Goal: Task Accomplishment & Management: Manage account settings

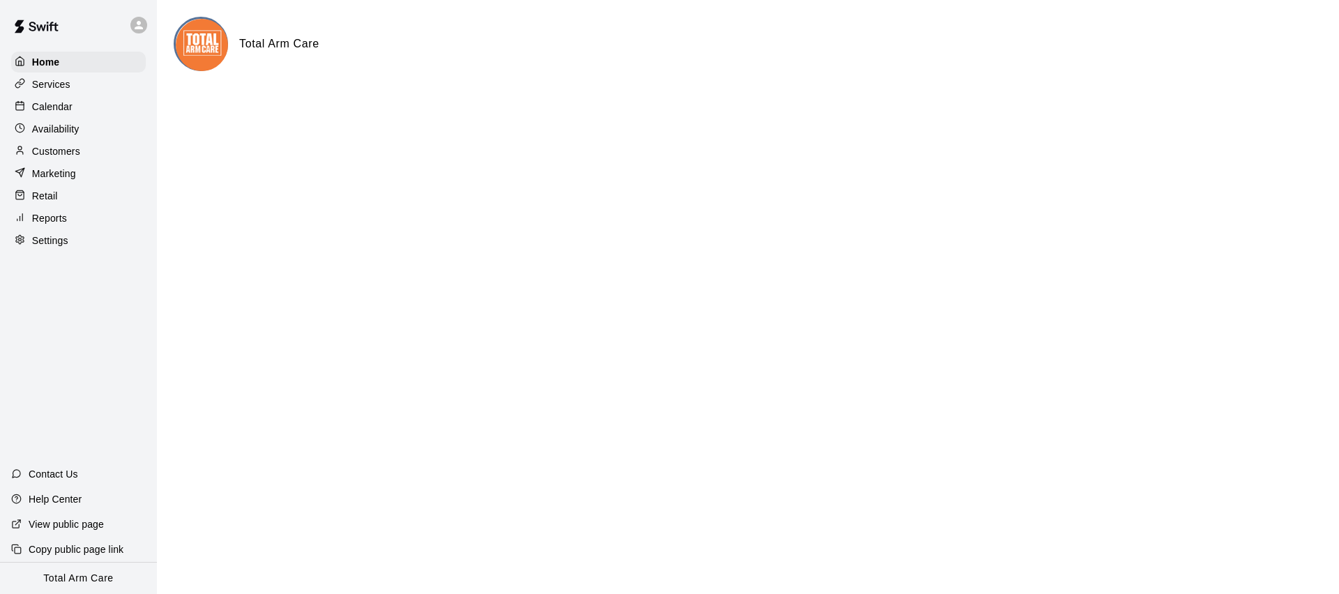
click at [44, 107] on p "Calendar" at bounding box center [52, 107] width 40 height 14
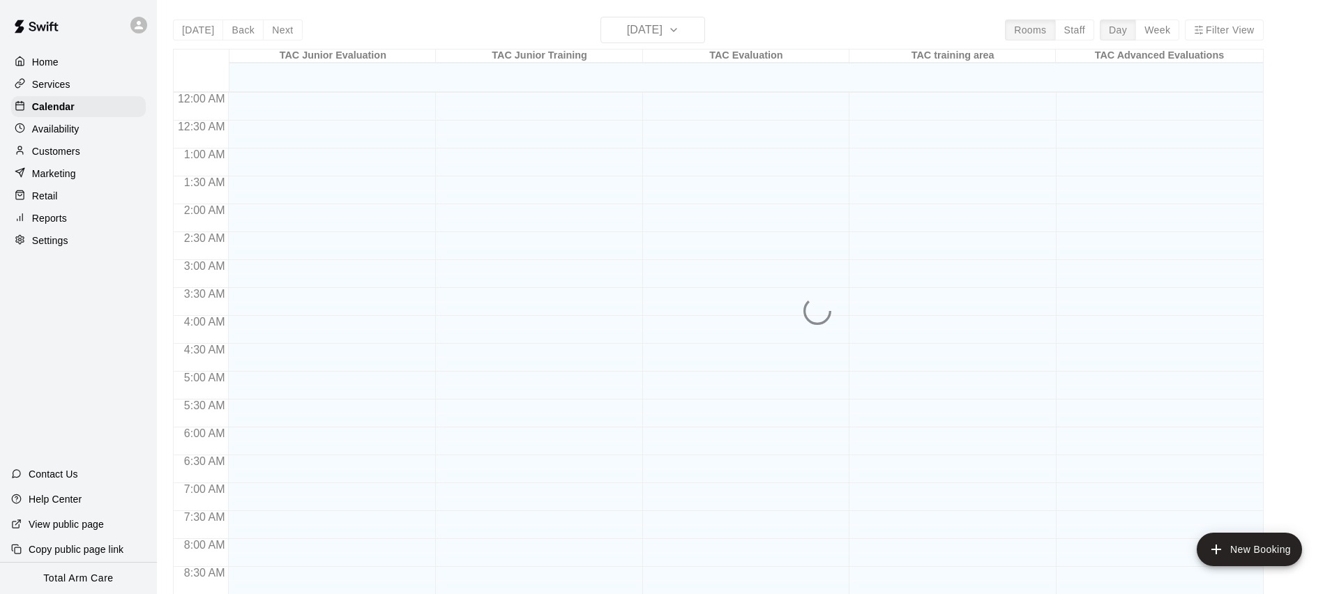
scroll to position [516, 0]
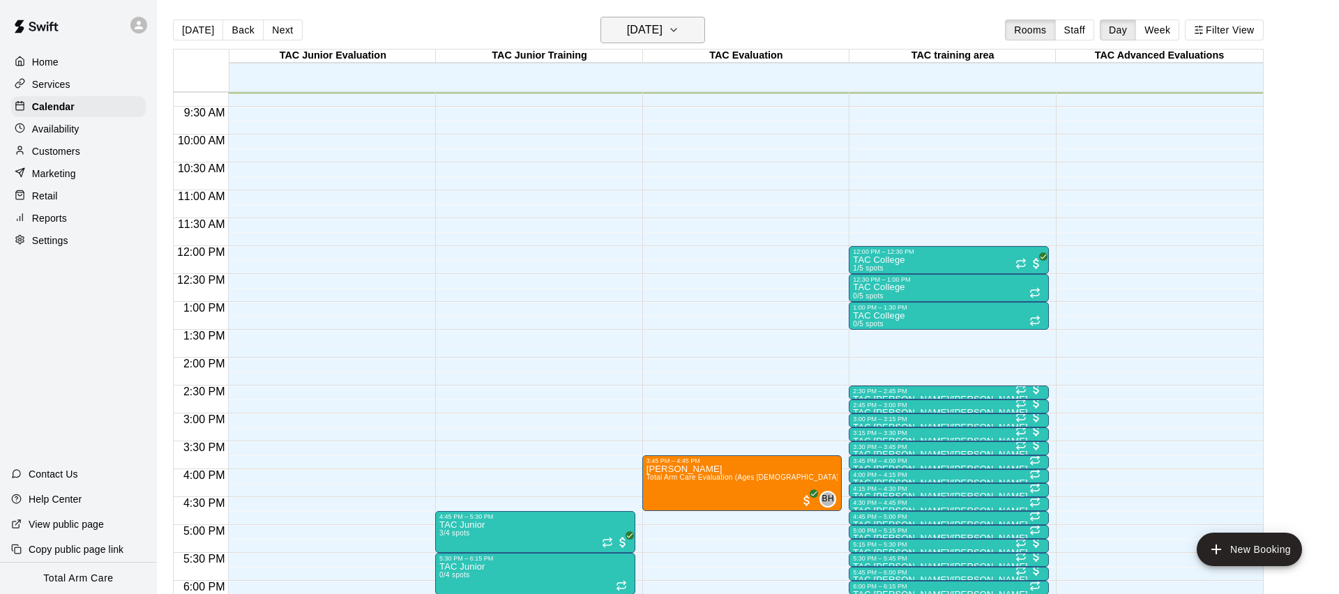
click at [657, 32] on h6 "[DATE]" at bounding box center [645, 30] width 36 height 20
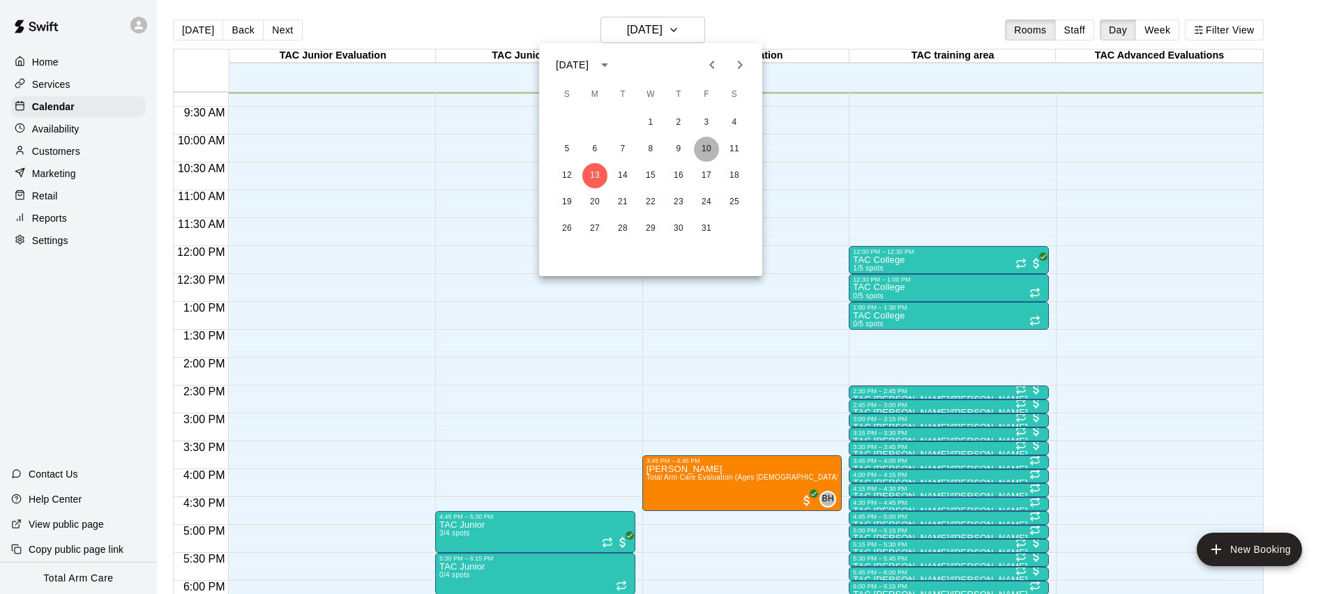
click at [705, 146] on button "10" at bounding box center [706, 149] width 25 height 25
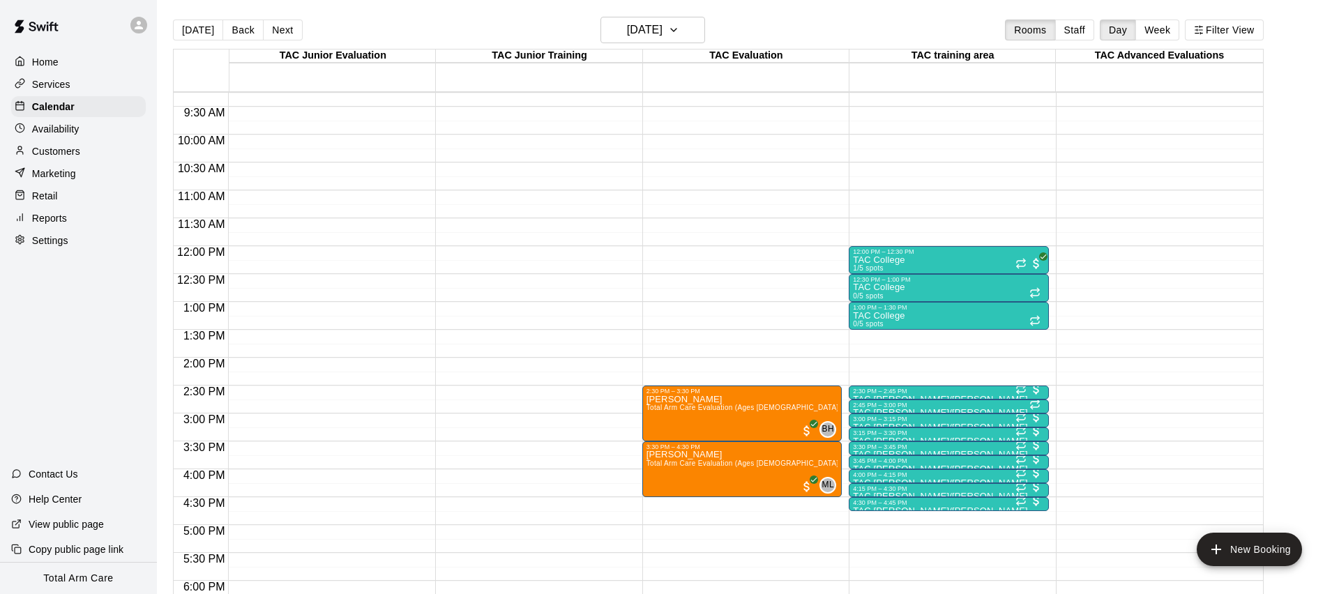
click at [234, 32] on button "Back" at bounding box center [242, 30] width 41 height 21
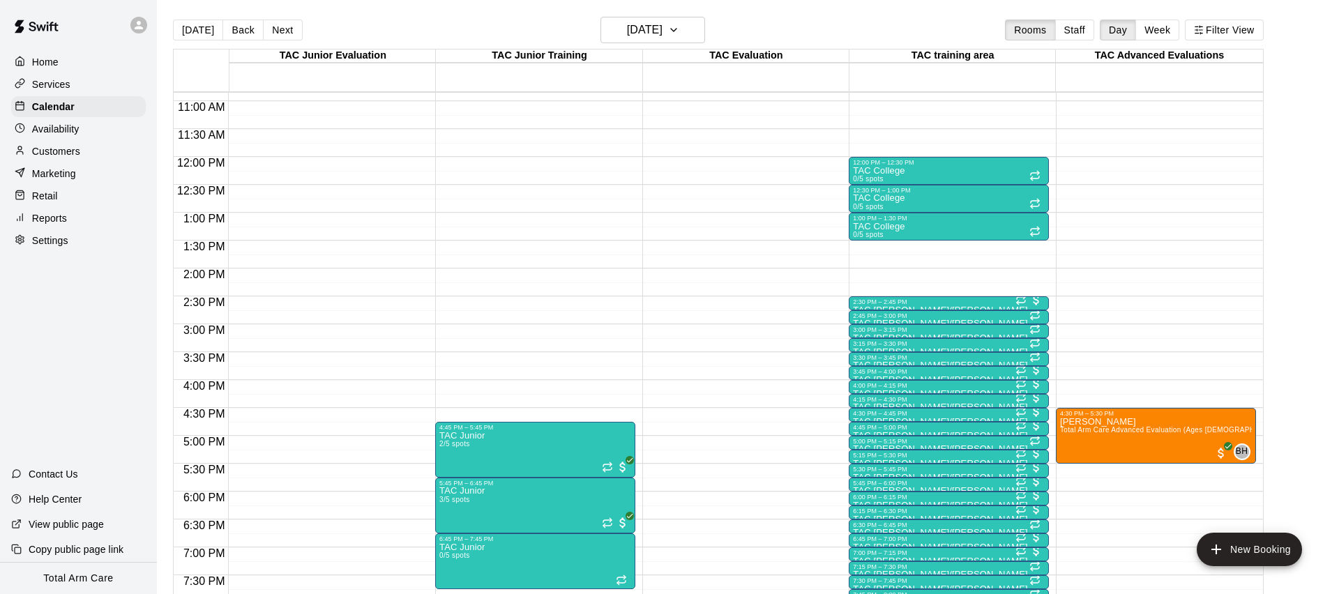
scroll to position [724, 0]
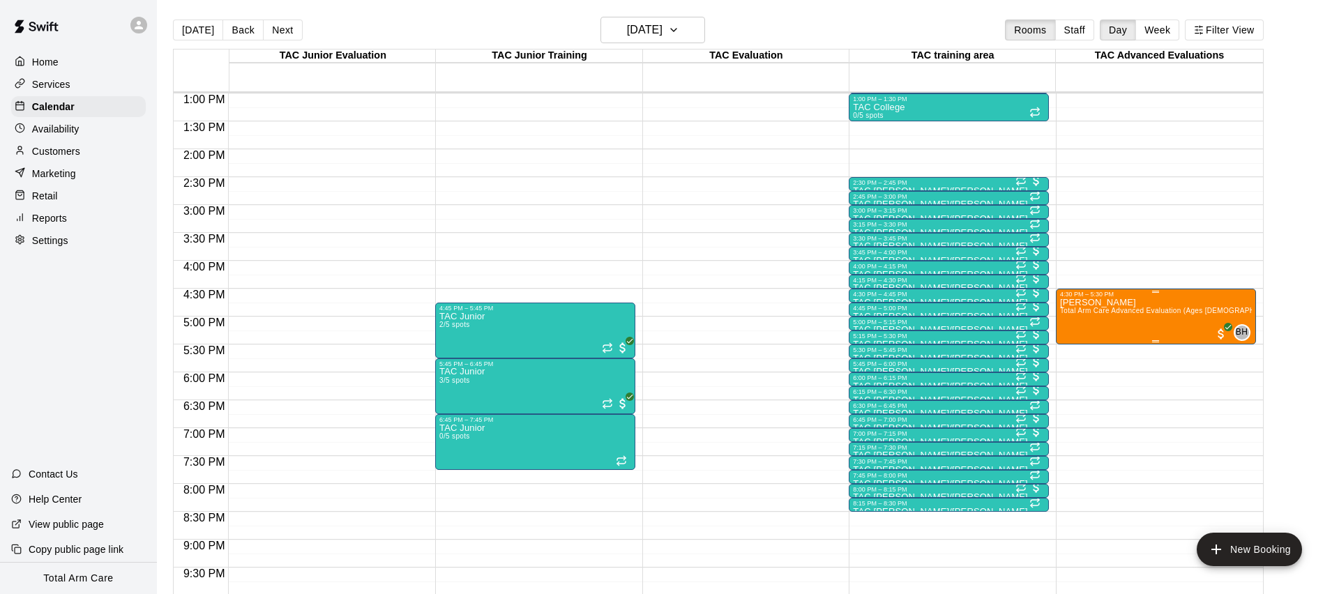
click at [1168, 305] on div "Joseph Mauro V Total Arm Care Advanced Evaluation (Ages 13+)" at bounding box center [1156, 595] width 192 height 594
click at [1079, 344] on img "edit" at bounding box center [1074, 345] width 16 height 16
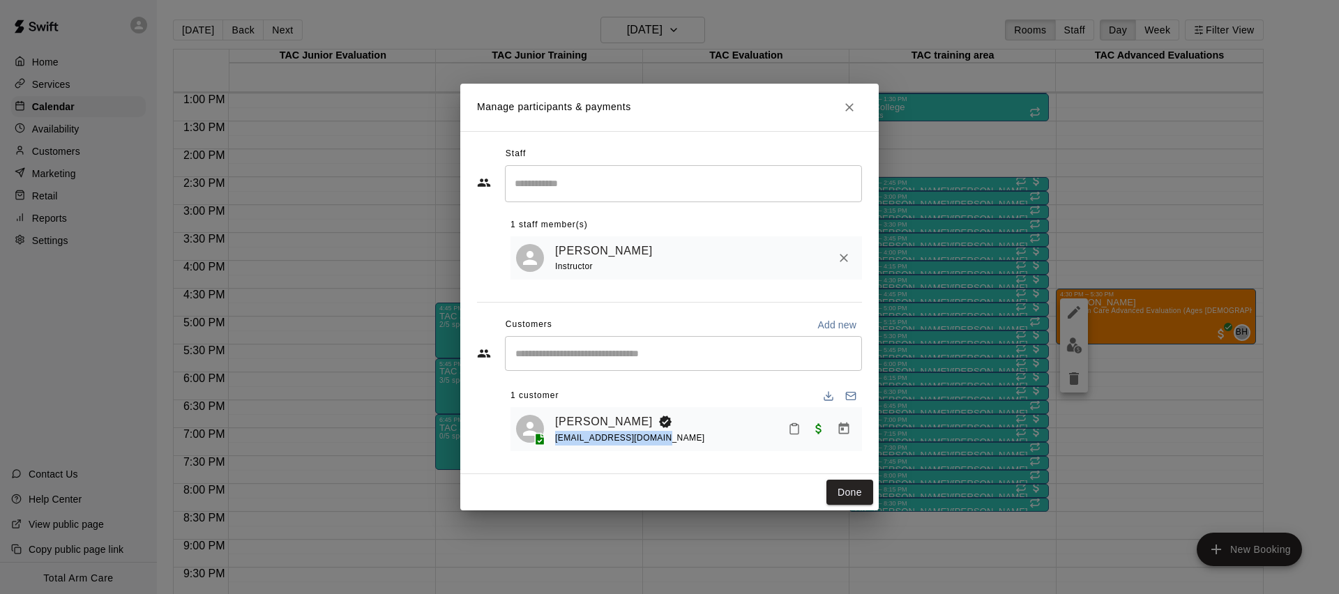
drag, startPoint x: 623, startPoint y: 441, endPoint x: 551, endPoint y: 439, distance: 71.8
click at [551, 439] on div "Joseph Mauro V josephmaurov@gmail.com" at bounding box center [686, 429] width 340 height 33
copy span "josephmaurov@gmail.com"
click at [845, 105] on icon "Close" at bounding box center [849, 107] width 14 height 14
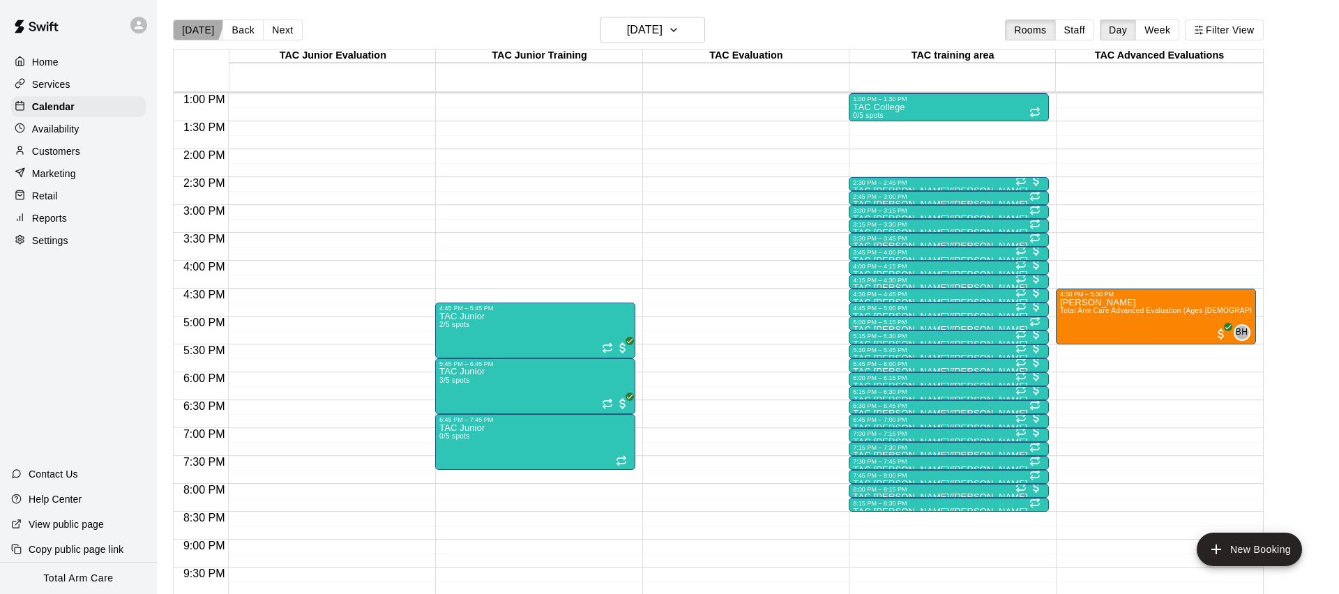
click at [187, 23] on button "[DATE]" at bounding box center [198, 30] width 50 height 21
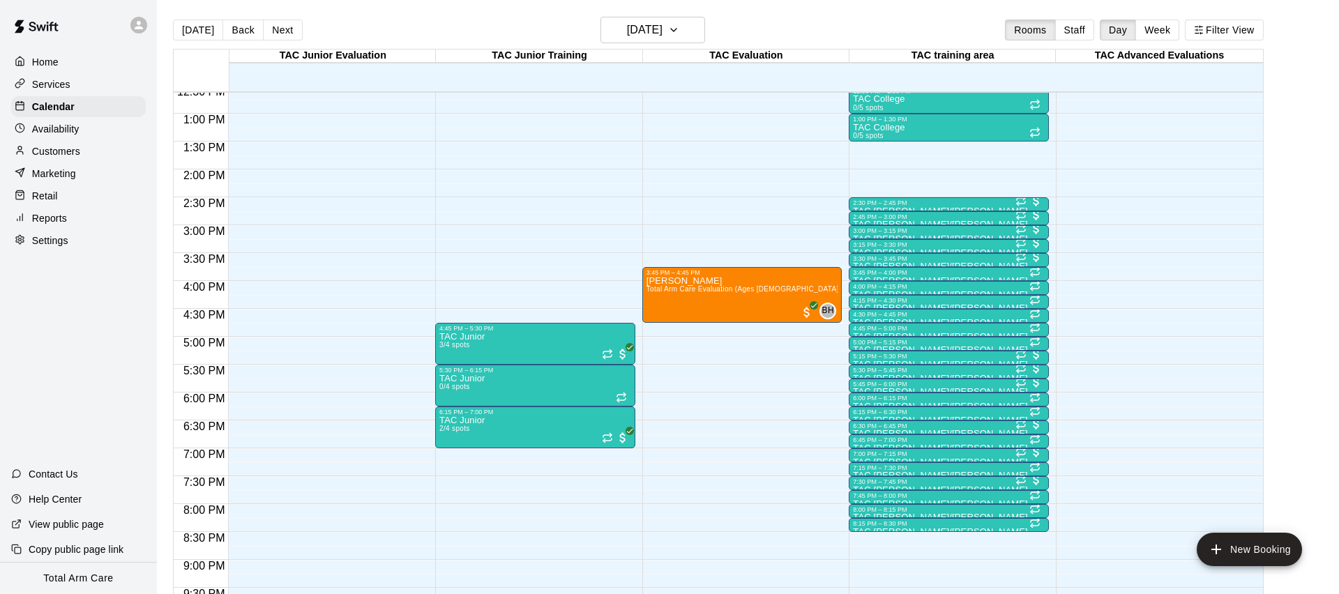
scroll to position [695, 0]
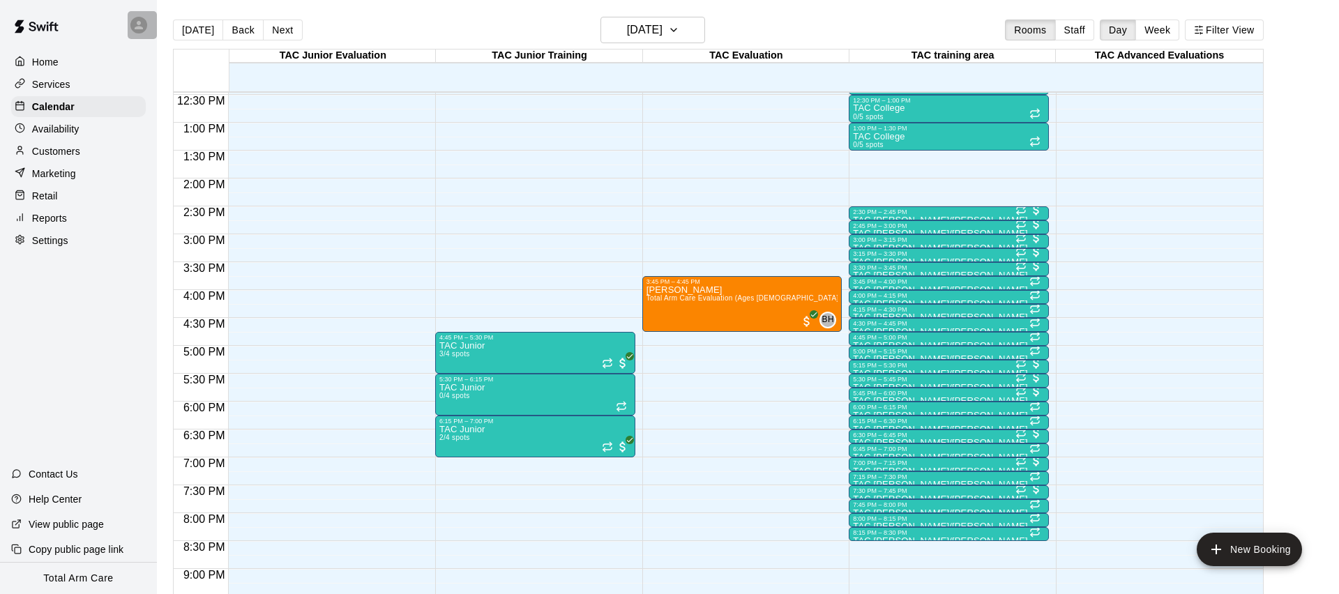
click at [135, 28] on icon at bounding box center [139, 25] width 8 height 8
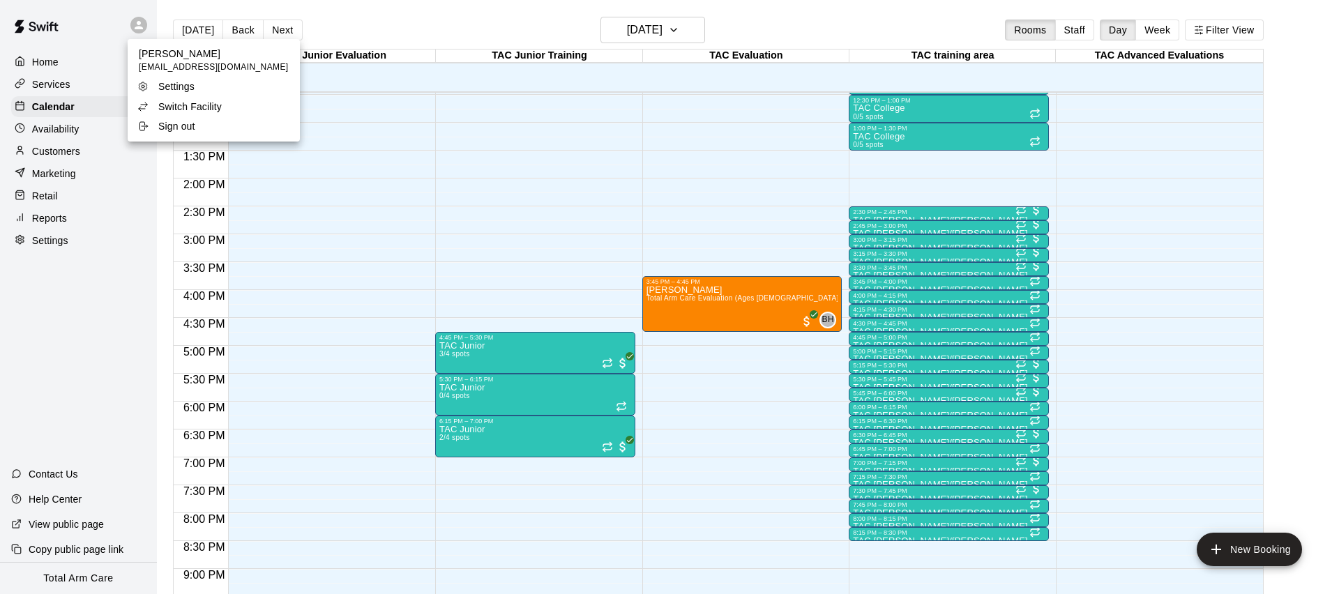
click at [159, 108] on p "Switch Facility" at bounding box center [189, 107] width 63 height 14
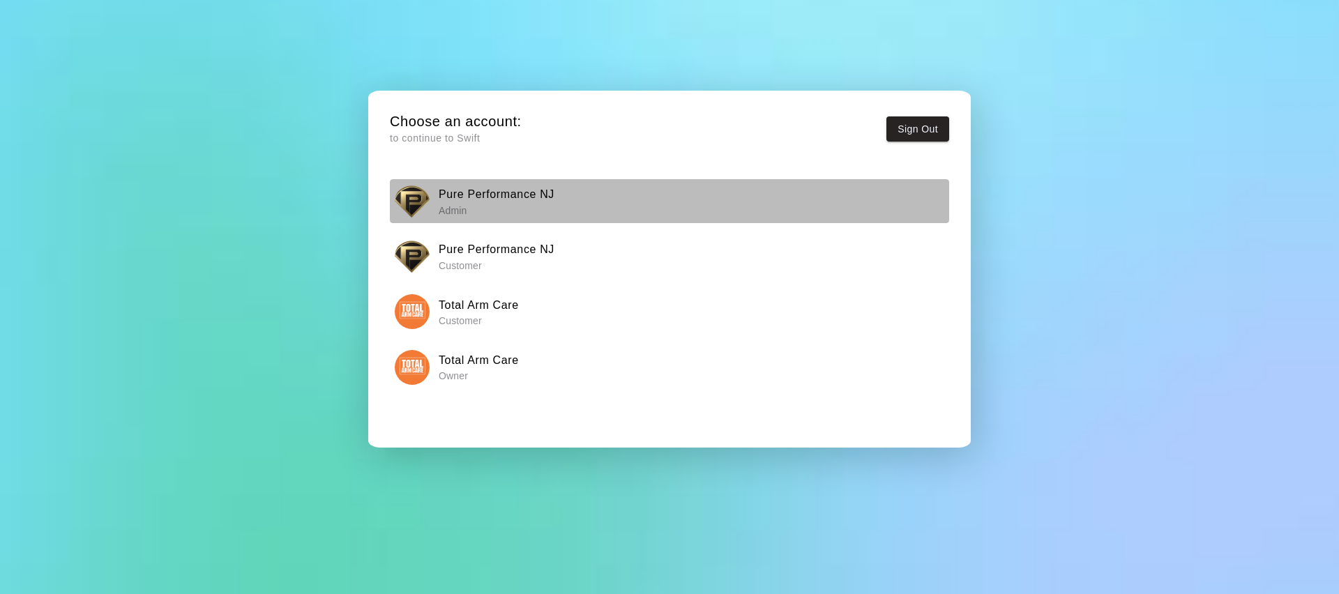
click at [416, 195] on img "button" at bounding box center [412, 201] width 35 height 35
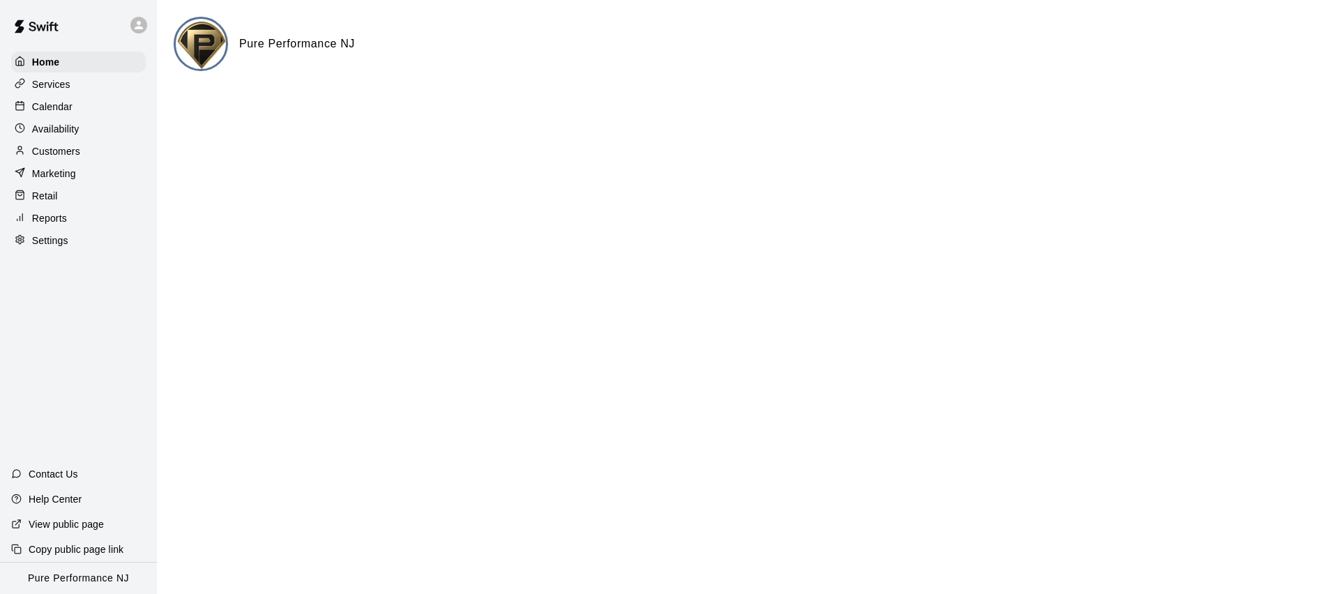
click at [61, 108] on p "Calendar" at bounding box center [52, 107] width 40 height 14
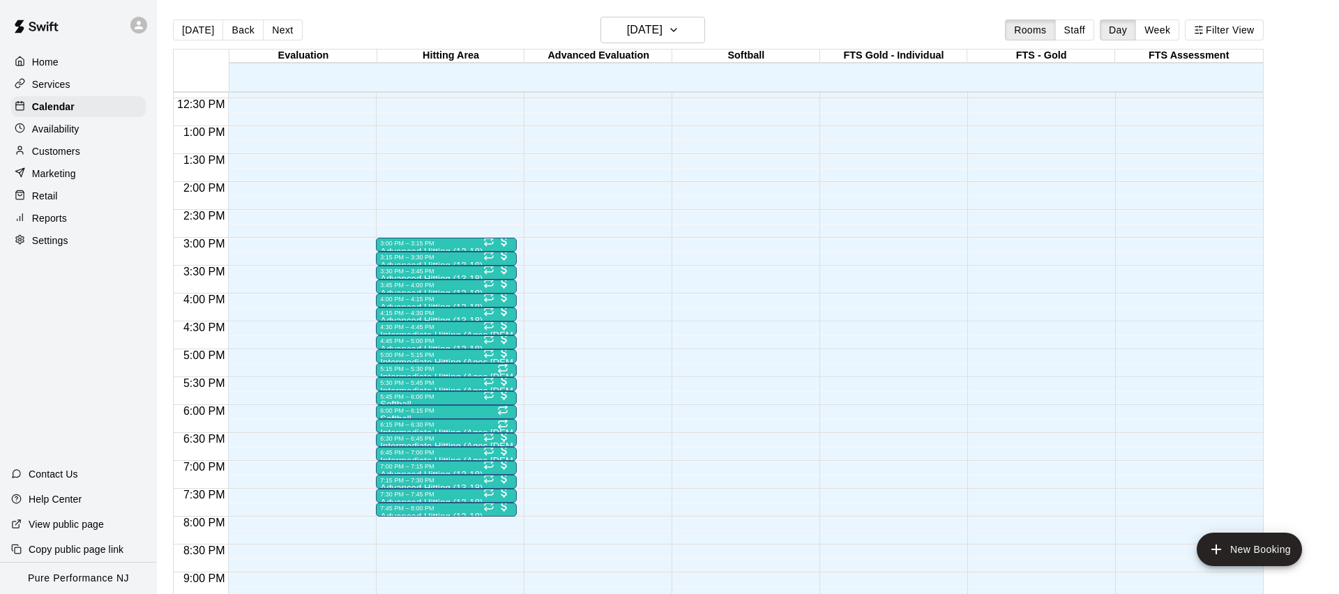
scroll to position [691, 0]
click at [469, 244] on div "3:00 PM – 3:15 PM" at bounding box center [446, 244] width 132 height 7
click at [392, 286] on img "edit" at bounding box center [395, 288] width 16 height 16
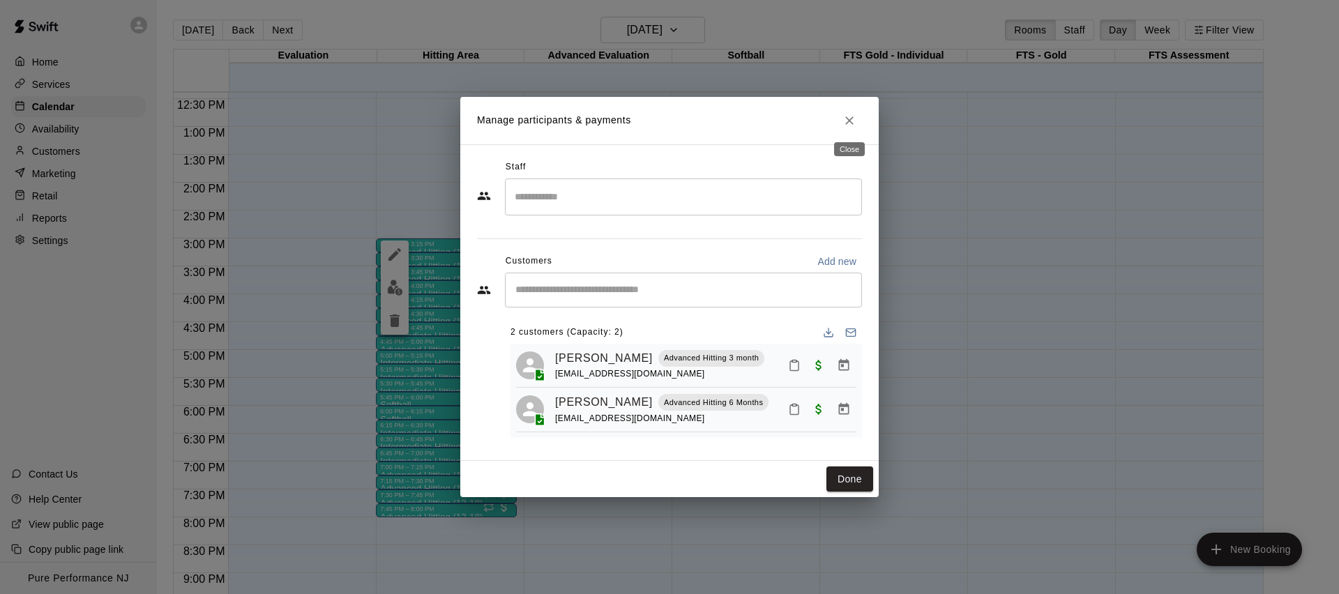
drag, startPoint x: 849, startPoint y: 119, endPoint x: 775, endPoint y: 155, distance: 82.6
click at [849, 119] on icon "Close" at bounding box center [849, 121] width 14 height 14
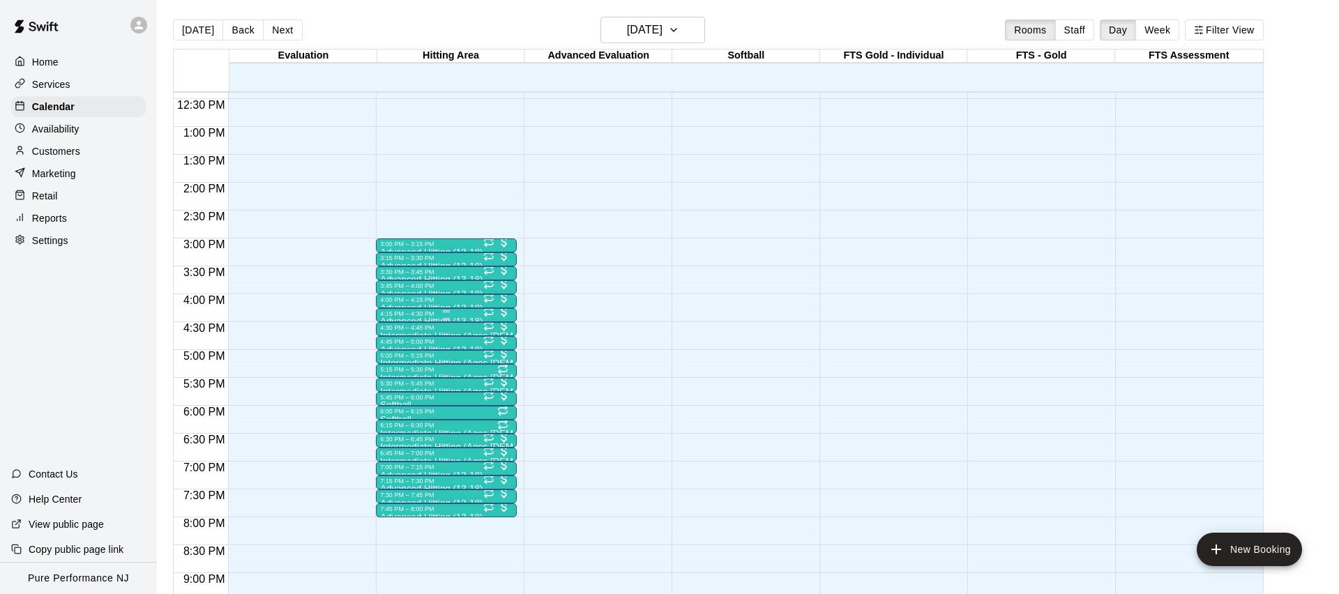
click at [427, 313] on div "4:15 PM – 4:30 PM" at bounding box center [446, 313] width 132 height 7
click at [392, 353] on img "edit" at bounding box center [395, 357] width 16 height 16
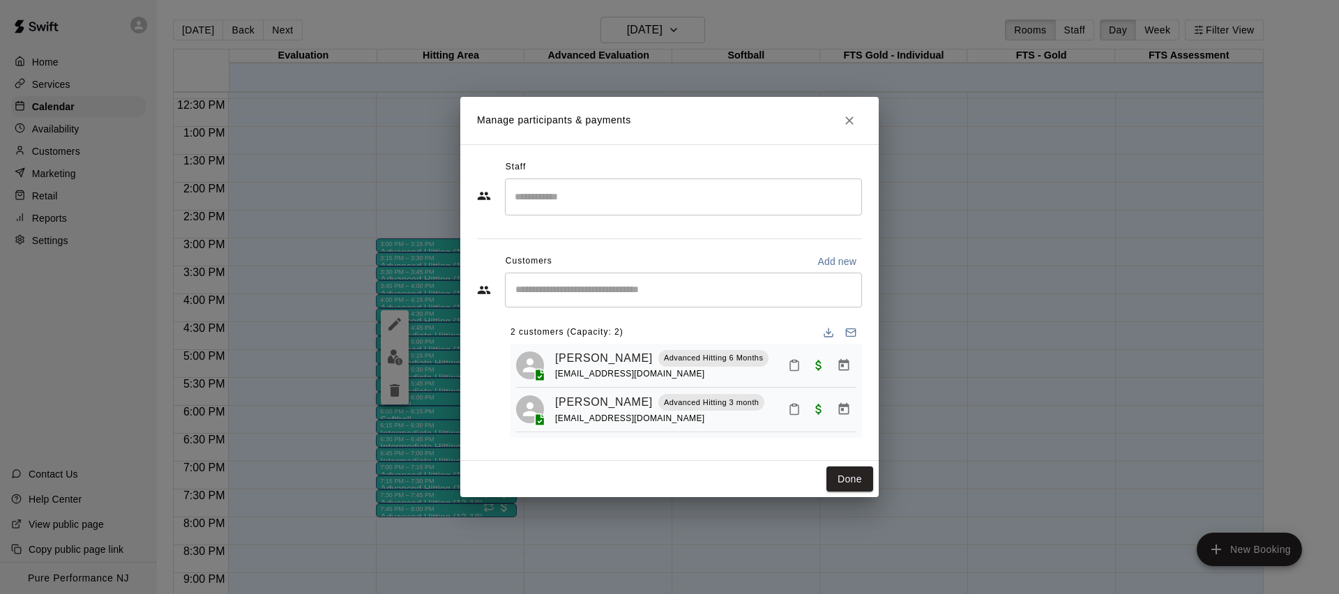
click at [851, 119] on icon "Close" at bounding box center [849, 121] width 14 height 14
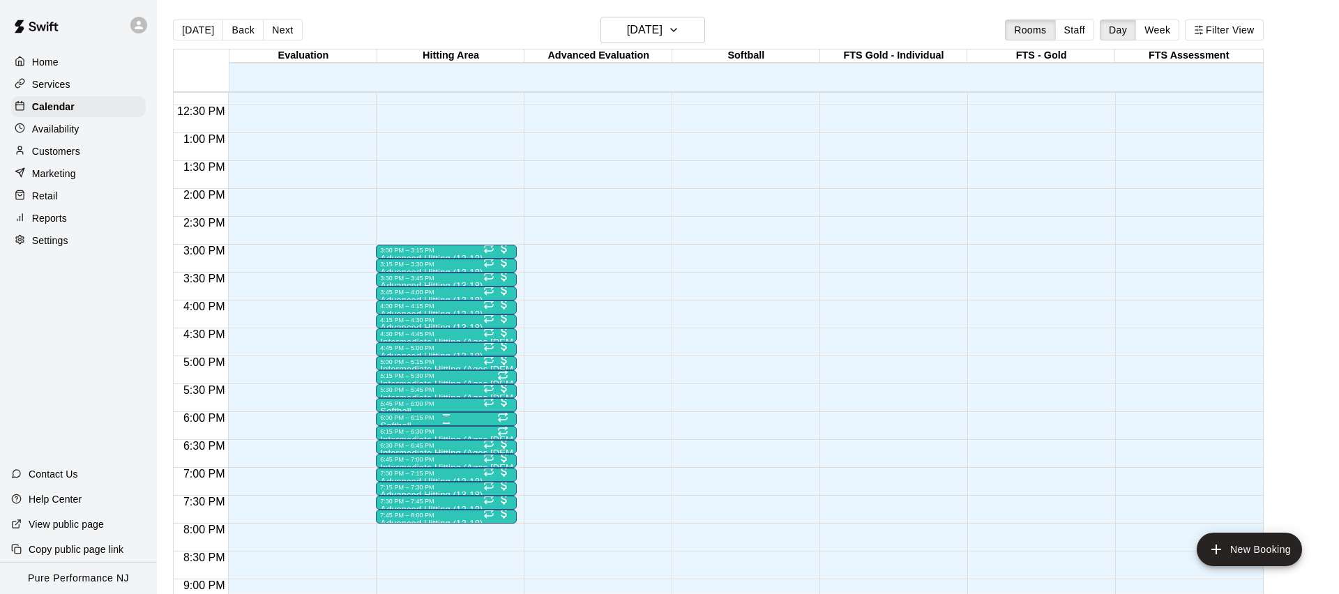
scroll to position [685, 0]
click at [429, 426] on div "6:15 PM – 6:30 PM Intermediate Hitting (Ages 9-15) 0/2 spots" at bounding box center [446, 432] width 141 height 14
click at [395, 463] on button "edit" at bounding box center [390, 472] width 28 height 27
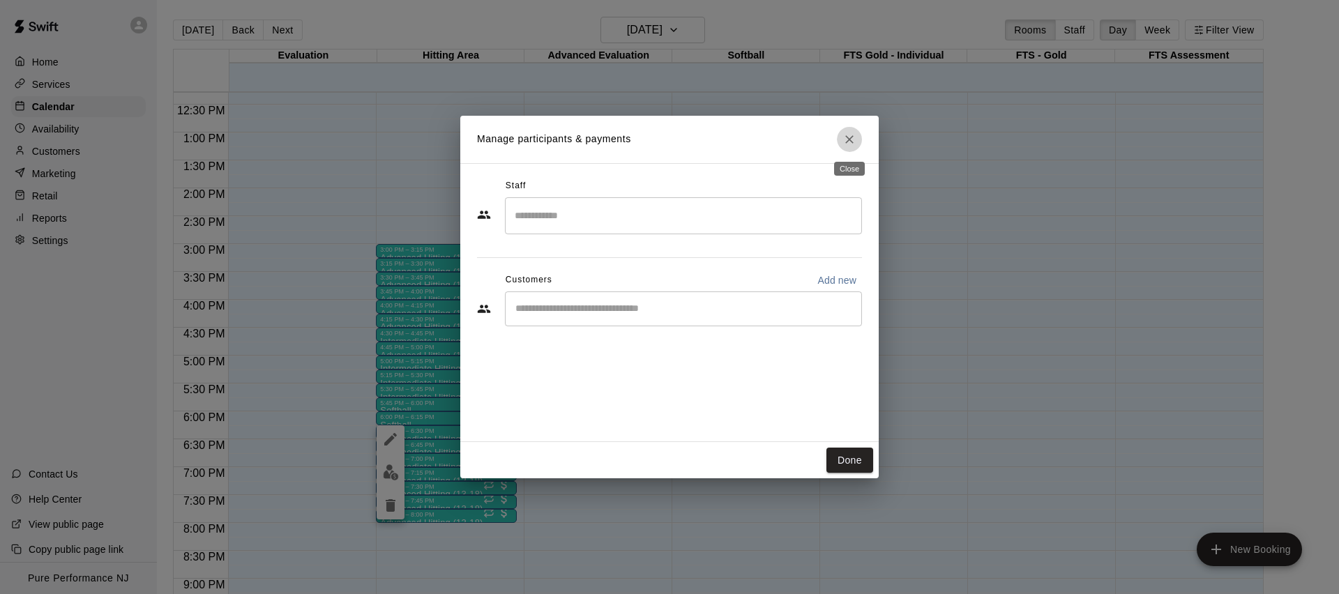
click at [847, 139] on icon "Close" at bounding box center [849, 139] width 14 height 14
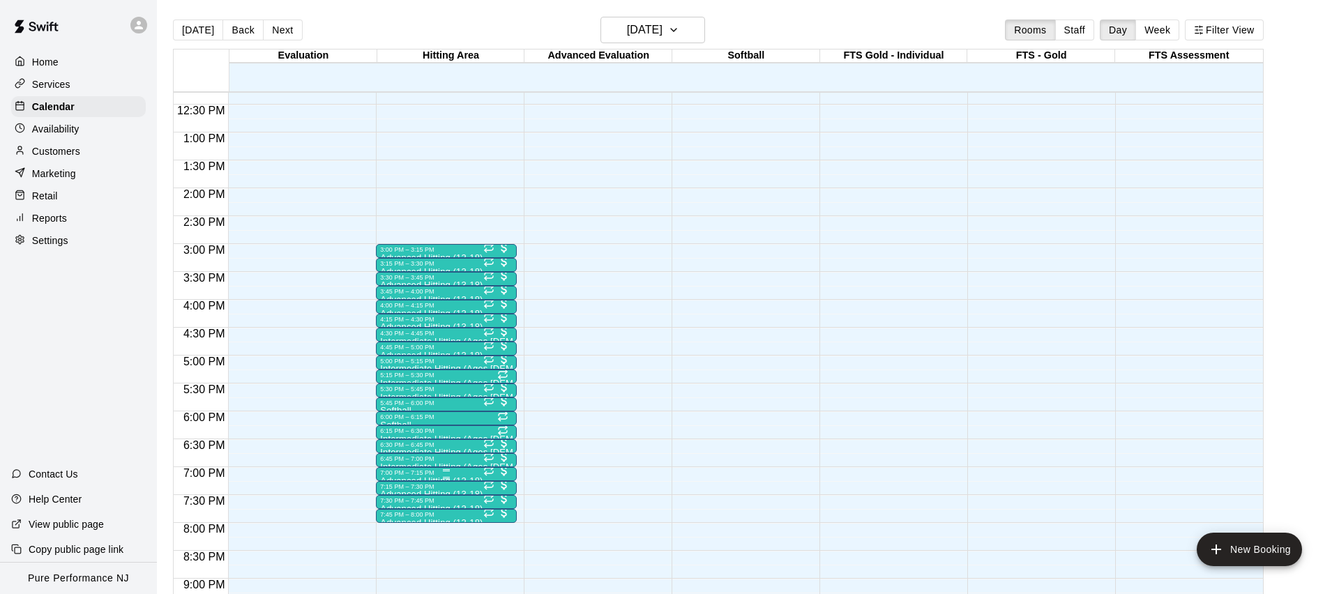
click at [396, 475] on div "7:00 PM – 7:15 PM" at bounding box center [446, 472] width 132 height 7
click at [387, 514] on img "edit" at bounding box center [395, 516] width 16 height 16
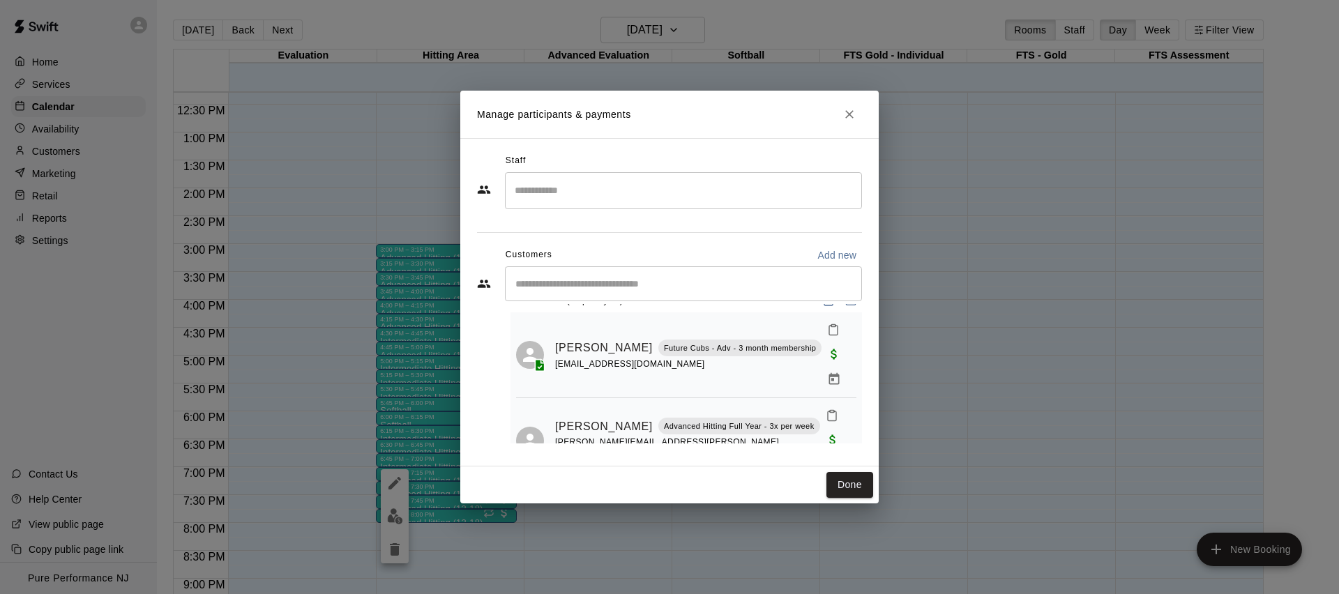
scroll to position [0, 0]
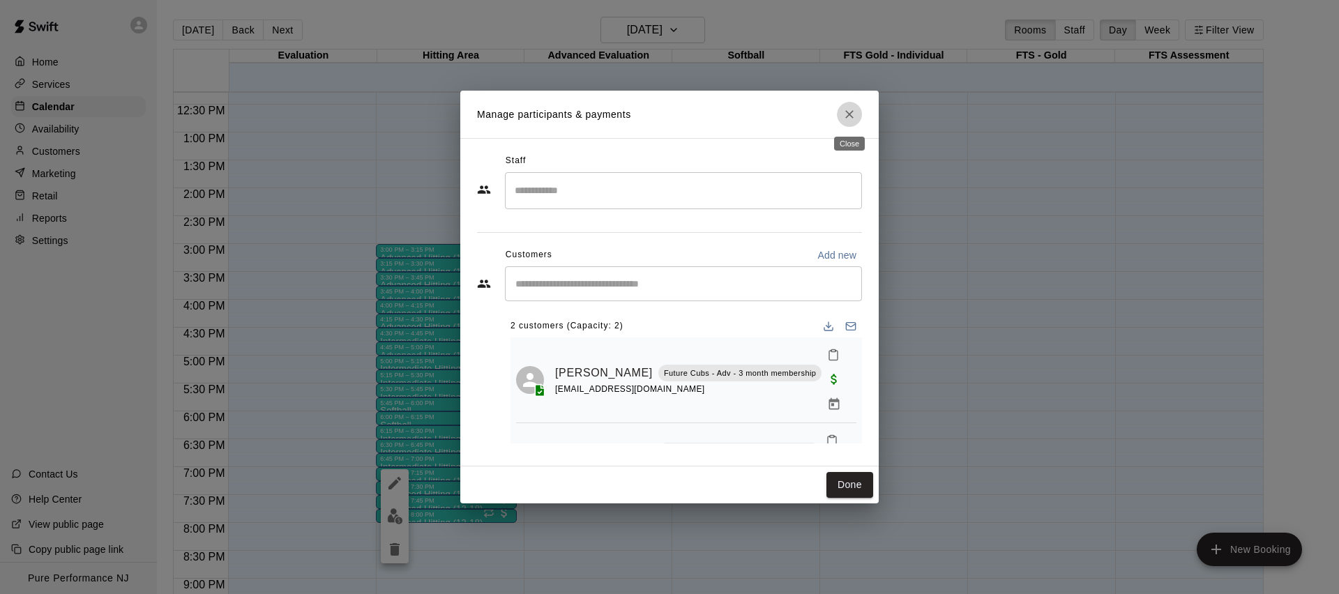
click at [855, 108] on icon "Close" at bounding box center [849, 114] width 14 height 14
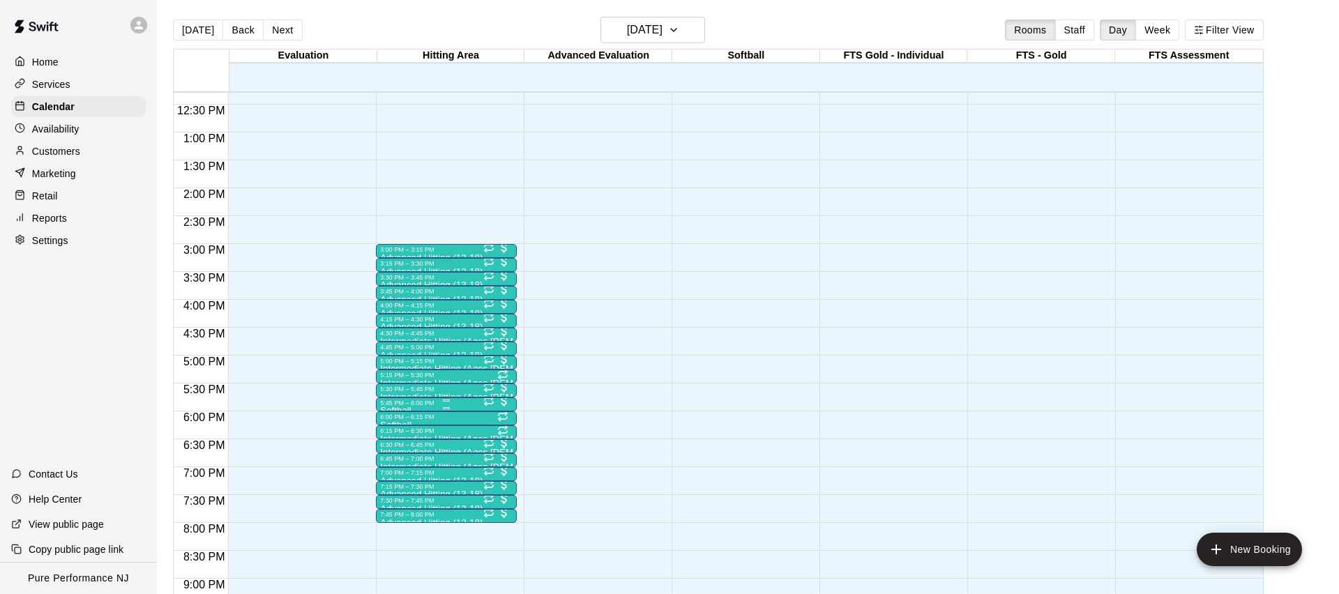
click at [405, 408] on div at bounding box center [446, 408] width 132 height 2
click at [391, 449] on img "edit" at bounding box center [395, 454] width 16 height 16
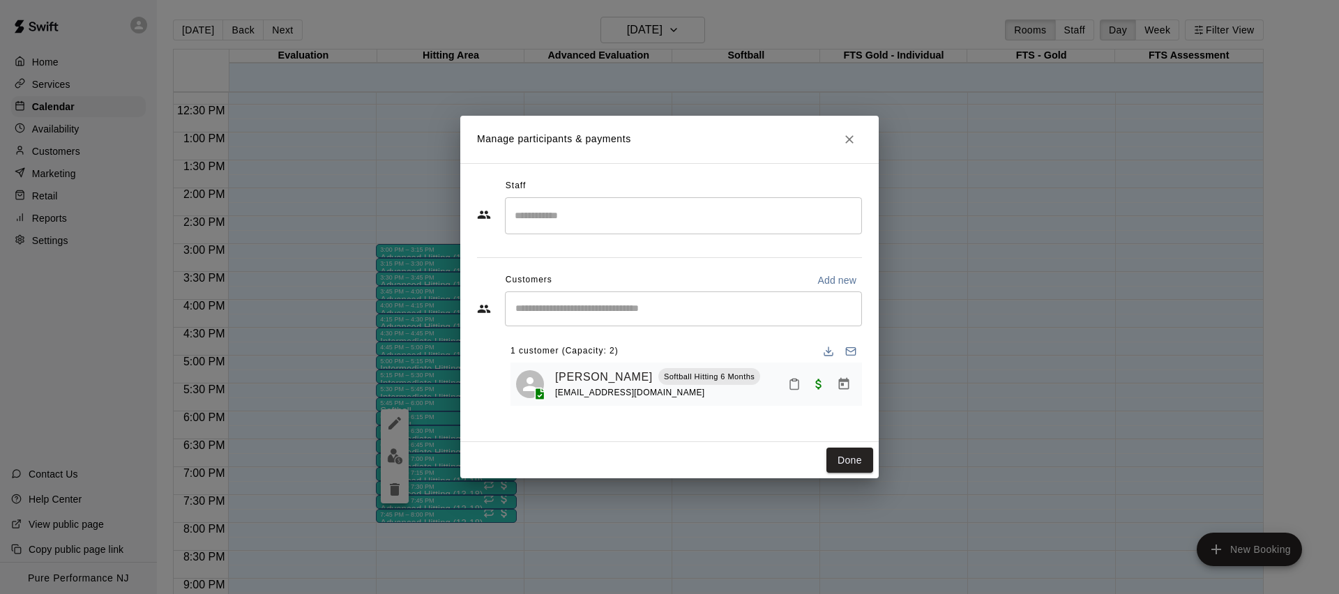
click at [851, 137] on icon "Close" at bounding box center [849, 139] width 8 height 8
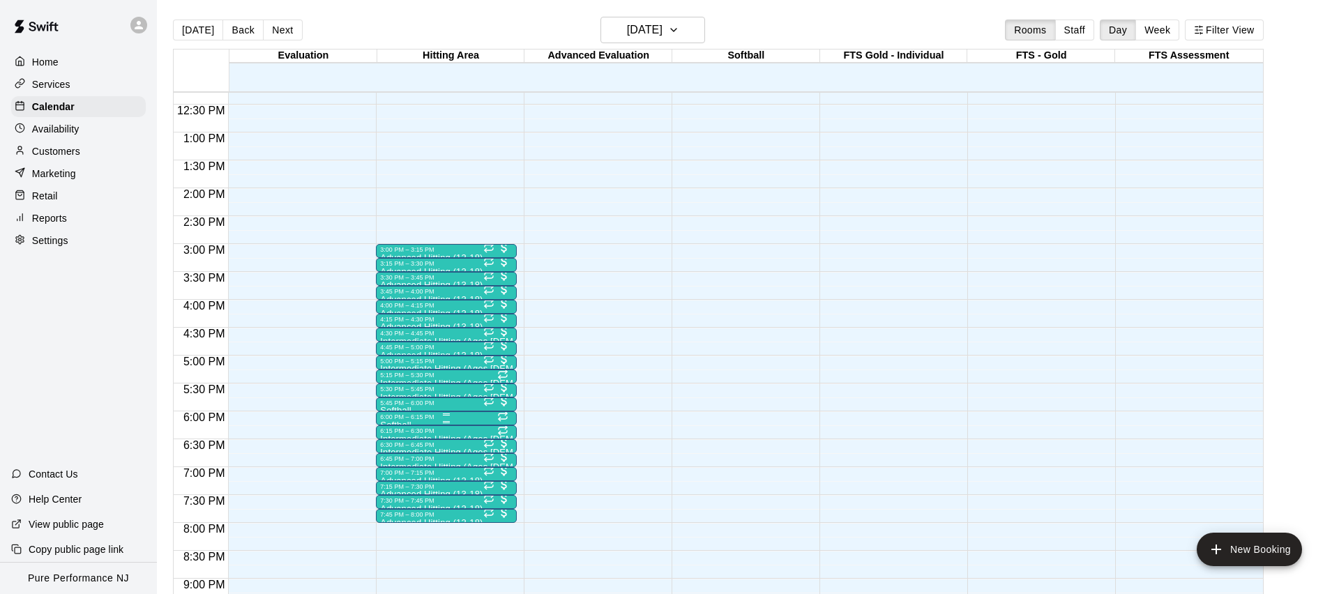
click at [420, 417] on div "6:00 PM – 6:15 PM" at bounding box center [446, 416] width 132 height 7
click at [278, 436] on div at bounding box center [669, 297] width 1339 height 594
click at [402, 420] on div "6:00 PM – 6:15 PM" at bounding box center [446, 416] width 132 height 7
click at [389, 459] on img "edit" at bounding box center [395, 460] width 16 height 16
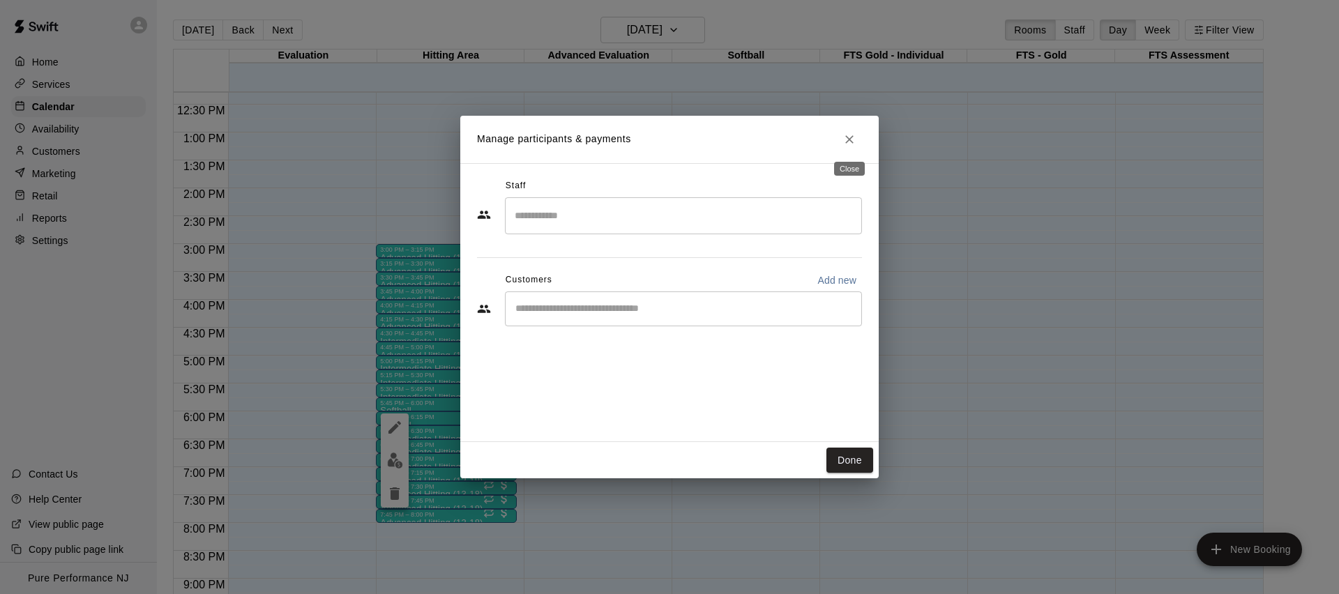
click at [855, 137] on icon "Close" at bounding box center [849, 139] width 14 height 14
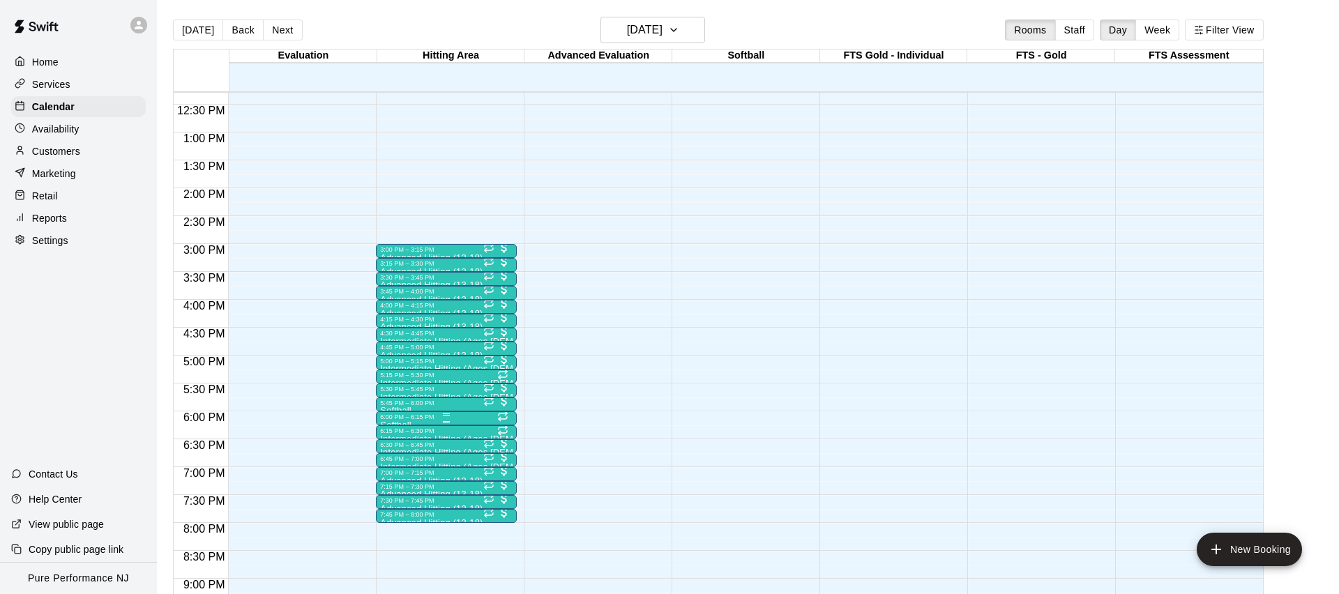
click at [406, 418] on div "6:00 PM – 6:15 PM" at bounding box center [446, 416] width 132 height 7
click at [394, 501] on icon "delete" at bounding box center [394, 493] width 17 height 17
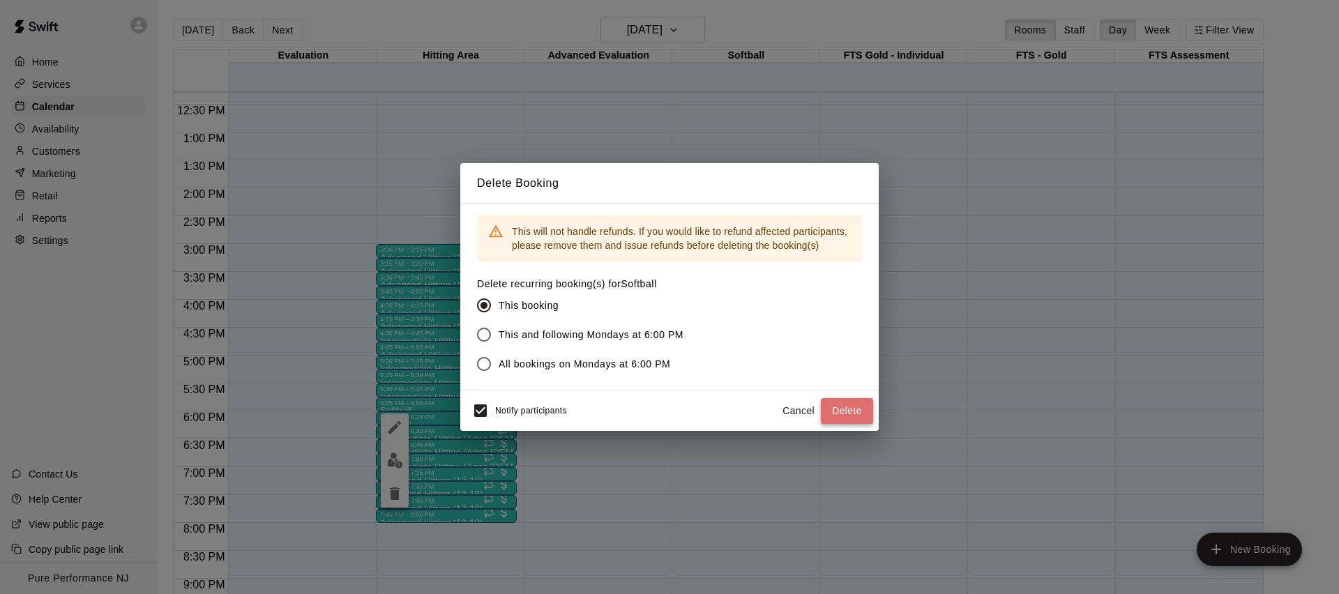
click at [831, 406] on button "Delete" at bounding box center [847, 411] width 52 height 26
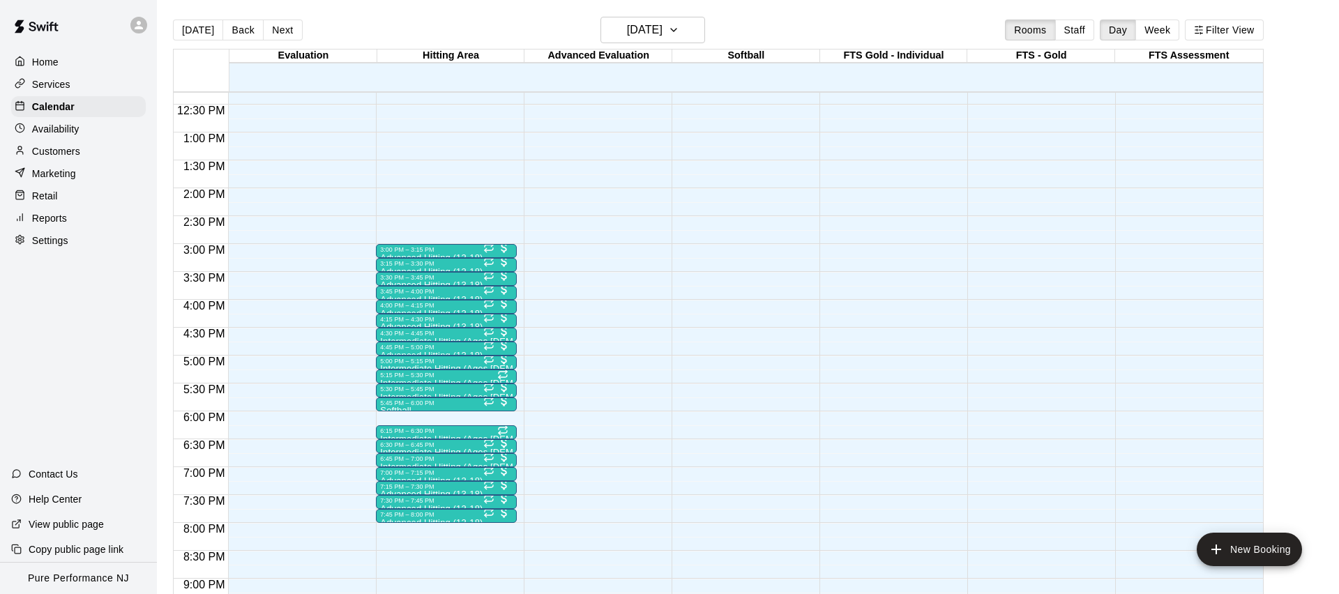
click at [390, 418] on div "12:00 AM – 9:00 AM Closed 3:00 PM – 3:15 PM Advanced Hitting (13-18) 2/2 spots …" at bounding box center [446, 76] width 141 height 1339
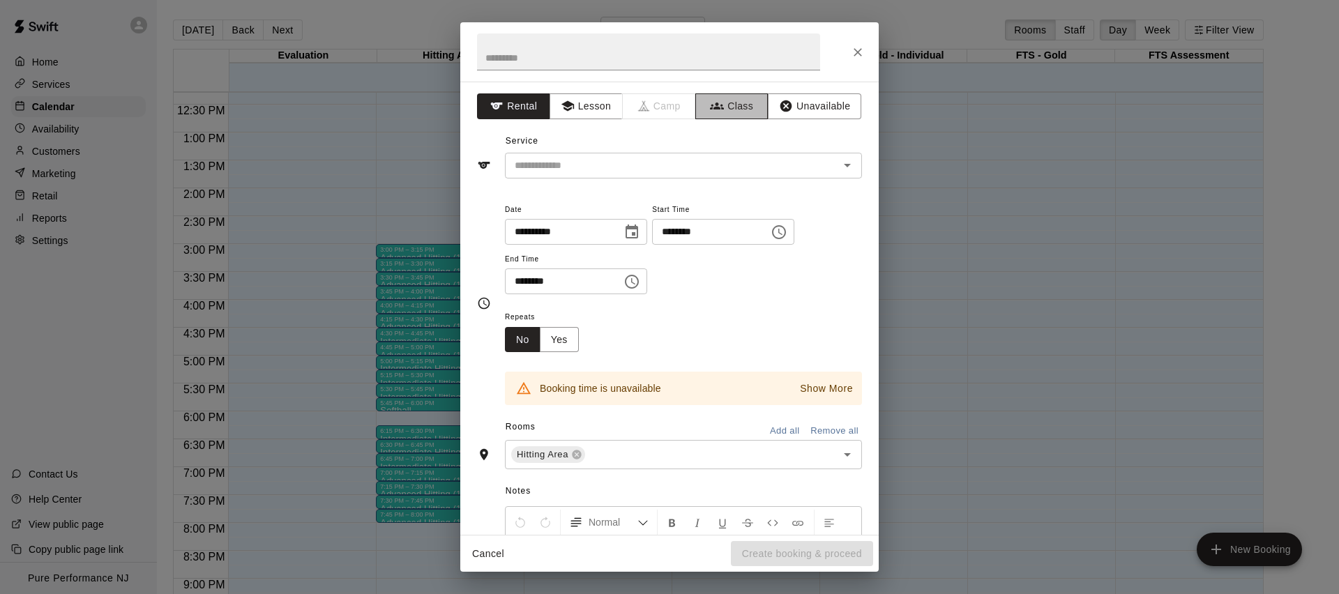
click at [729, 114] on button "Class" at bounding box center [731, 106] width 73 height 26
click at [603, 177] on div "​" at bounding box center [683, 166] width 357 height 26
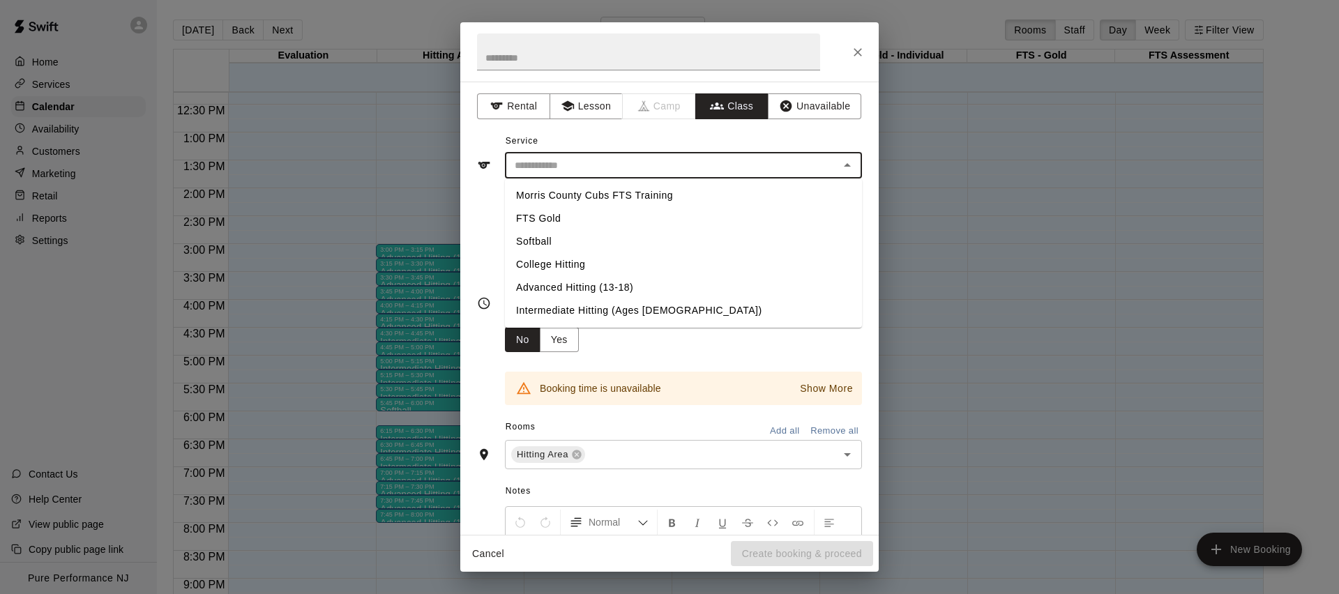
click at [581, 283] on li "Advanced Hitting (13-18)" at bounding box center [683, 287] width 357 height 23
type input "**********"
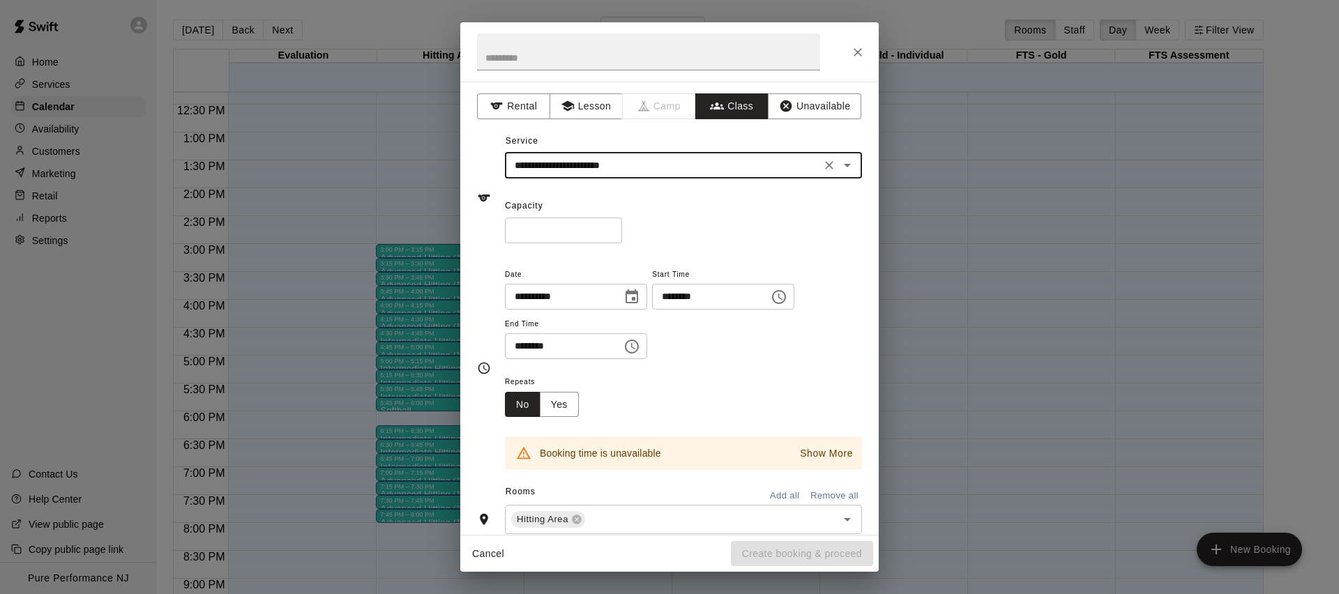
type input "*"
click at [614, 229] on input "*" at bounding box center [563, 231] width 117 height 26
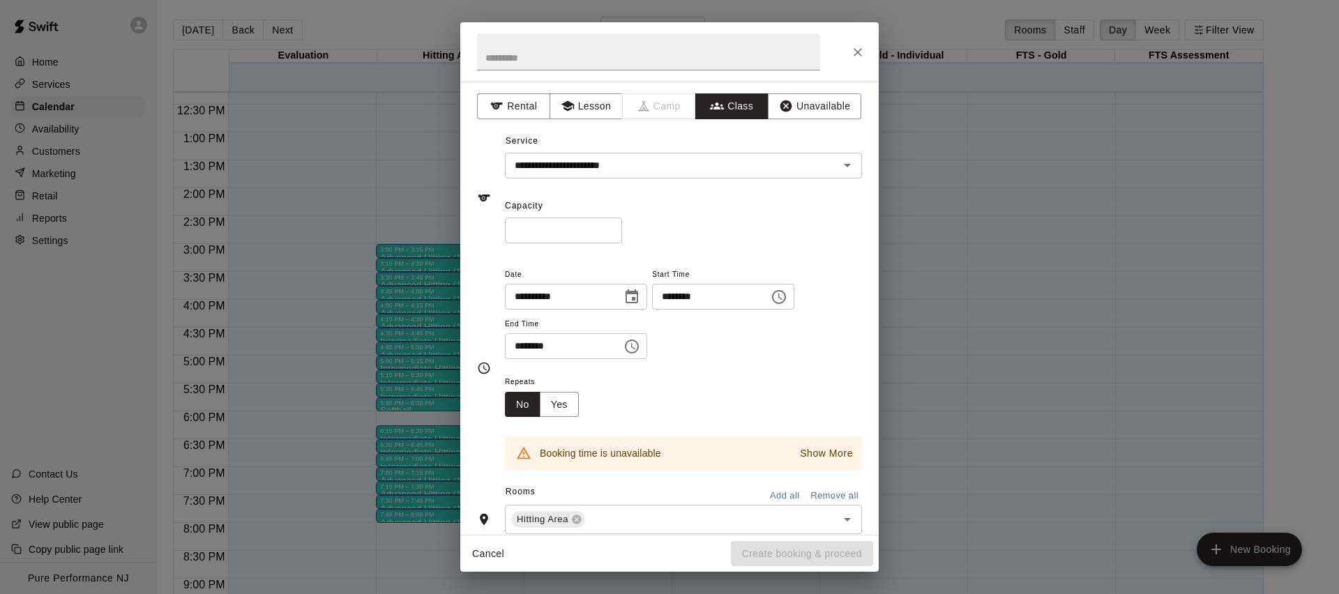
drag, startPoint x: 673, startPoint y: 222, endPoint x: 647, endPoint y: 222, distance: 25.8
click at [670, 222] on div "* ​" at bounding box center [683, 231] width 357 height 26
click at [535, 346] on input "********" at bounding box center [558, 346] width 107 height 26
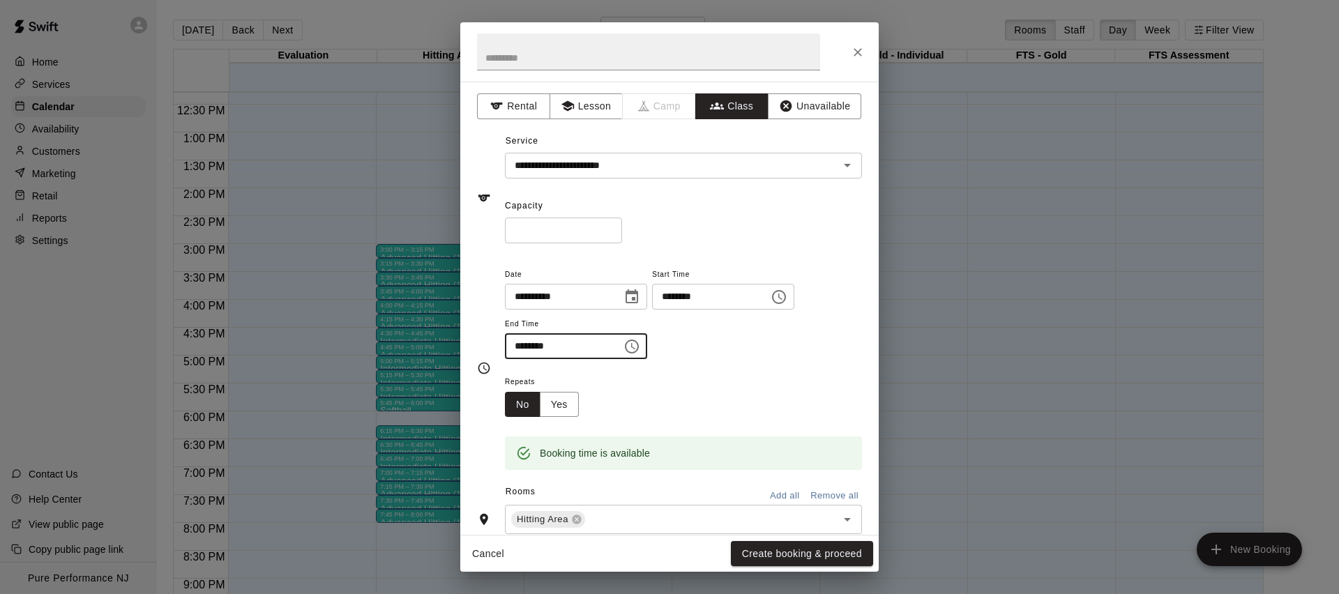
type input "********"
click at [753, 369] on div "**********" at bounding box center [683, 320] width 357 height 108
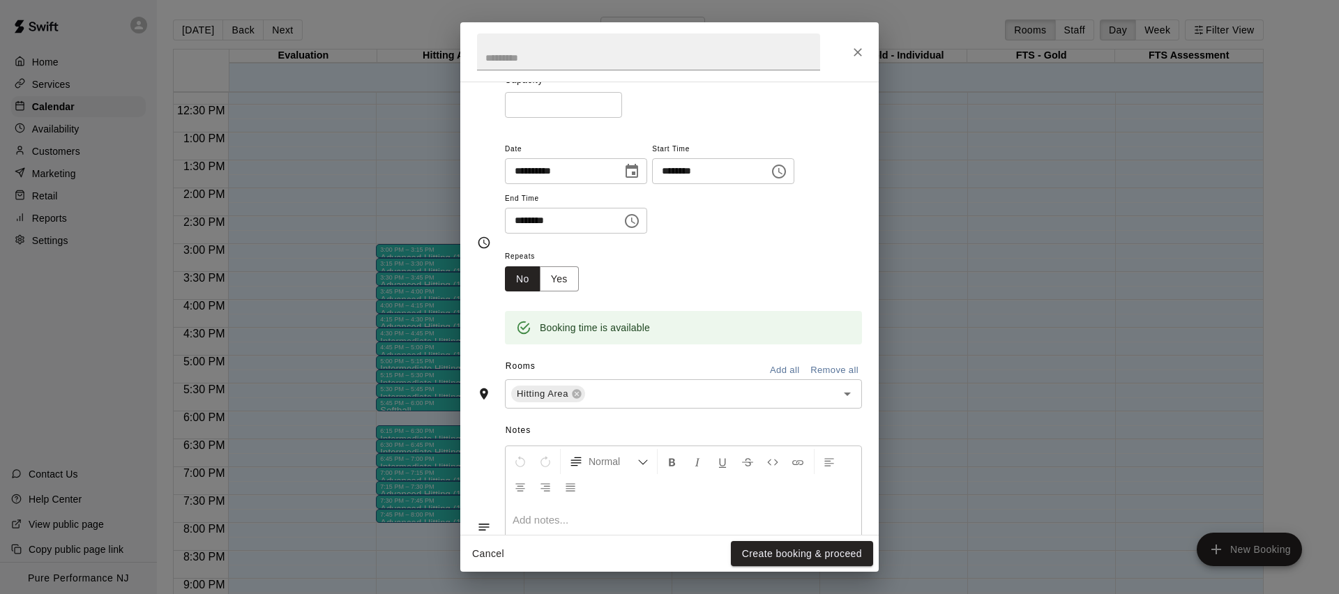
click at [740, 512] on div "Normal Add notes..." at bounding box center [683, 526] width 357 height 162
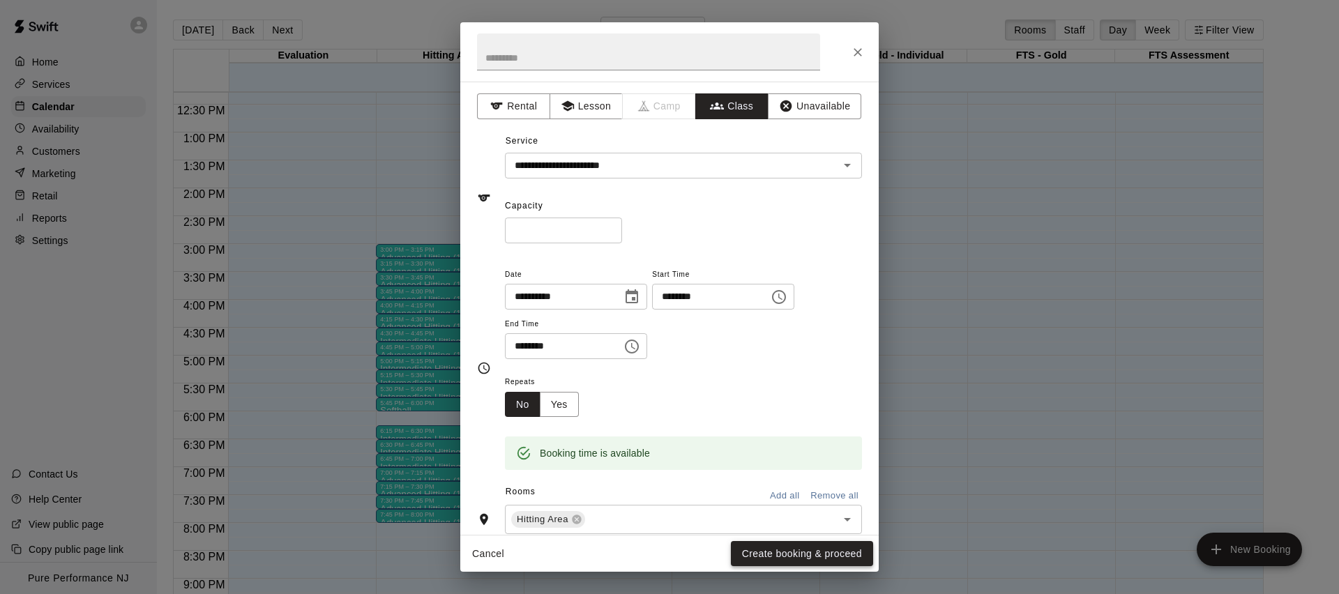
click at [763, 554] on button "Create booking & proceed" at bounding box center [802, 554] width 142 height 26
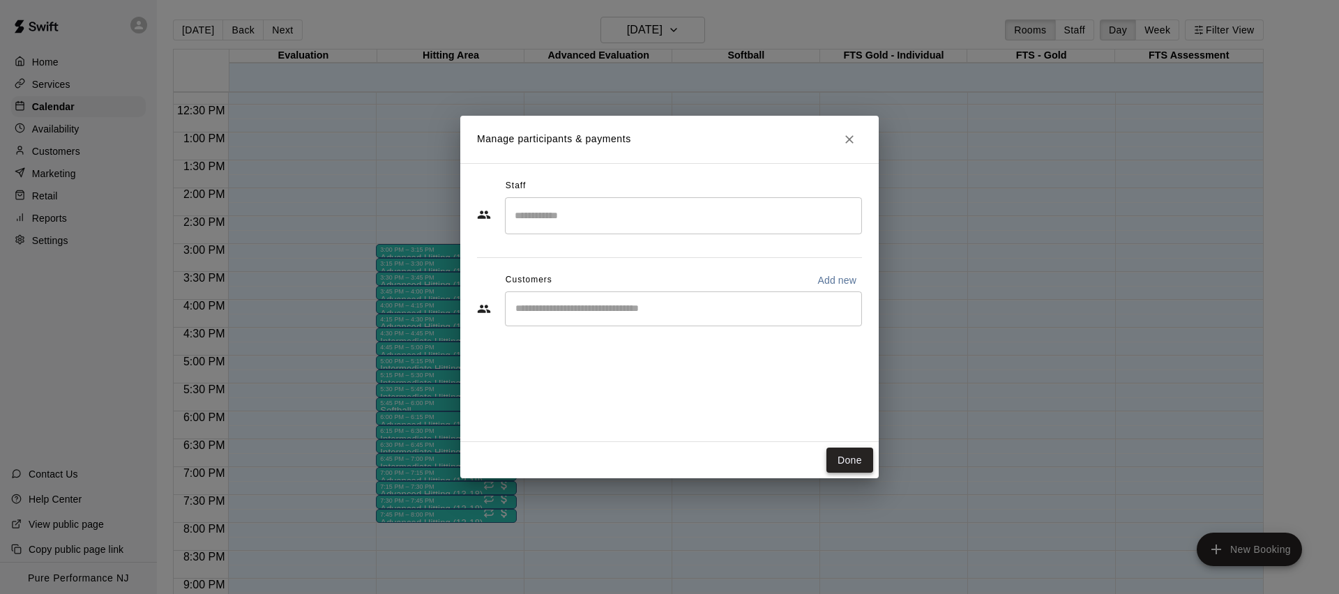
click at [846, 466] on button "Done" at bounding box center [849, 461] width 47 height 26
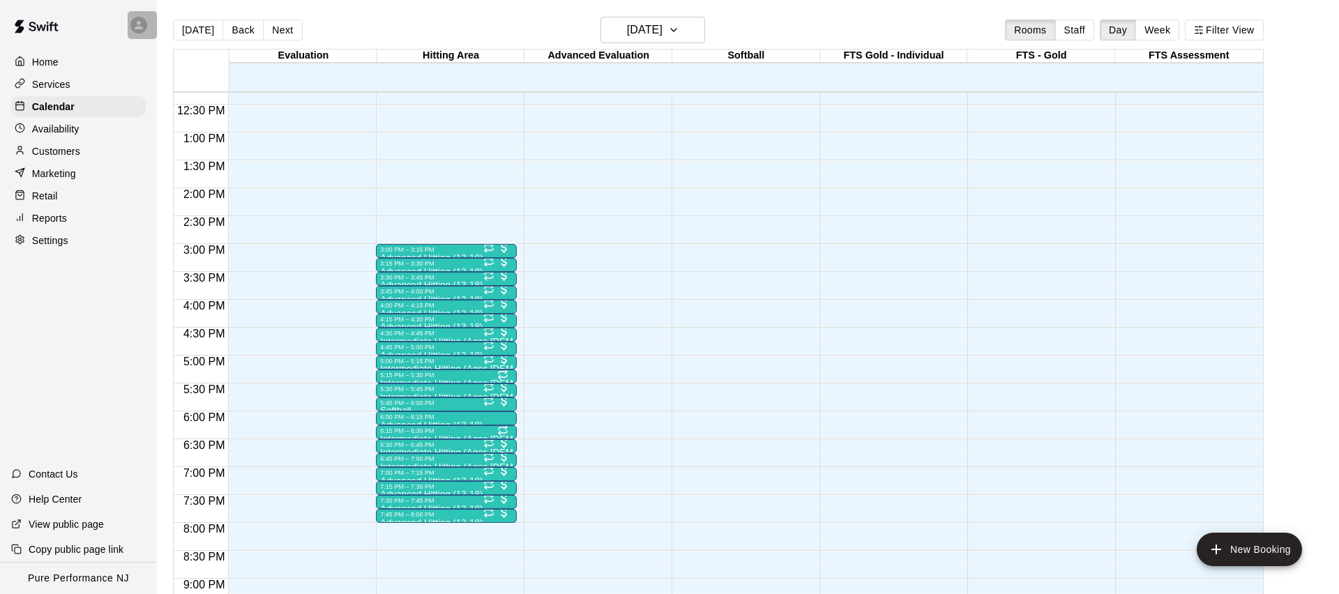
click at [135, 31] on div at bounding box center [138, 25] width 17 height 17
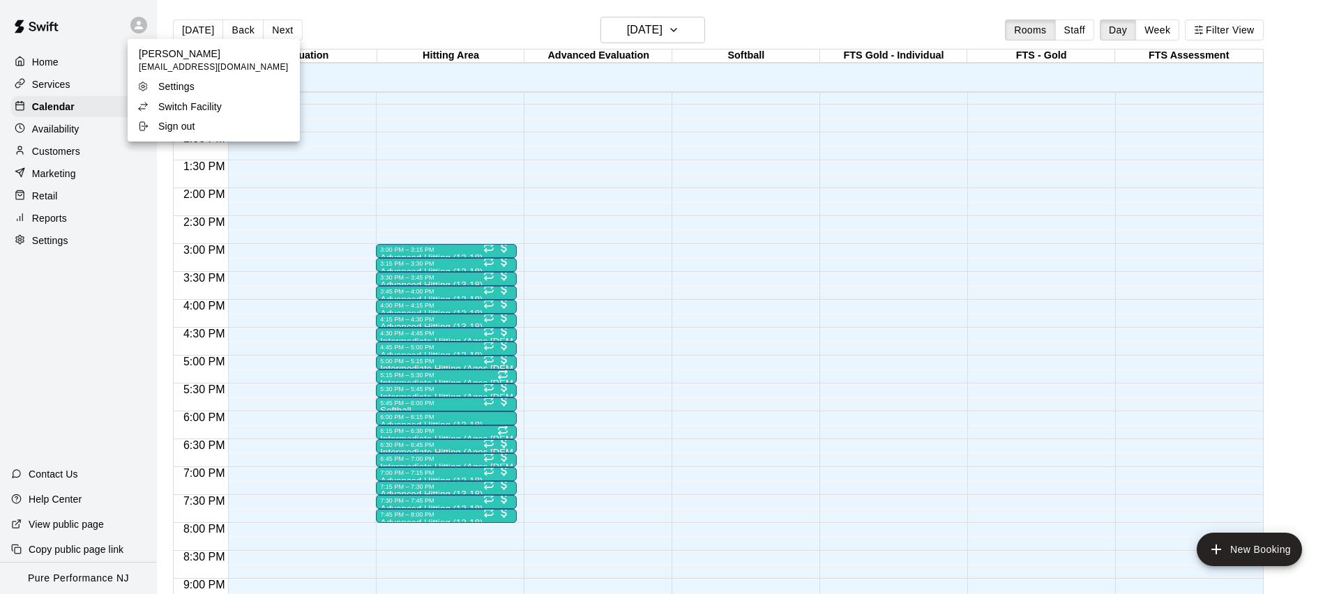
click at [160, 100] on p "Switch Facility" at bounding box center [189, 107] width 63 height 14
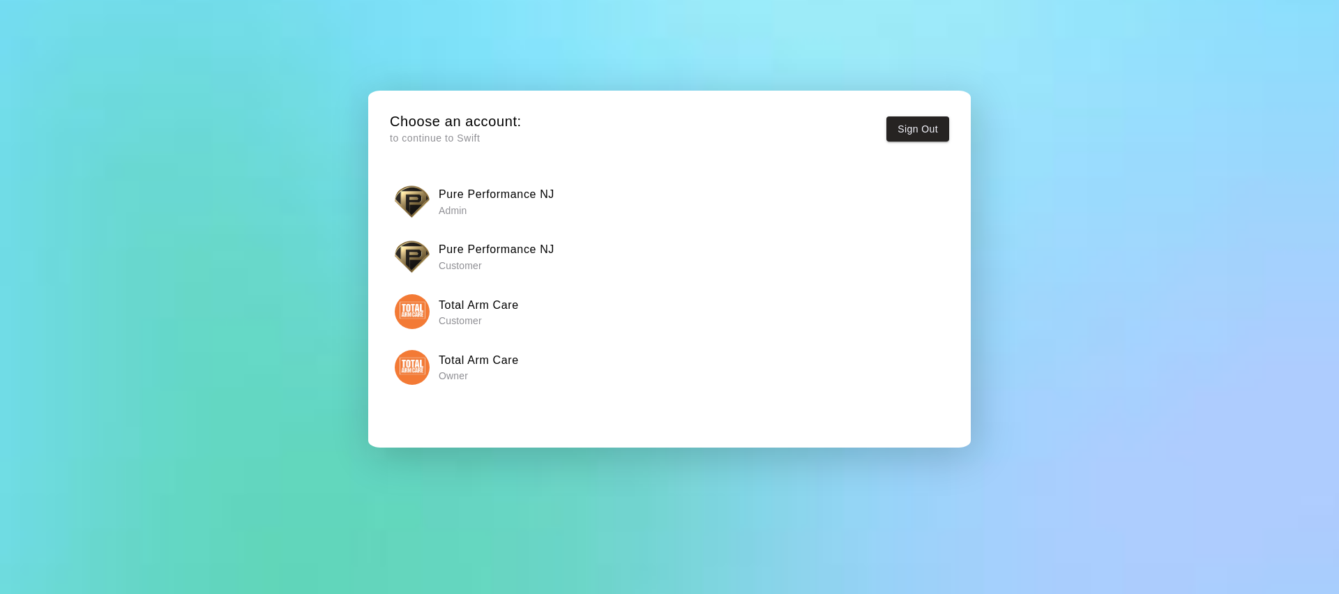
click at [400, 386] on button "Total Arm Care Owner" at bounding box center [669, 367] width 559 height 44
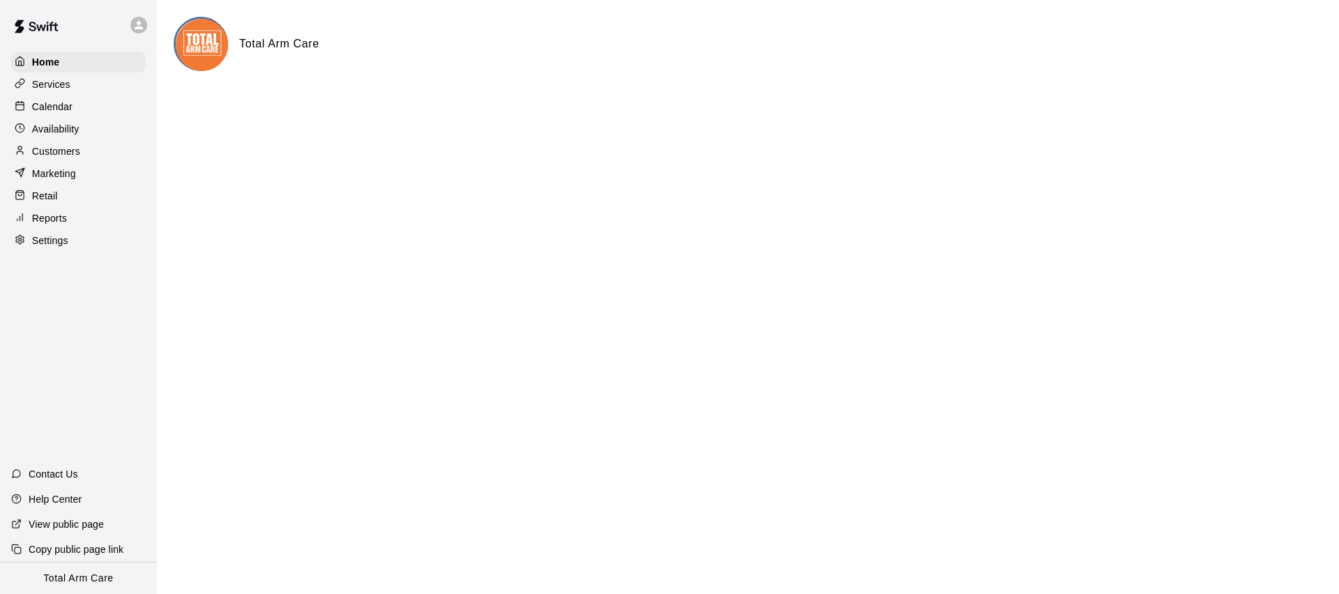
click at [57, 116] on div "Calendar" at bounding box center [78, 106] width 135 height 21
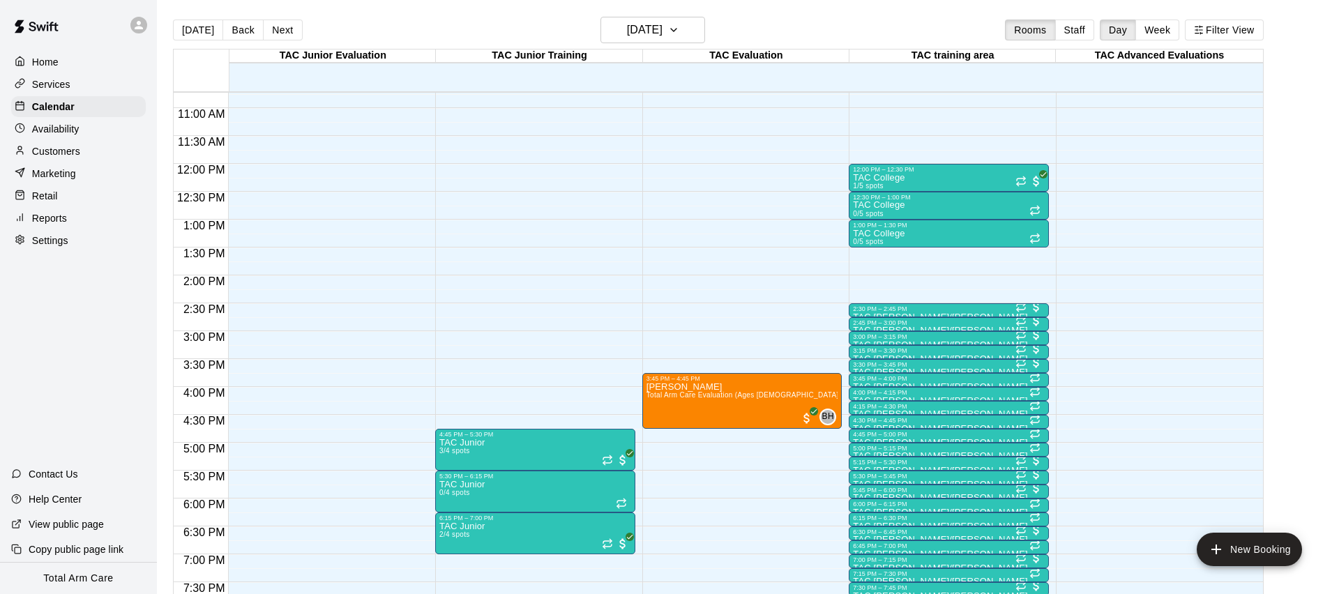
scroll to position [597, 0]
click at [229, 27] on button "Back" at bounding box center [242, 30] width 41 height 21
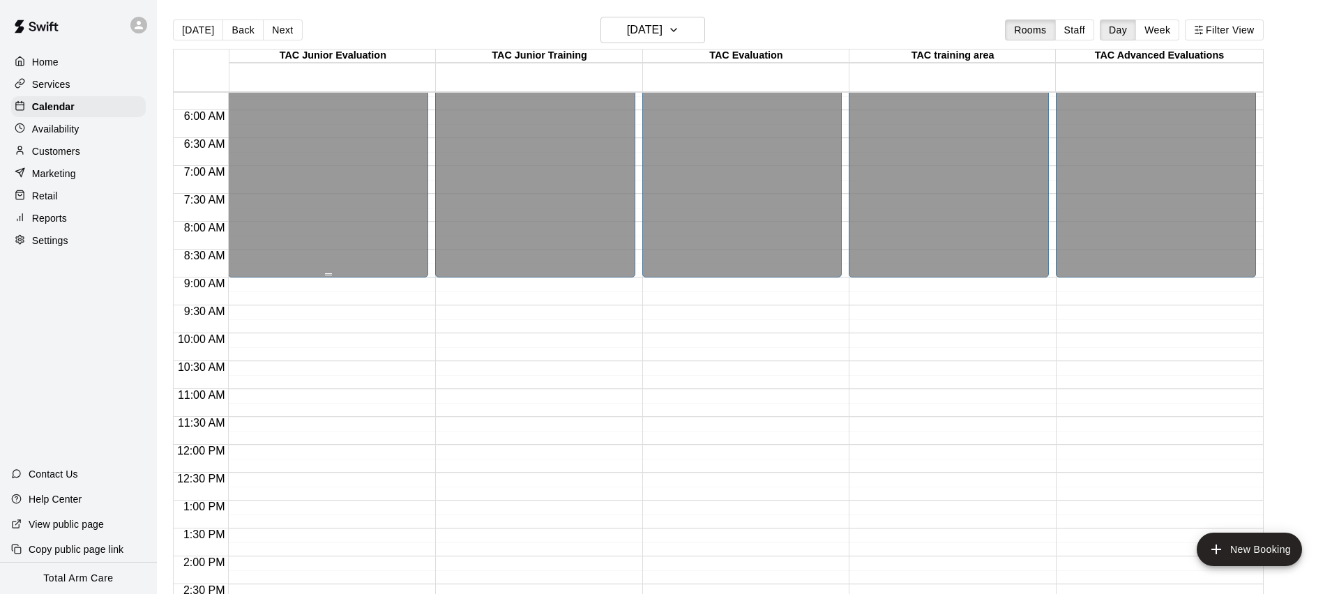
scroll to position [298, 0]
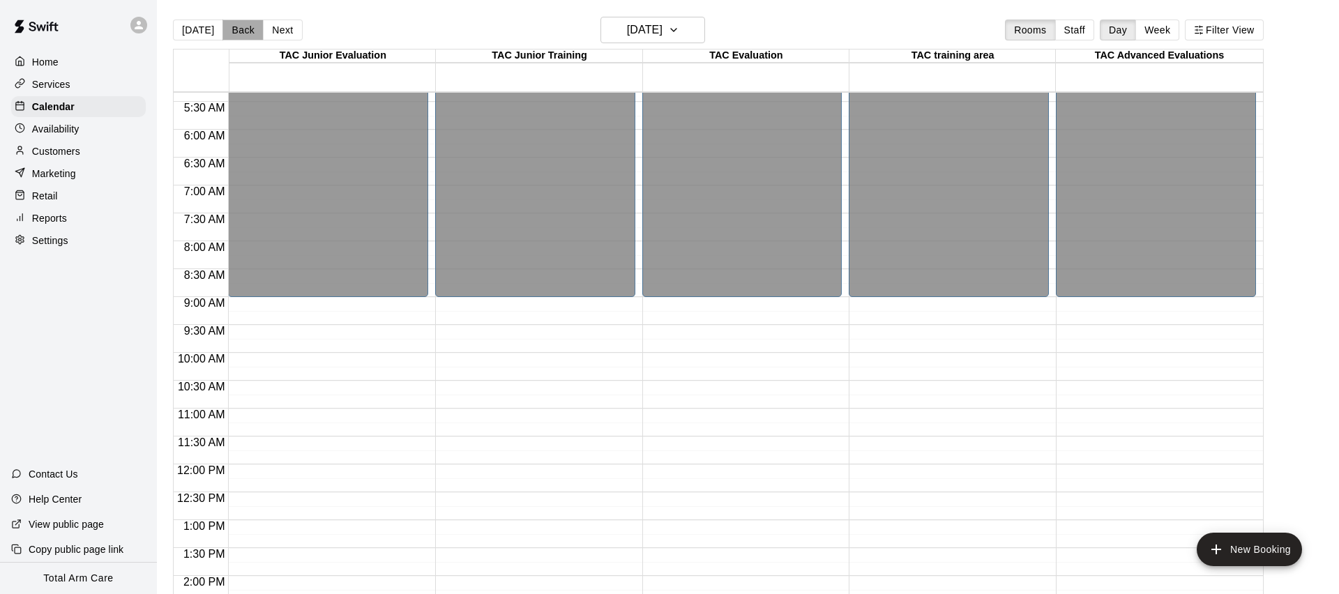
click at [236, 33] on button "Back" at bounding box center [242, 30] width 41 height 21
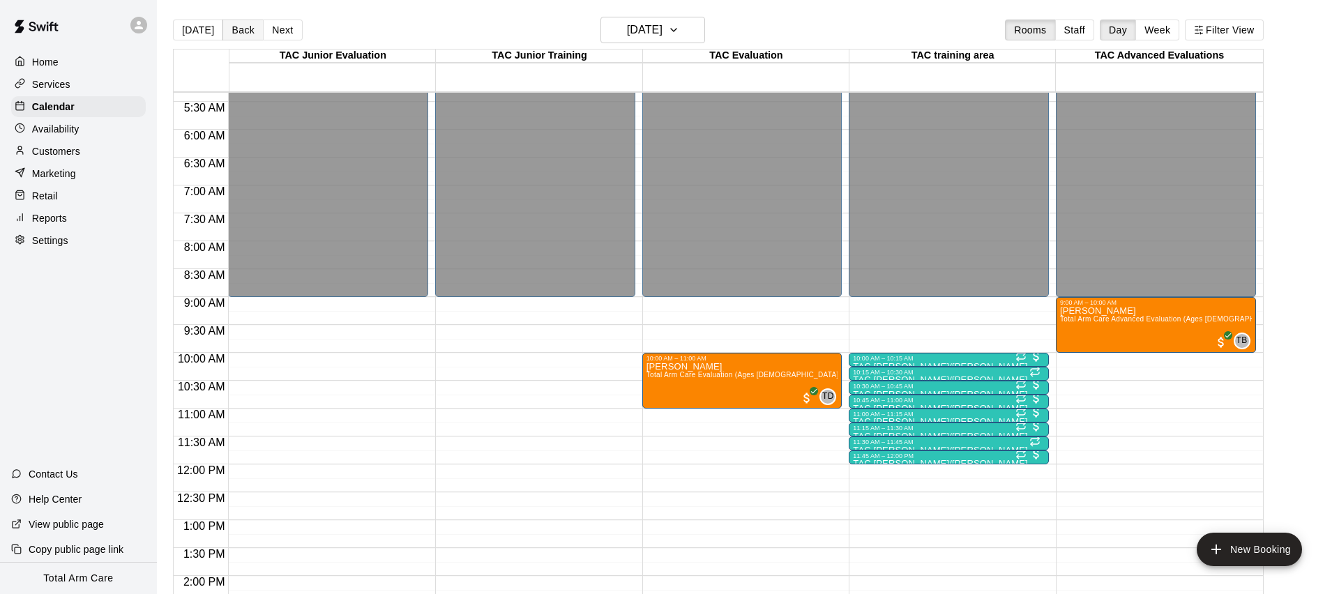
click at [235, 33] on button "Back" at bounding box center [242, 30] width 41 height 21
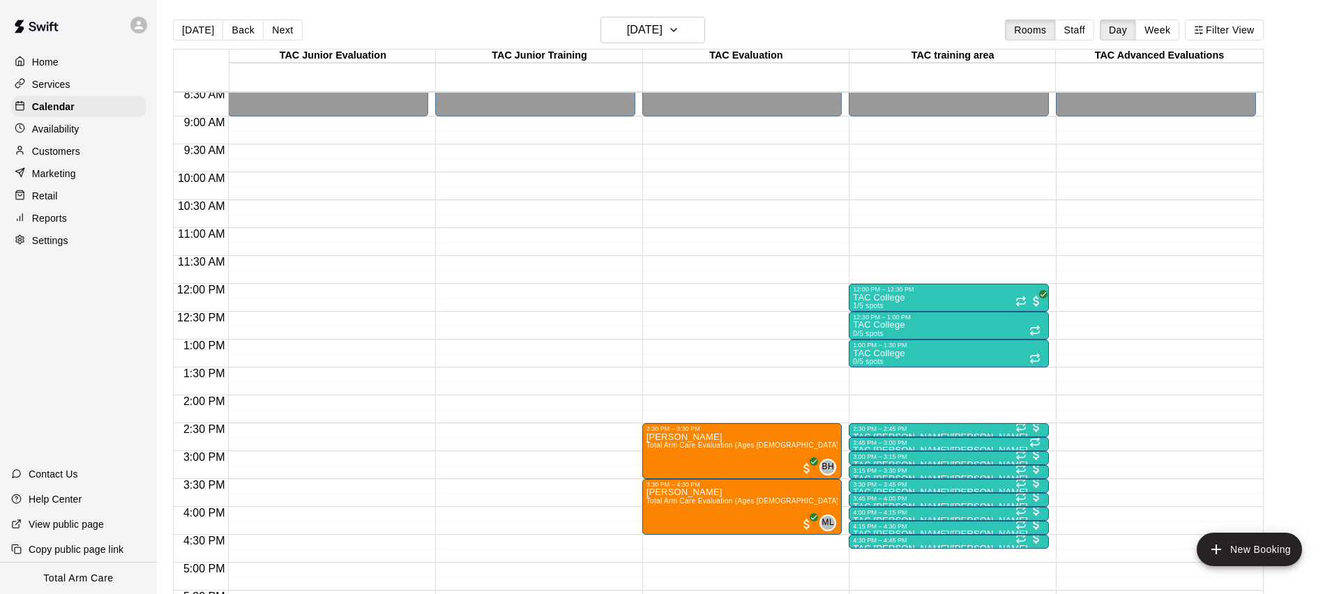
scroll to position [519, 0]
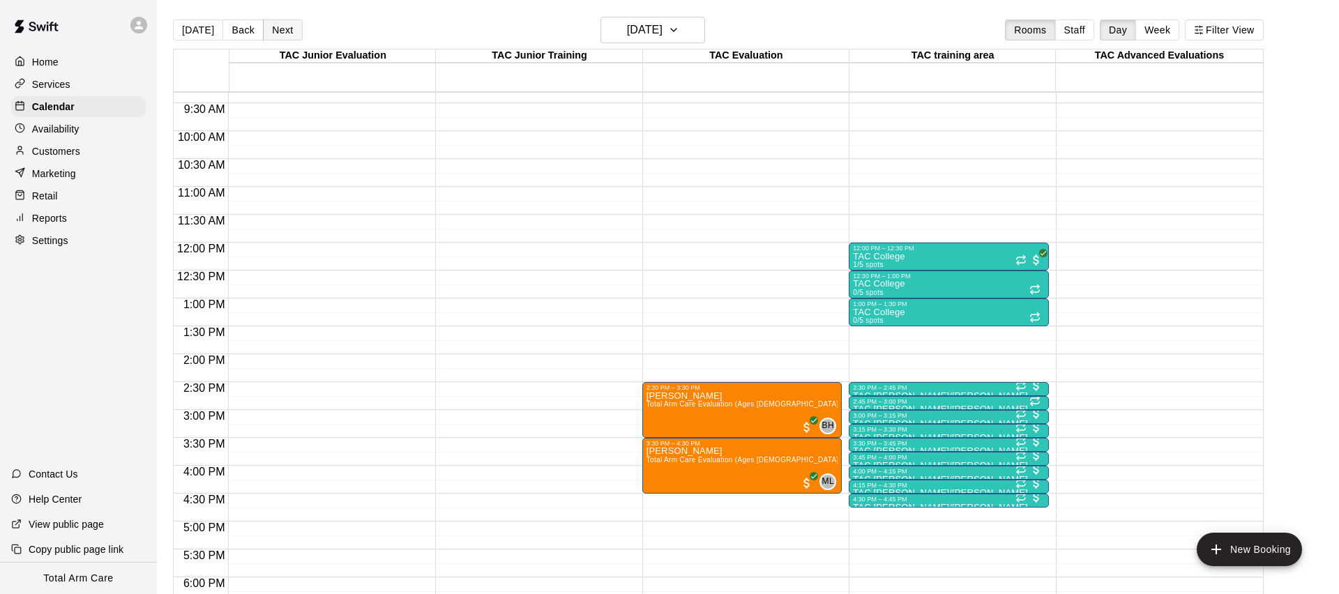
click at [290, 32] on button "Next" at bounding box center [282, 30] width 39 height 21
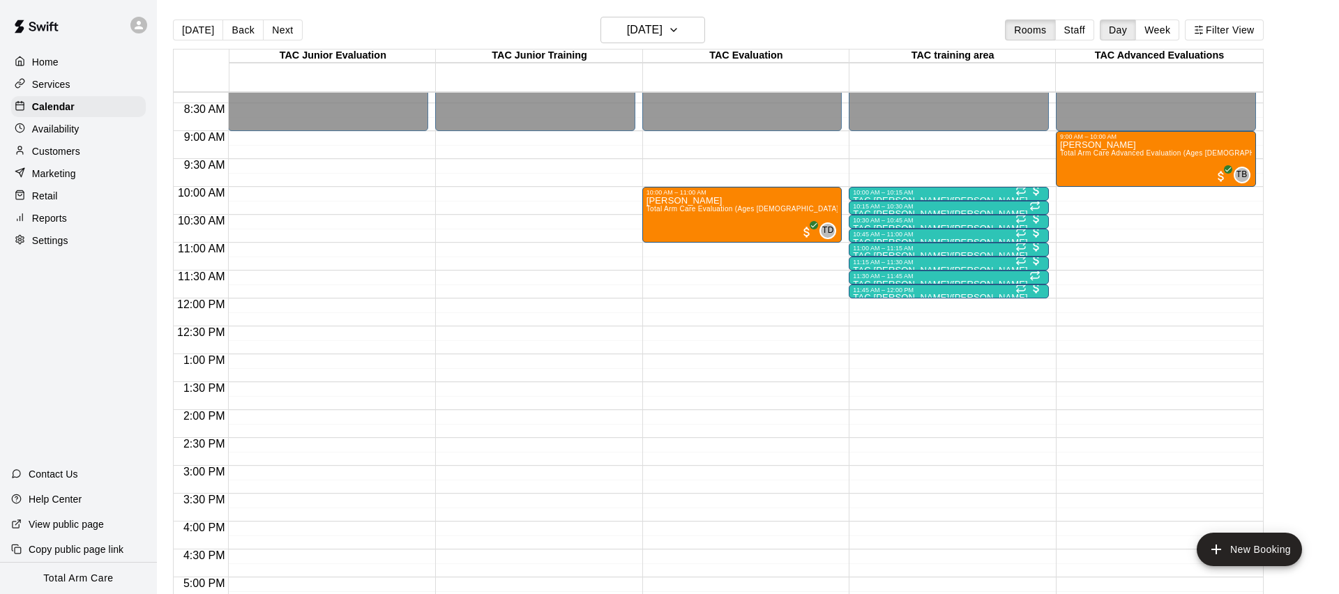
scroll to position [452, 0]
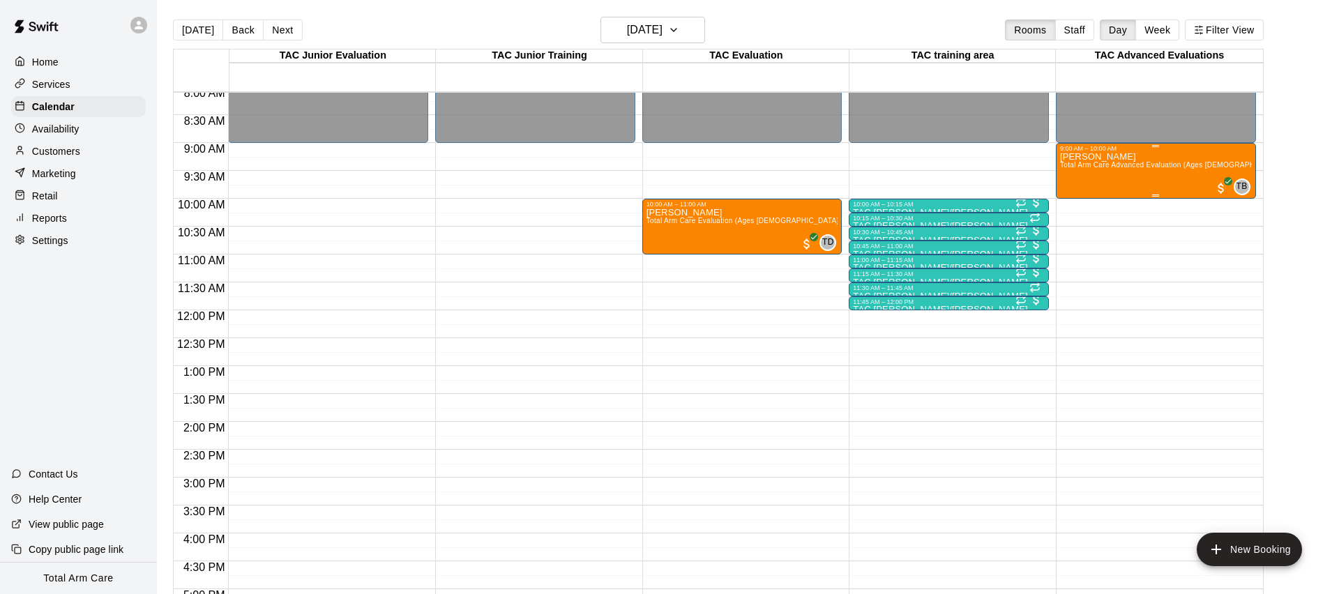
click at [1144, 169] on span "Total Arm Care Advanced Evaluation (Ages 13+)" at bounding box center [1177, 165] width 234 height 8
click at [1077, 213] on img "edit" at bounding box center [1074, 209] width 16 height 16
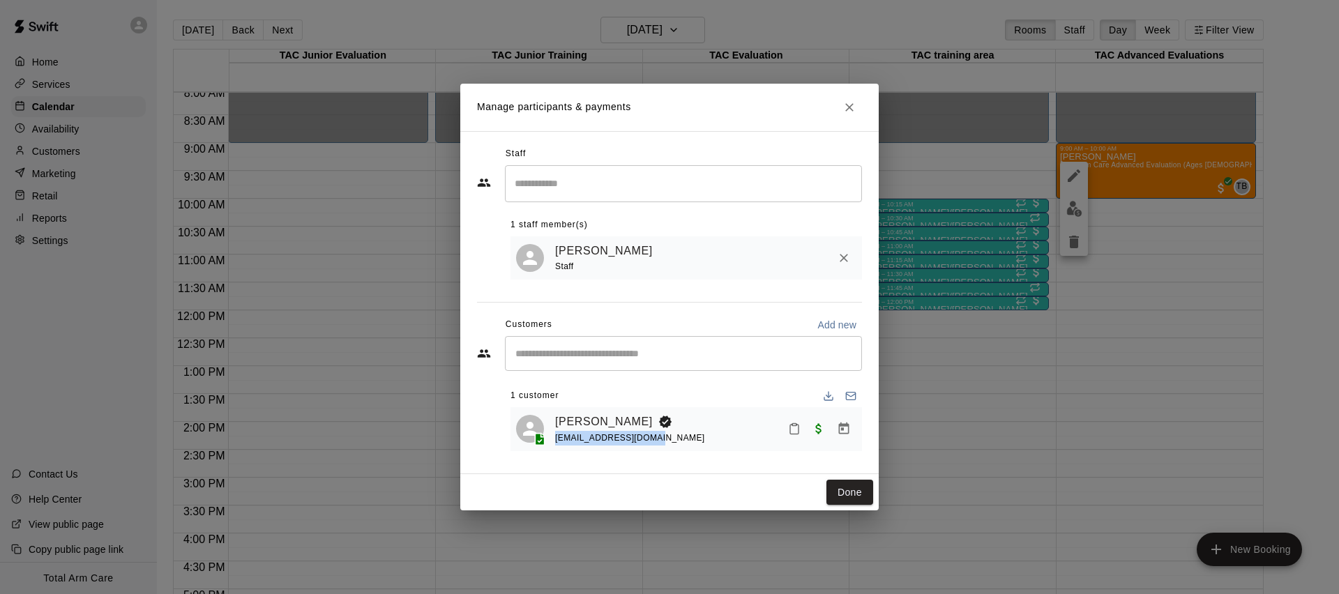
drag, startPoint x: 637, startPoint y: 441, endPoint x: 551, endPoint y: 440, distance: 86.5
click at [549, 441] on div "Alexander Checchio achecchio24@gmail.com" at bounding box center [686, 429] width 340 height 33
click at [588, 417] on link "Alexander Checchio" at bounding box center [604, 422] width 98 height 18
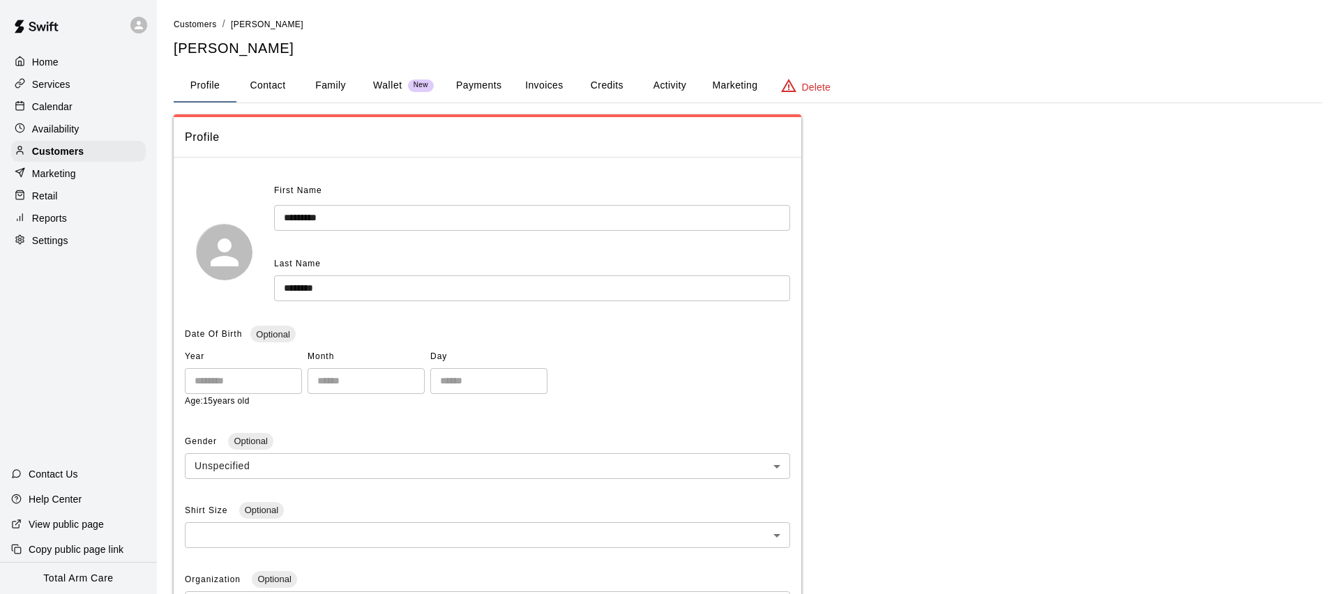
click at [275, 73] on button "Contact" at bounding box center [267, 85] width 63 height 33
select select "**"
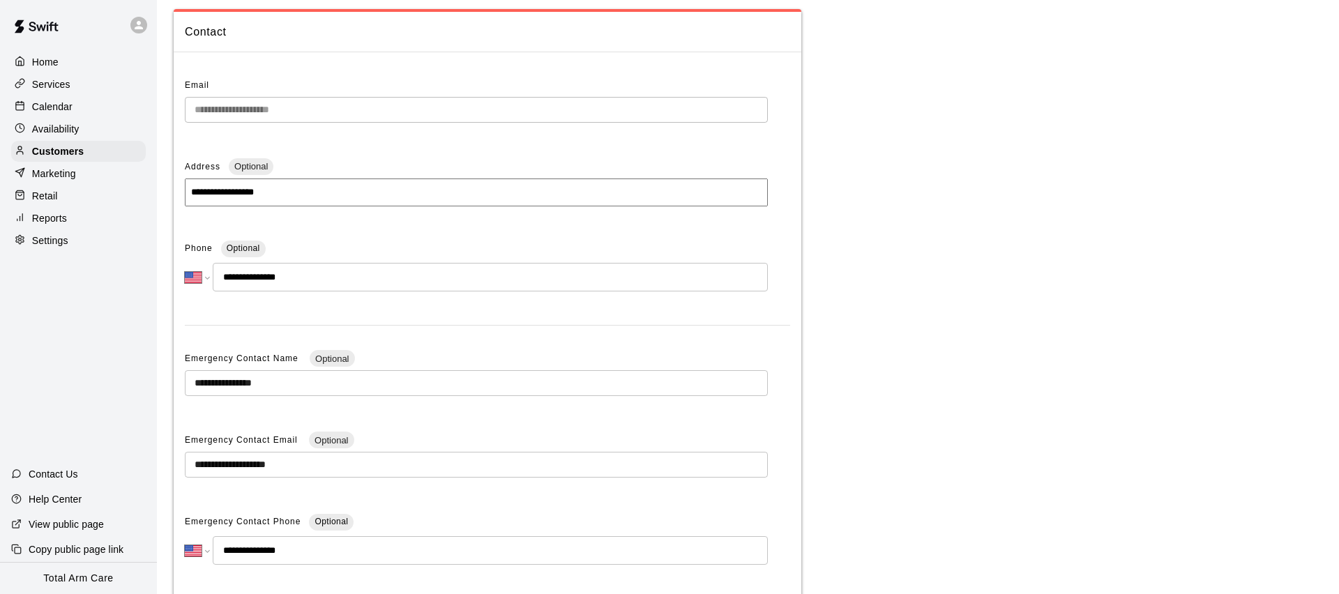
scroll to position [204, 0]
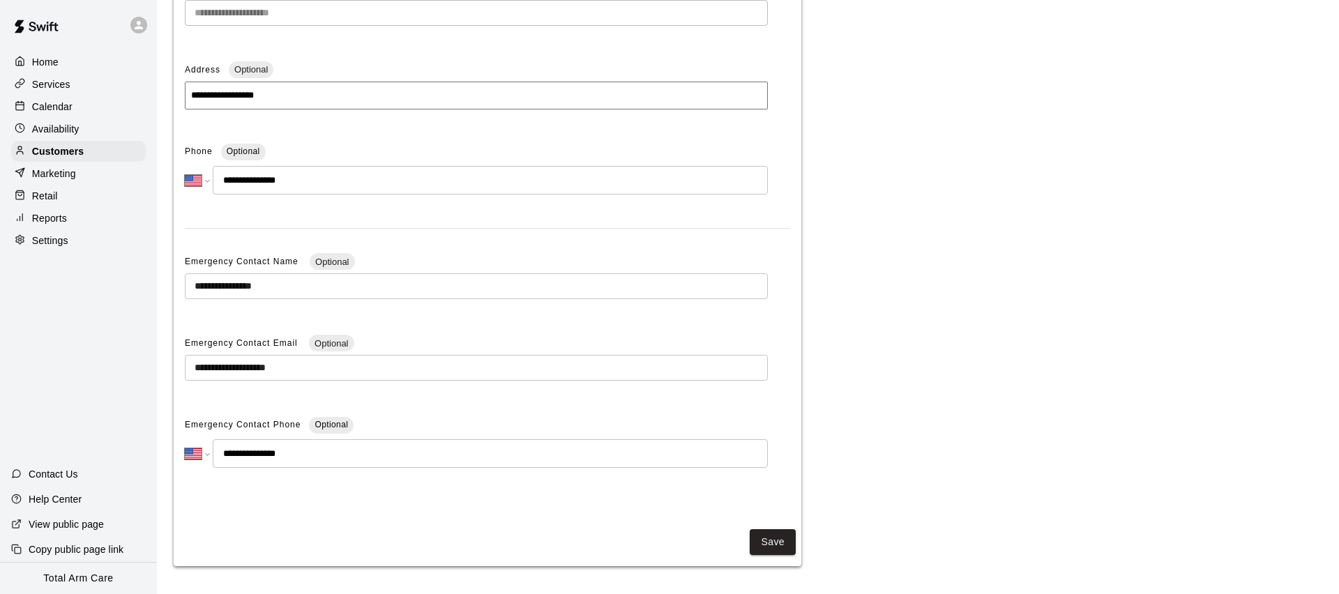
click at [321, 367] on input "**********" at bounding box center [476, 368] width 583 height 26
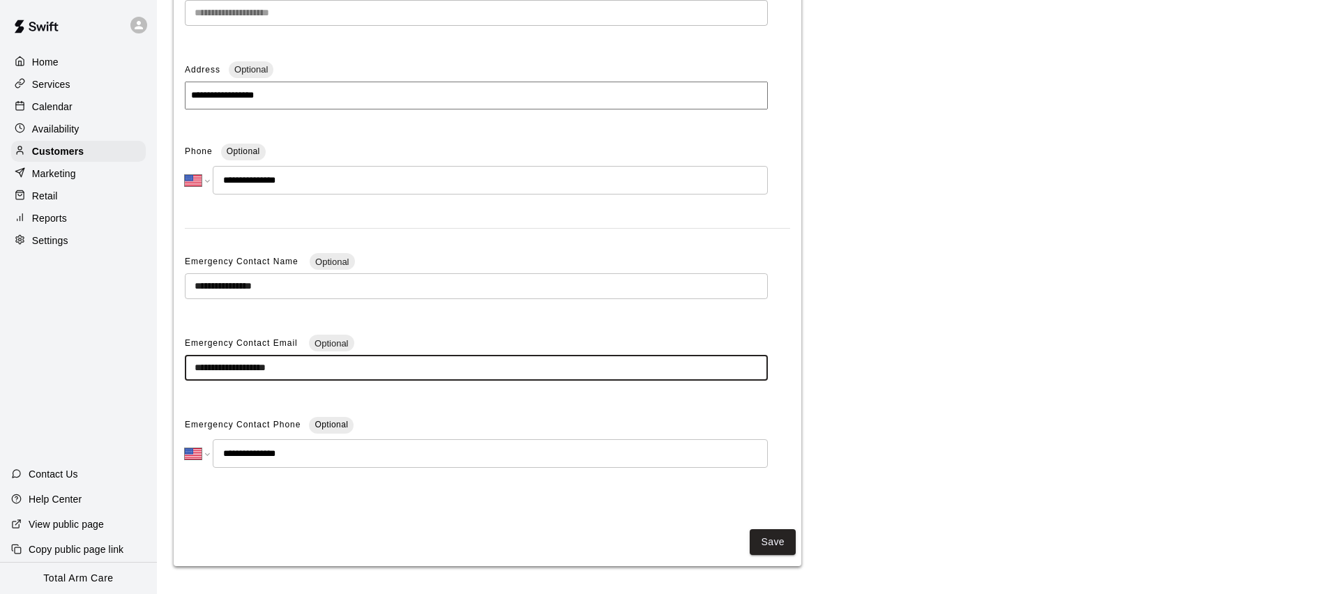
click at [321, 367] on input "**********" at bounding box center [476, 368] width 583 height 26
click at [321, 368] on input "**********" at bounding box center [476, 368] width 583 height 26
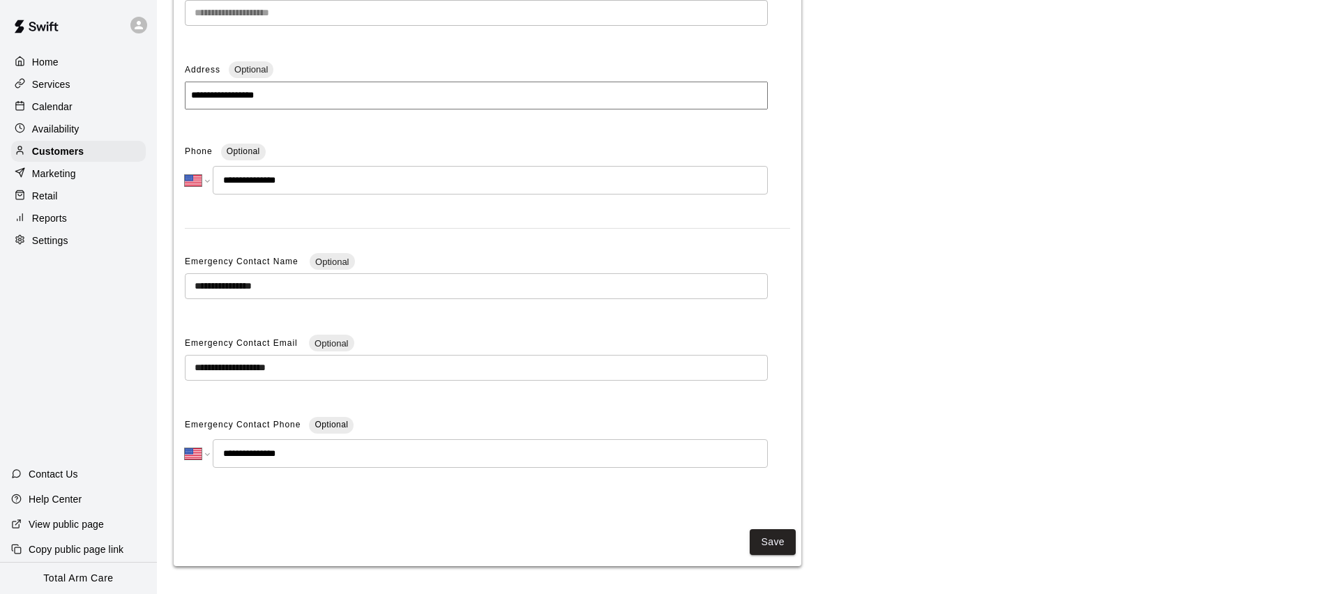
scroll to position [0, 0]
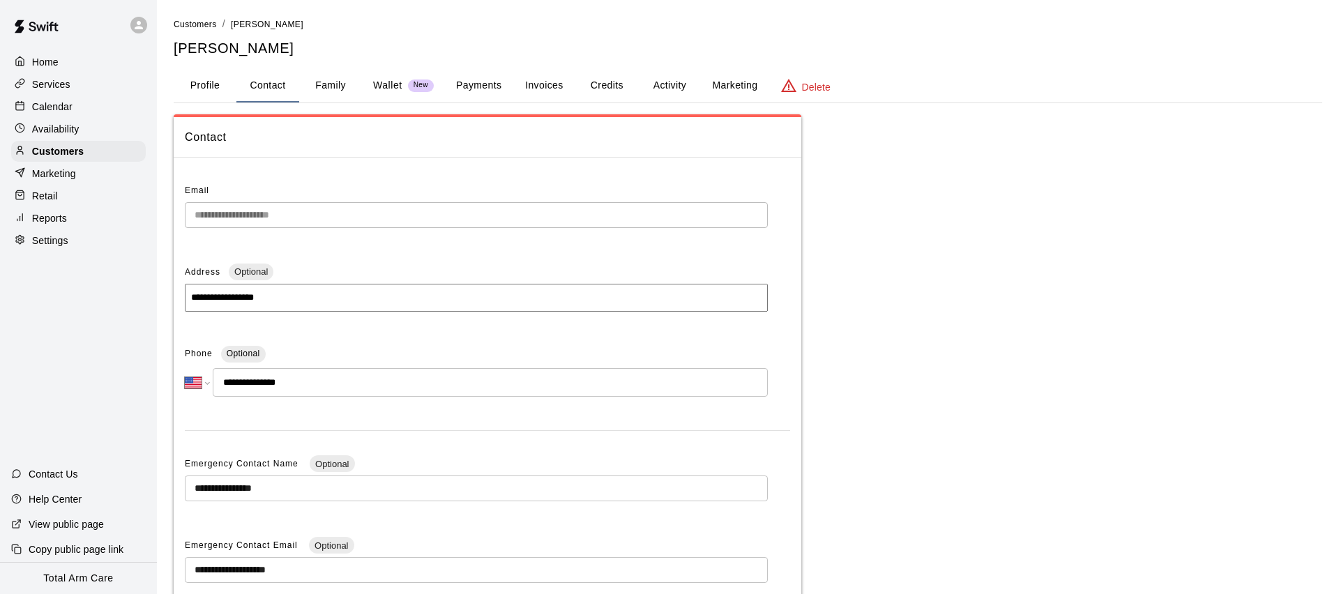
click at [218, 50] on h5 "Alexander Checchio" at bounding box center [748, 48] width 1148 height 19
copy h5 "Alexander Checchio"
click at [109, 111] on div "Calendar" at bounding box center [78, 106] width 135 height 21
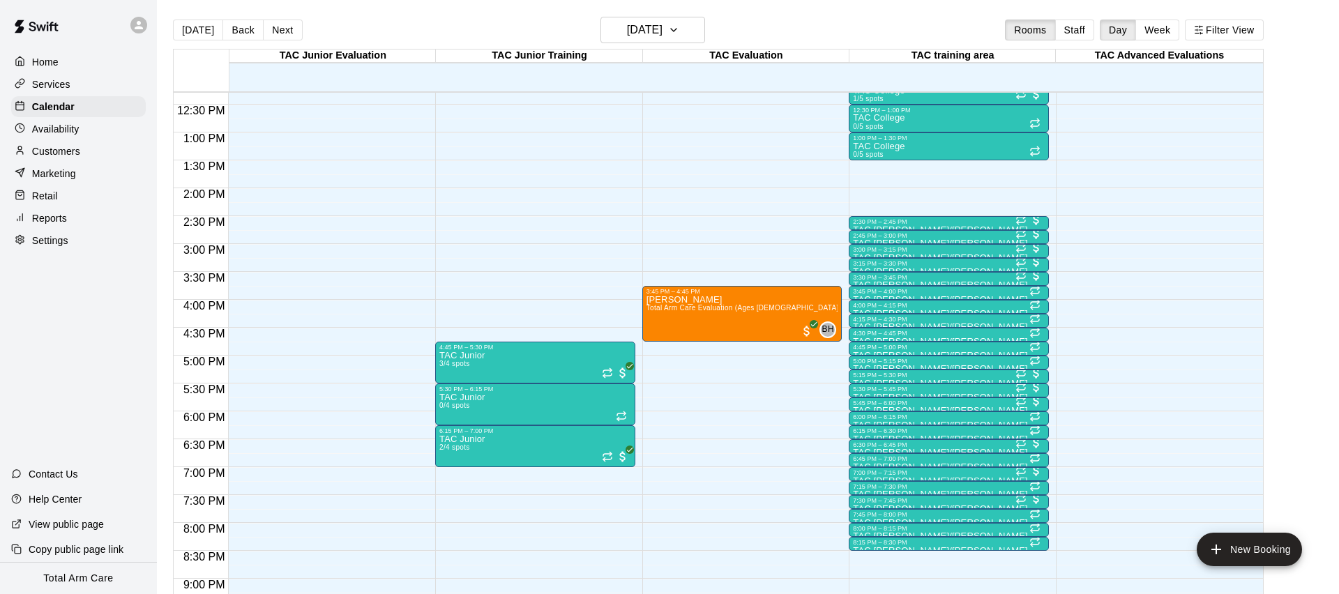
scroll to position [680, 0]
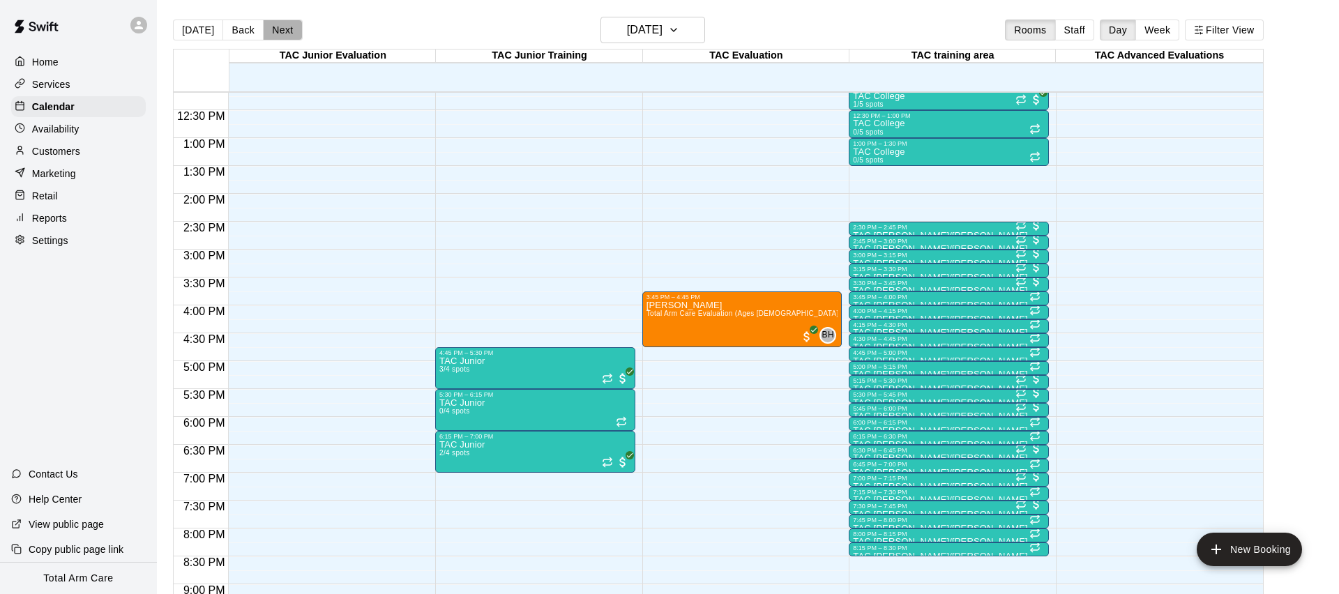
click at [283, 33] on button "Next" at bounding box center [282, 30] width 39 height 21
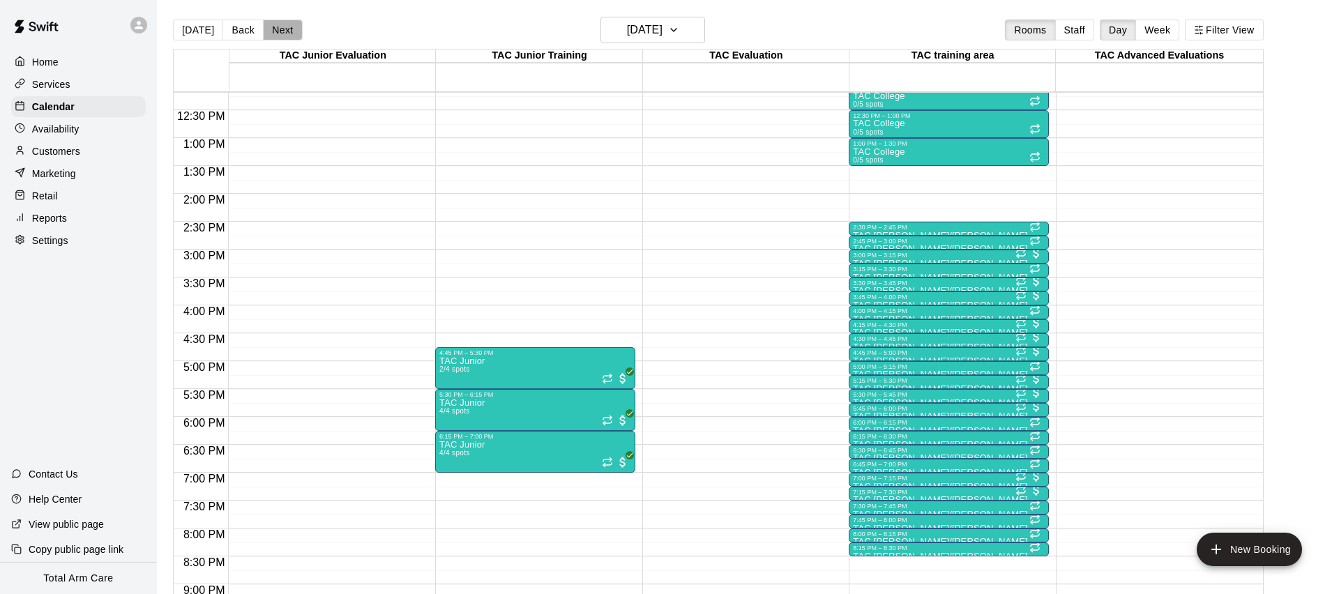
click at [283, 33] on button "Next" at bounding box center [282, 30] width 39 height 21
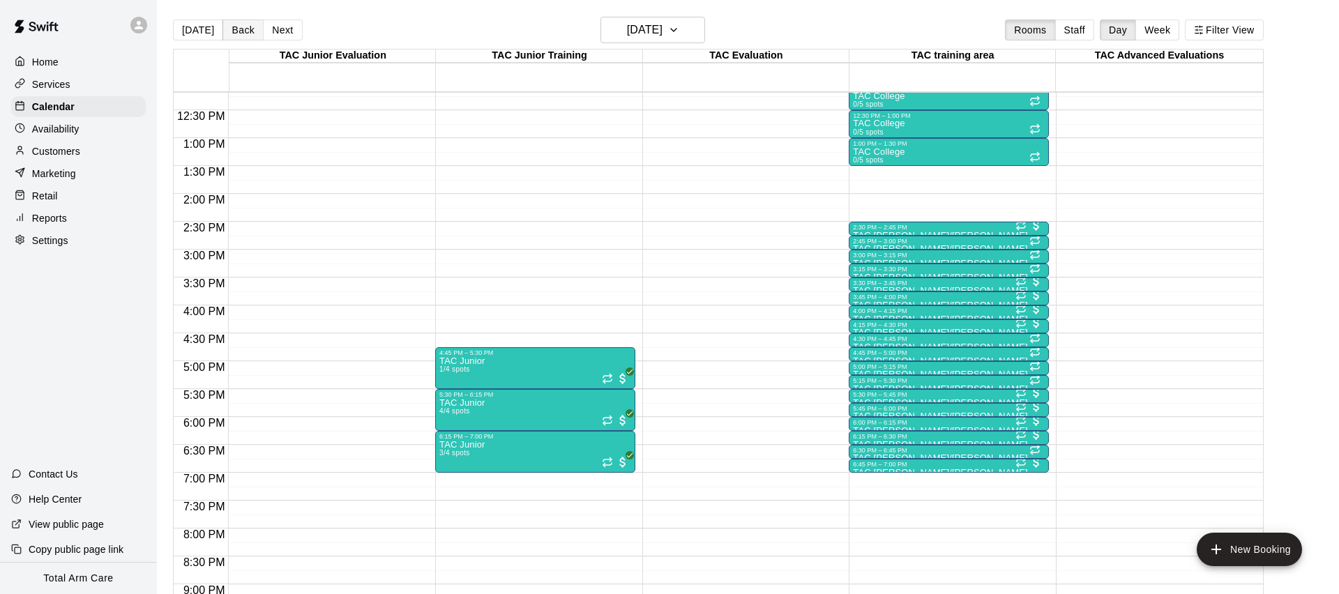
click at [226, 31] on button "Back" at bounding box center [242, 30] width 41 height 21
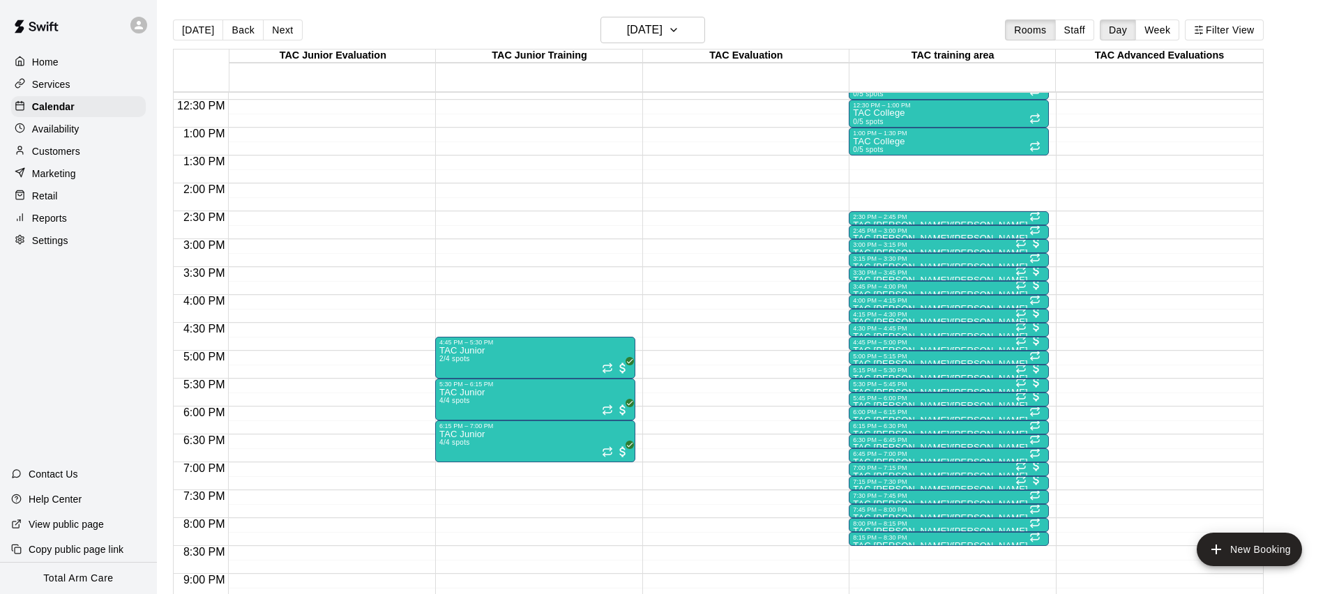
scroll to position [697, 0]
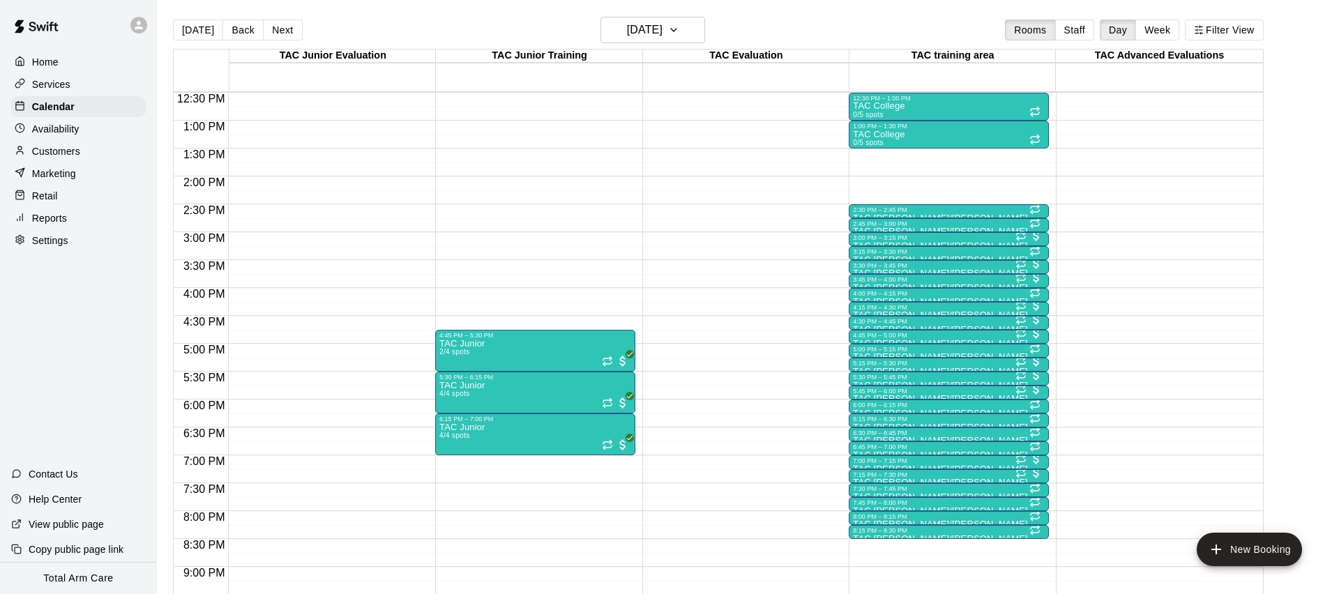
click at [129, 22] on div at bounding box center [142, 25] width 29 height 28
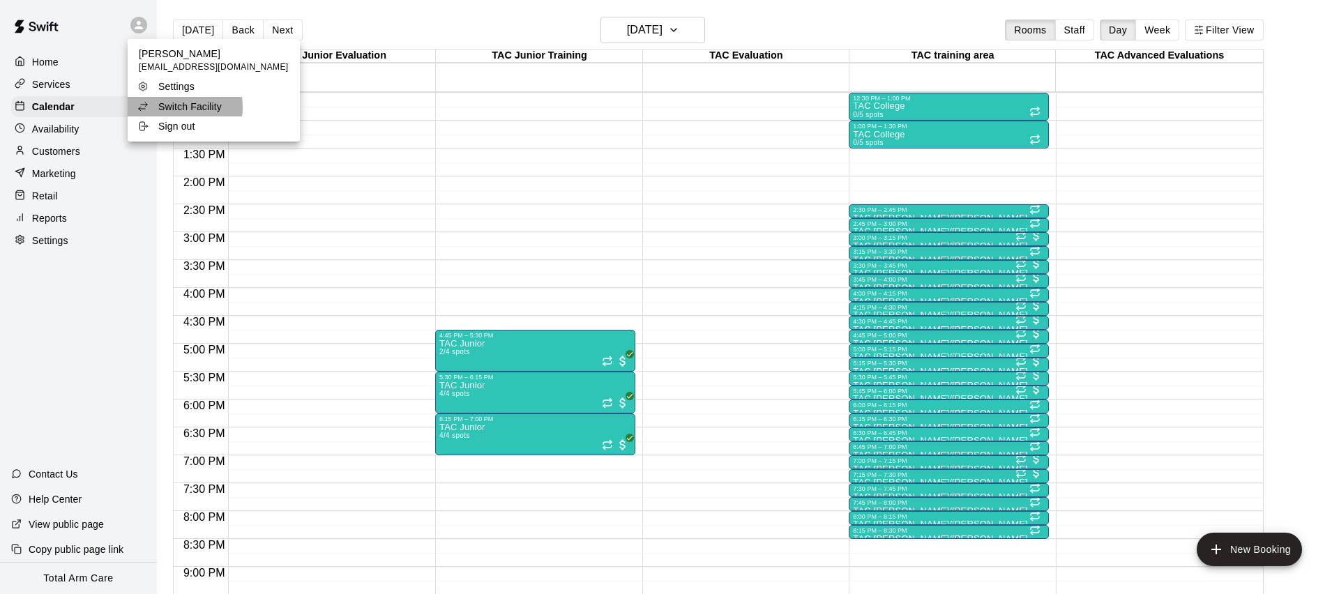
click at [181, 107] on p "Switch Facility" at bounding box center [189, 107] width 63 height 14
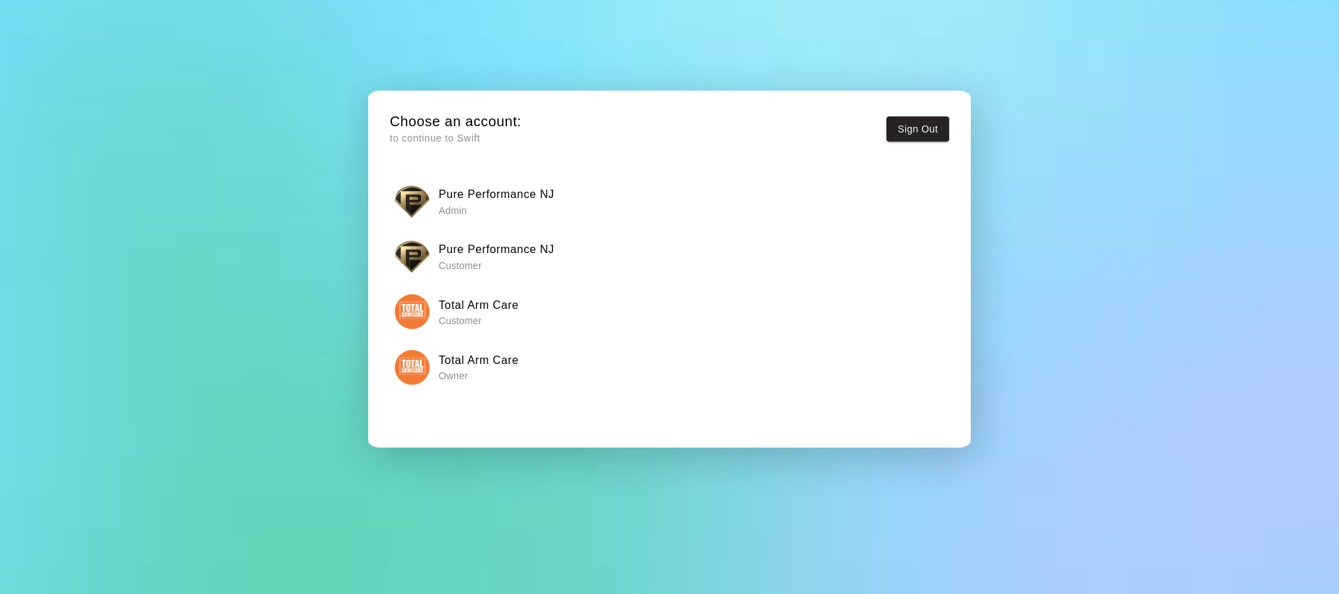
click at [443, 195] on h6 "Pure Performance NJ" at bounding box center [497, 194] width 116 height 18
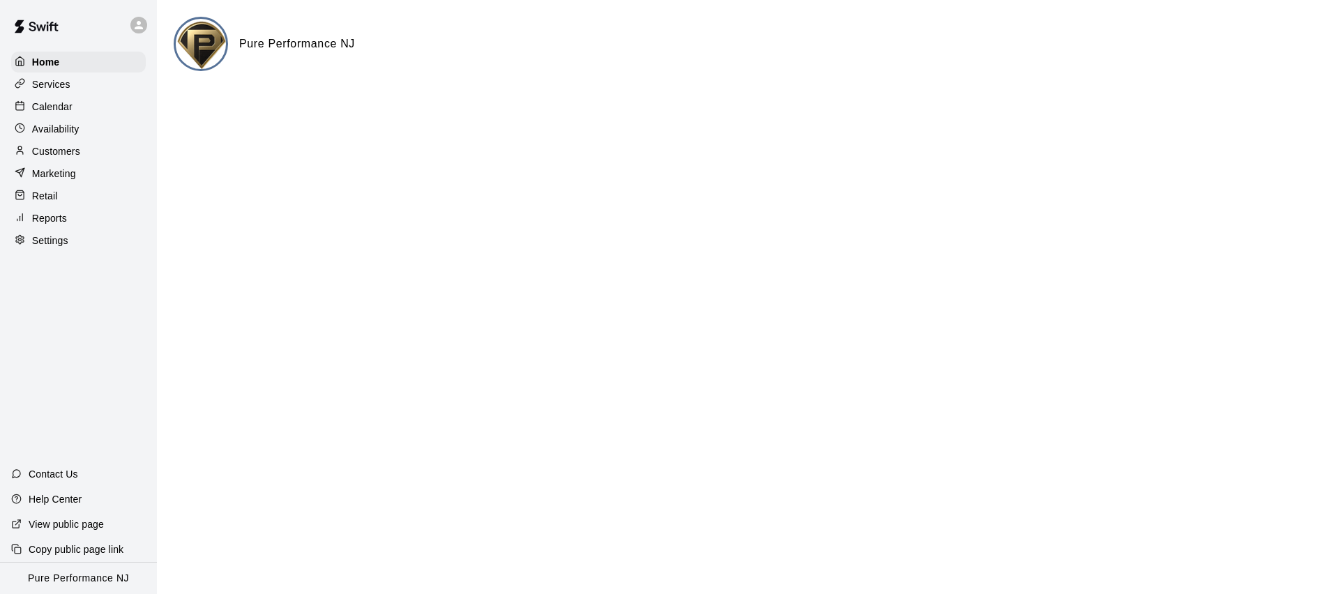
click at [38, 109] on p "Calendar" at bounding box center [52, 107] width 40 height 14
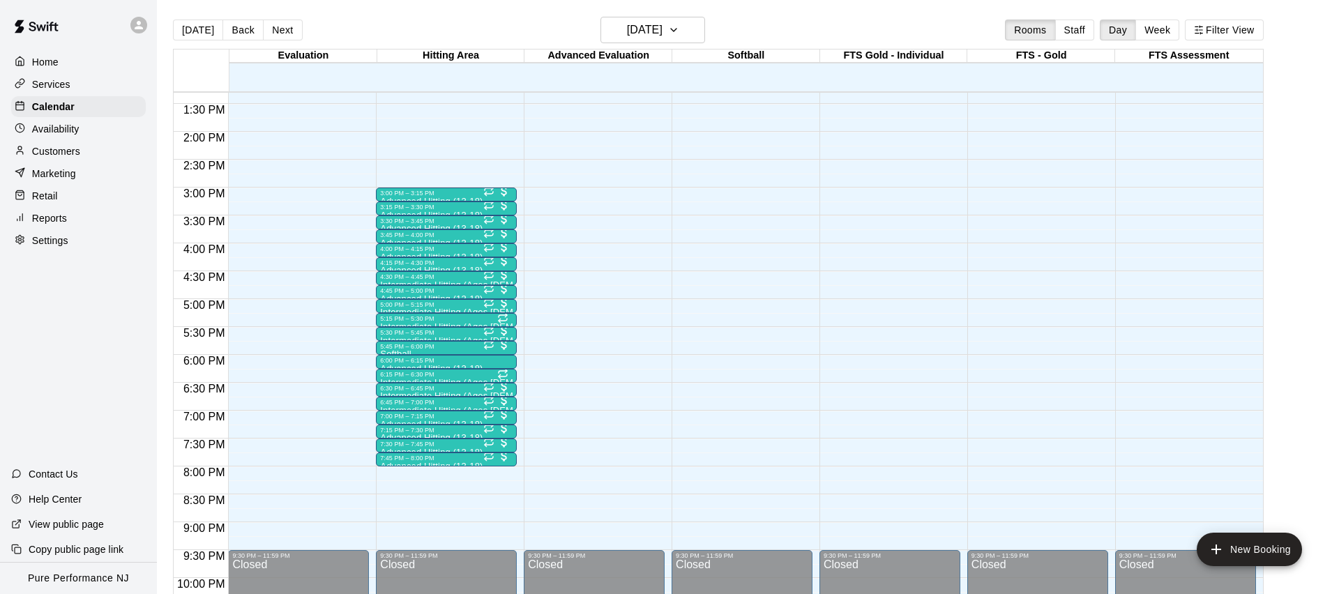
scroll to position [743, 0]
click at [444, 363] on div at bounding box center [446, 364] width 7 height 2
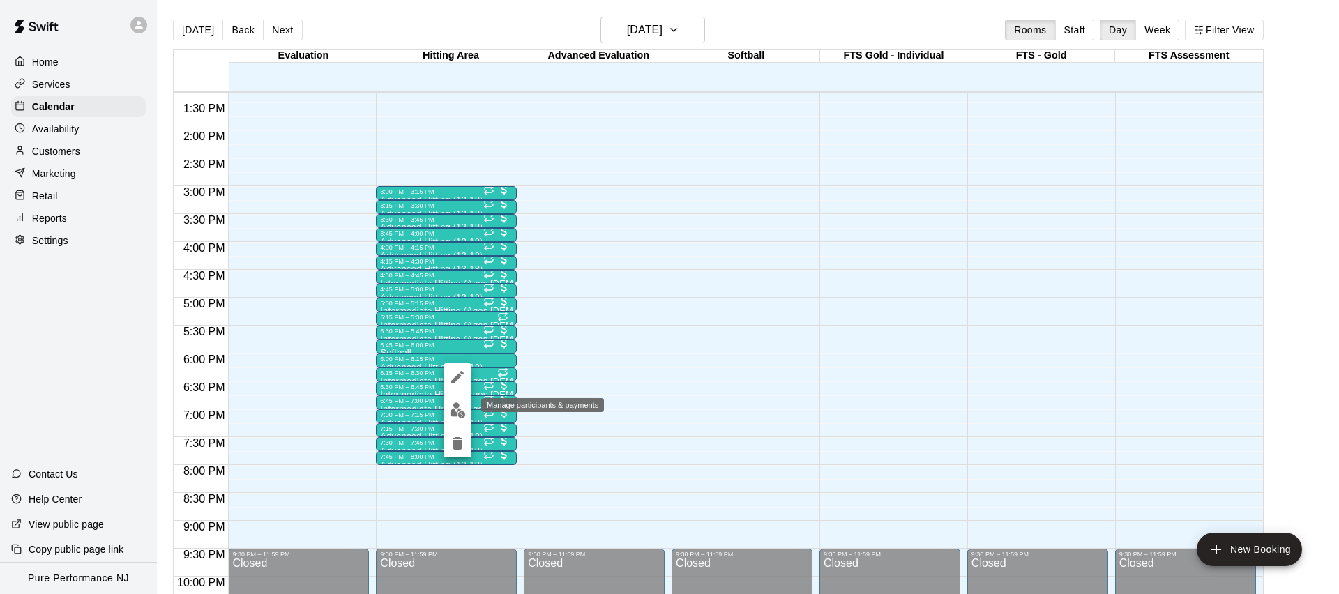
click at [459, 406] on img "edit" at bounding box center [458, 410] width 16 height 16
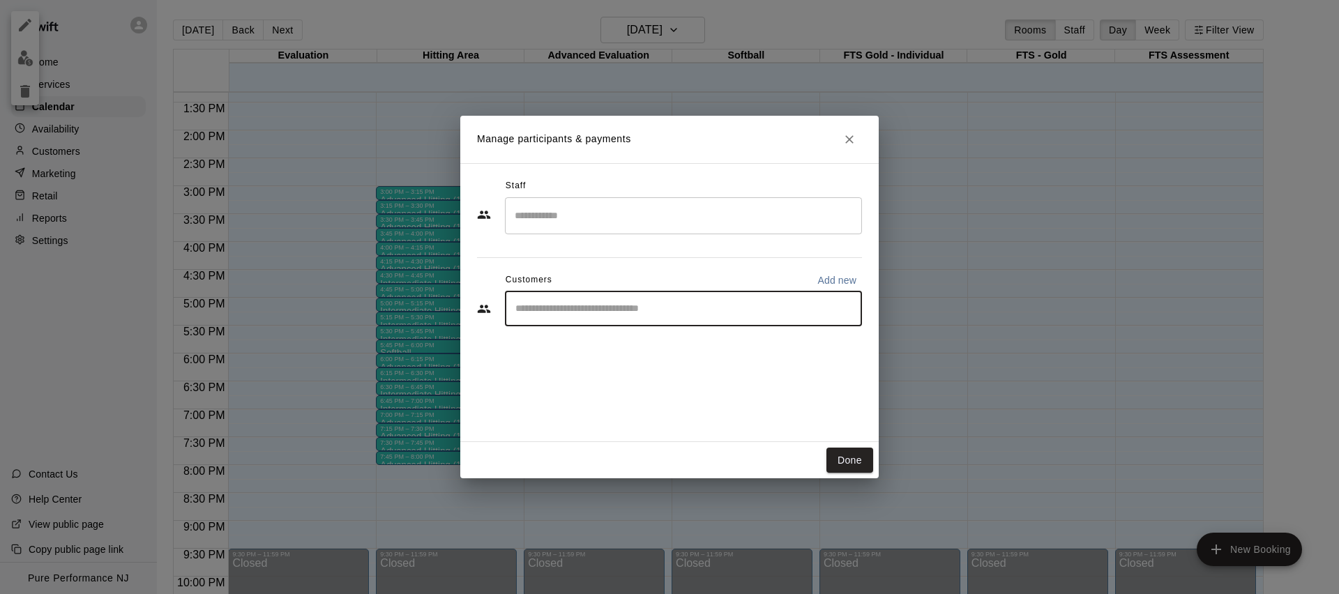
click at [564, 312] on input "Start typing to search customers..." at bounding box center [683, 309] width 344 height 14
type input "****"
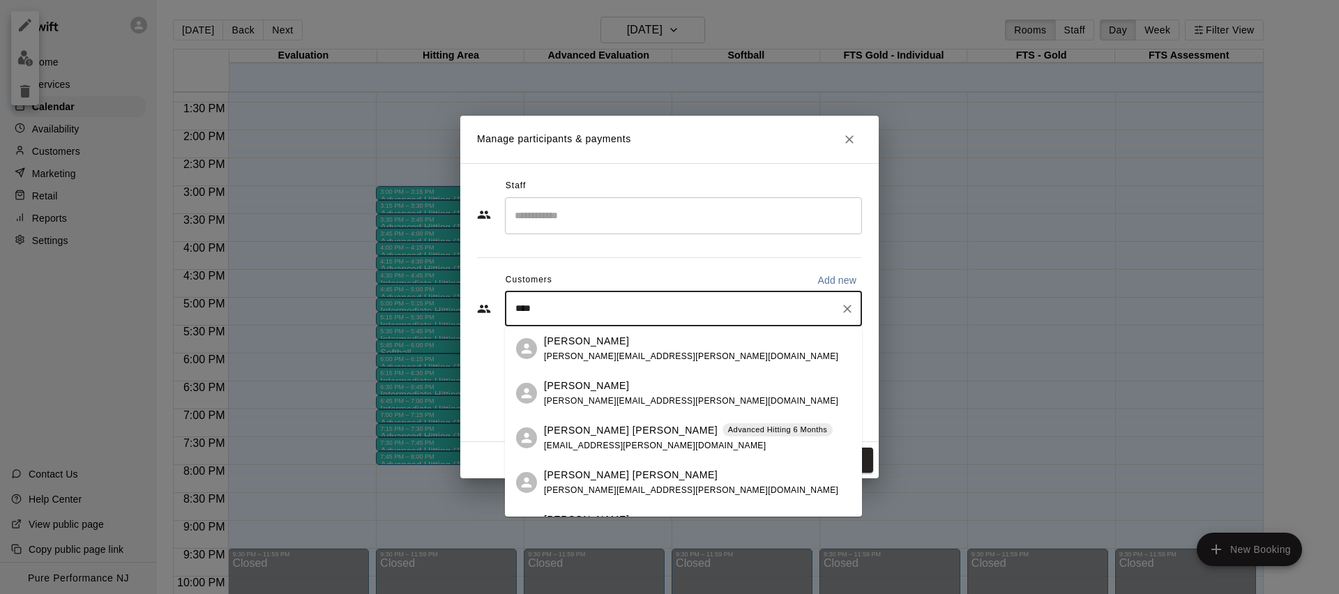
click at [562, 441] on span "holden.cohn@gmail.com" at bounding box center [655, 446] width 222 height 10
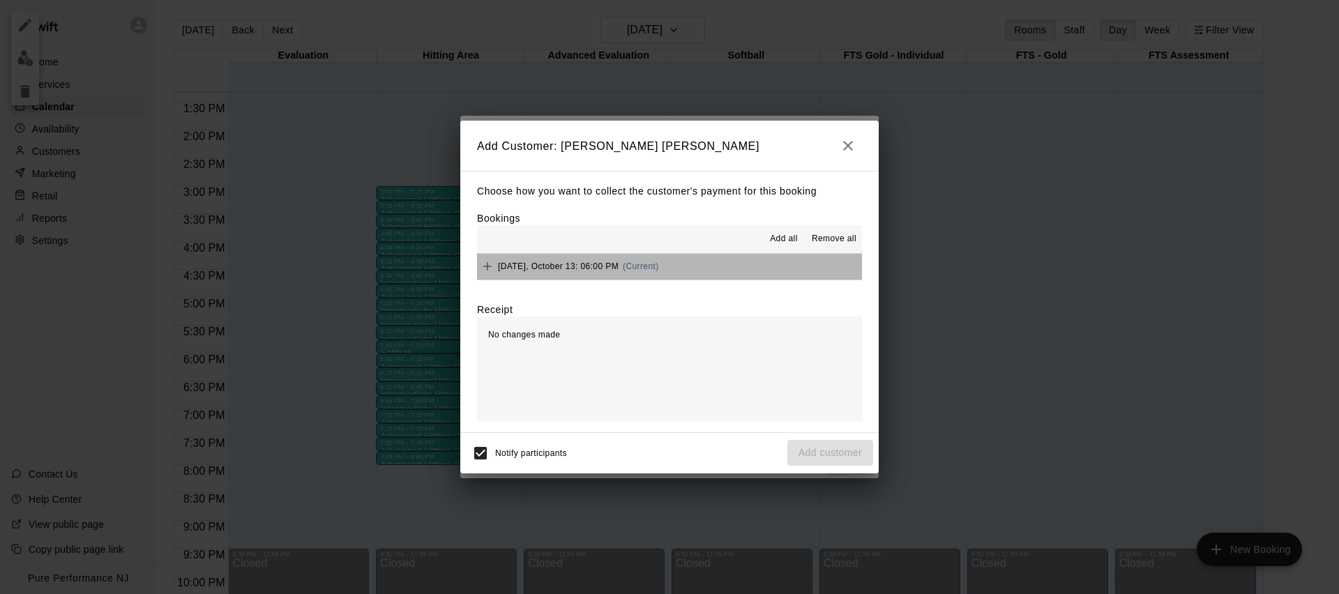
click at [770, 266] on button "Monday, October 13: 06:00 PM (Current)" at bounding box center [669, 267] width 385 height 26
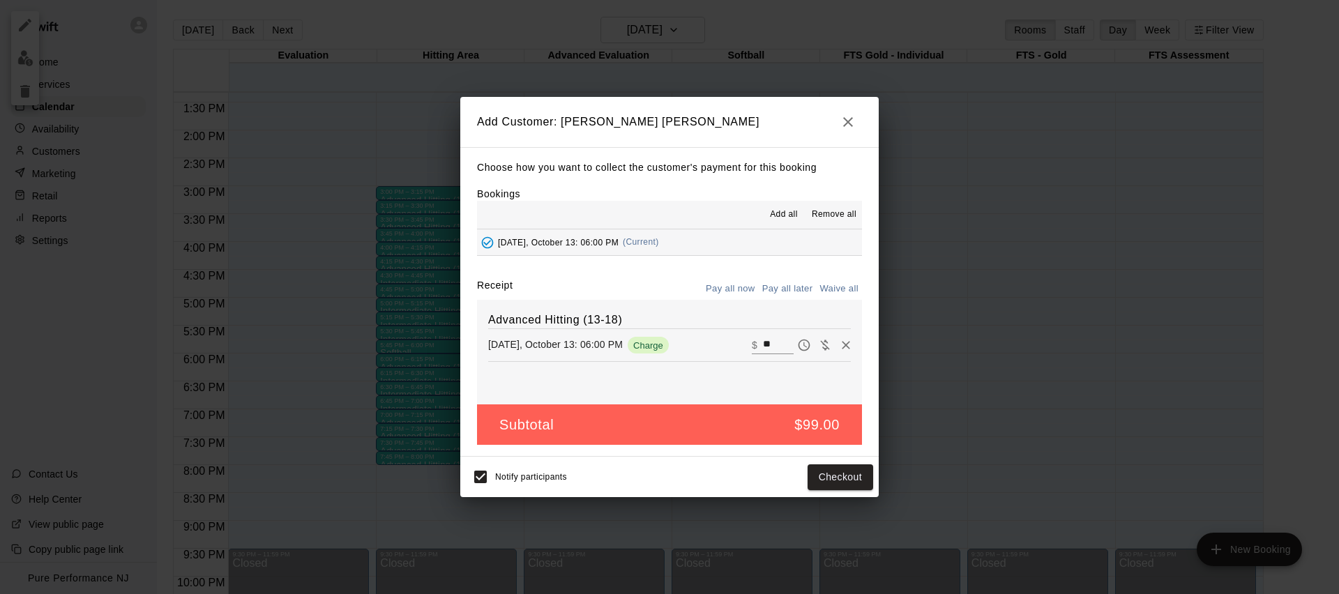
click at [795, 380] on div "Advanced Hitting (13-18) Monday, October 13: 06:00 PM Charge ​ $ **" at bounding box center [669, 352] width 385 height 105
click at [781, 345] on input "**" at bounding box center [778, 345] width 31 height 18
click at [780, 345] on input "**" at bounding box center [778, 345] width 31 height 18
type input "*"
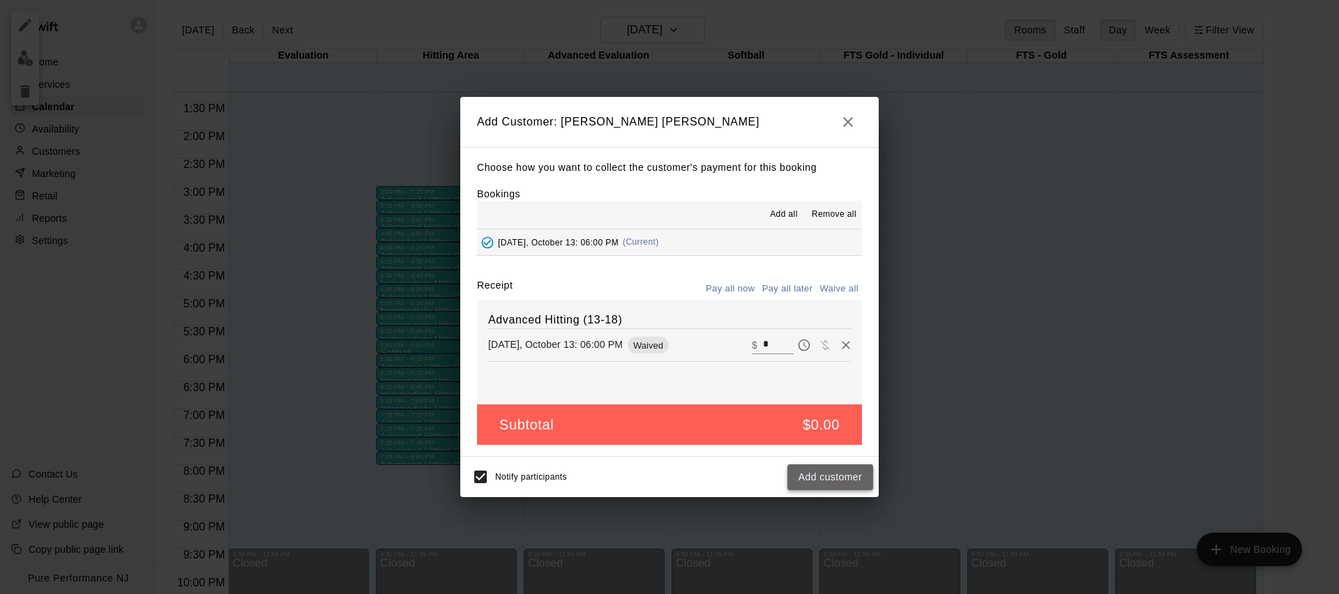
click at [829, 482] on button "Add customer" at bounding box center [830, 477] width 86 height 26
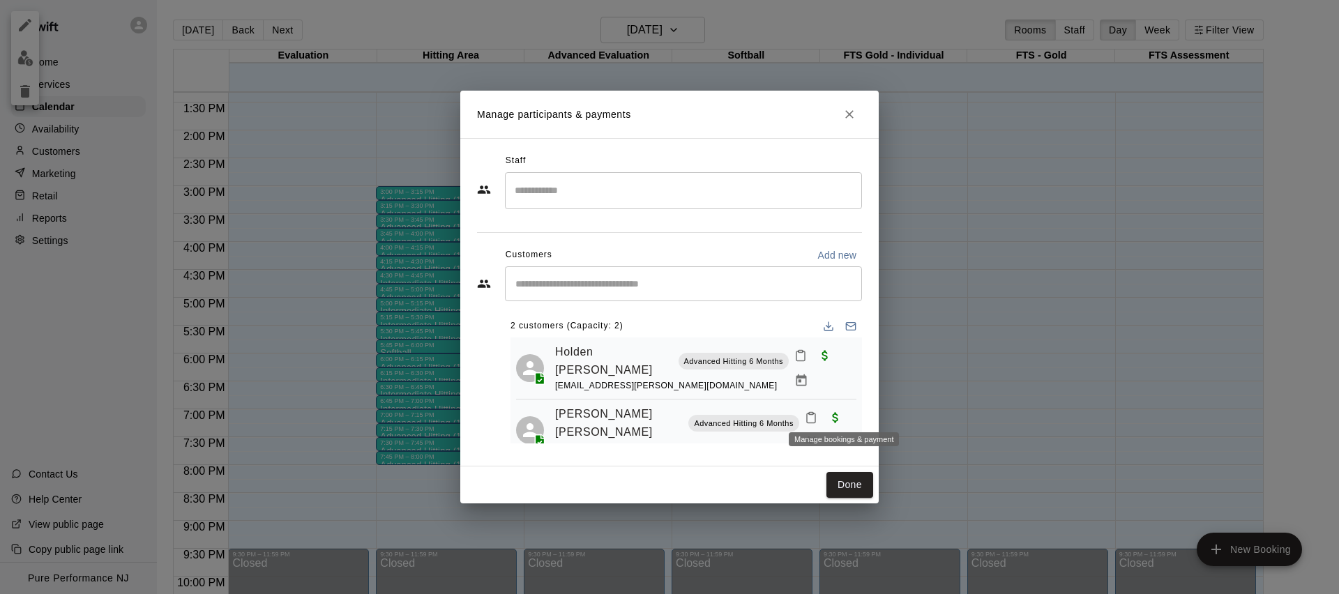
click at [818, 436] on icon "Manage bookings & payment" at bounding box center [812, 443] width 14 height 14
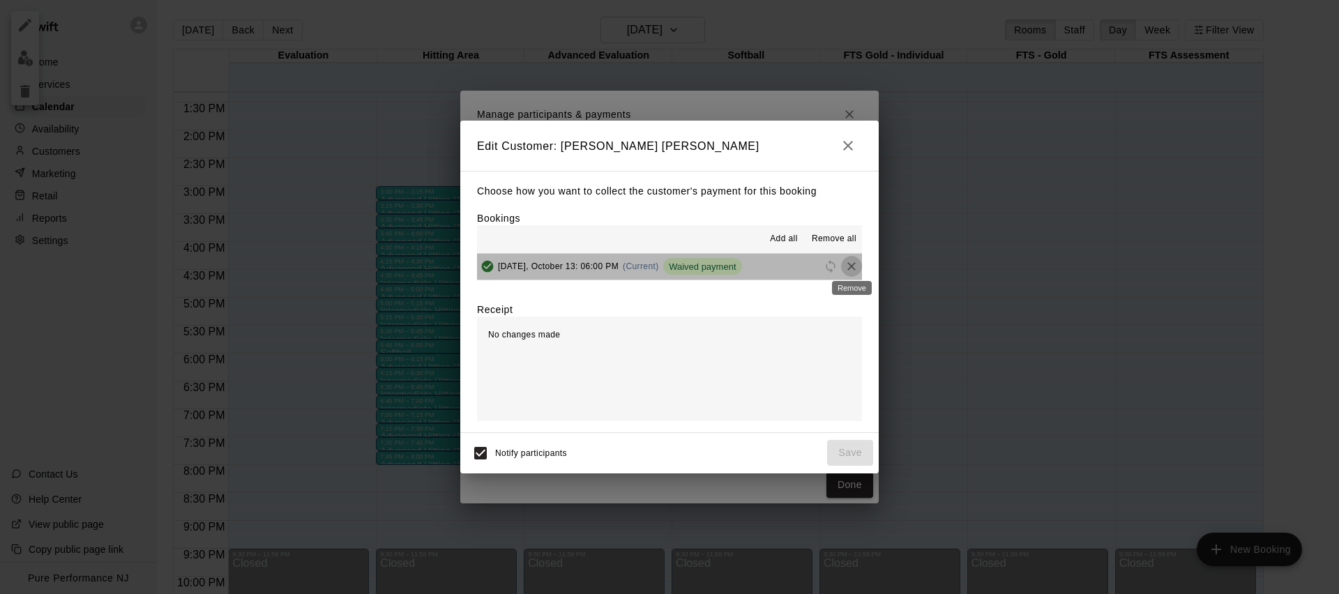
click at [851, 265] on icon "Remove" at bounding box center [851, 266] width 8 height 8
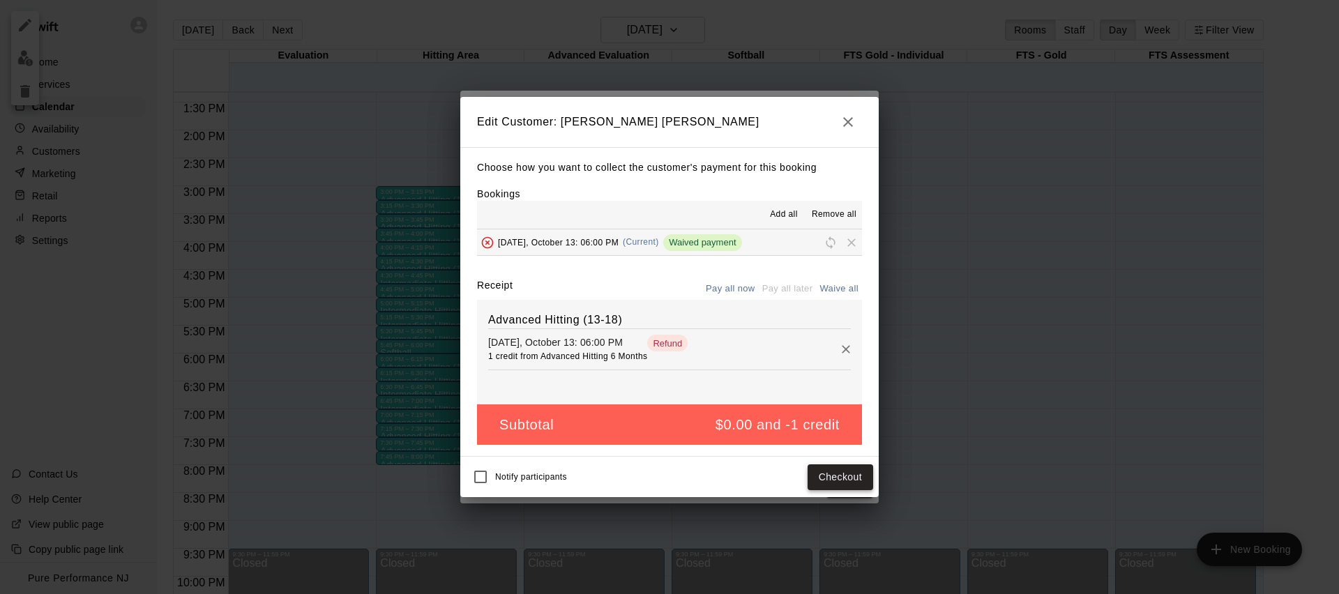
click at [826, 478] on button "Checkout" at bounding box center [840, 477] width 66 height 26
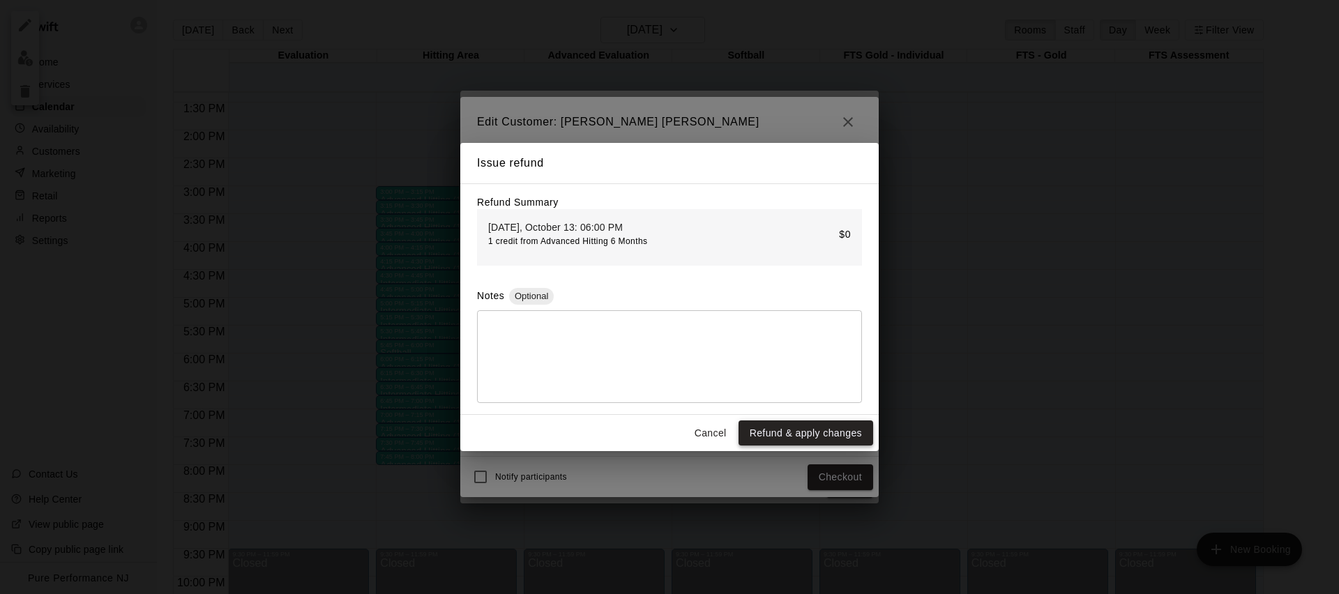
click at [788, 428] on button "Refund & apply changes" at bounding box center [805, 433] width 135 height 26
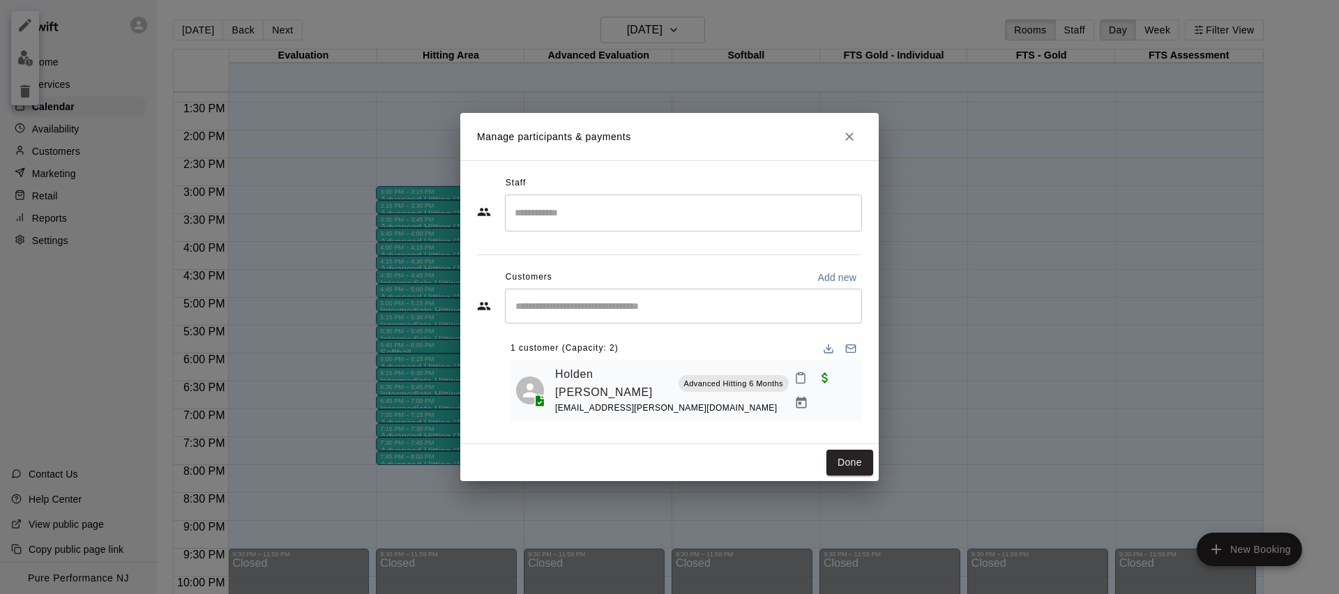
click at [852, 136] on icon "Close" at bounding box center [849, 136] width 8 height 8
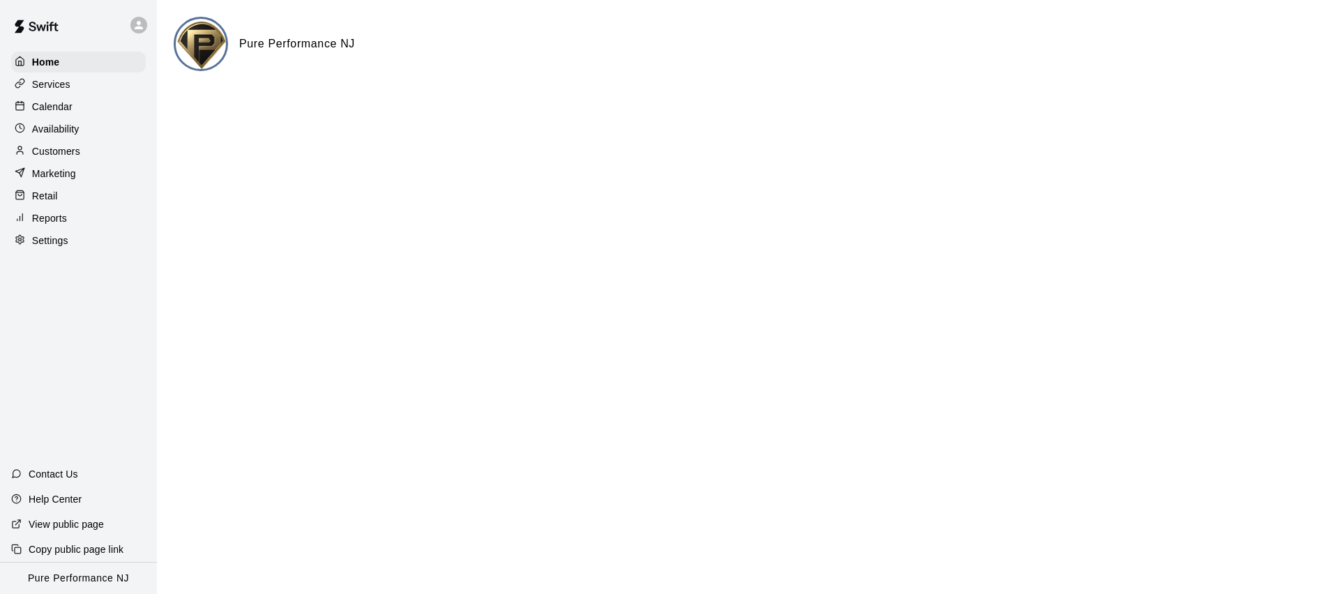
click at [52, 101] on p "Calendar" at bounding box center [52, 107] width 40 height 14
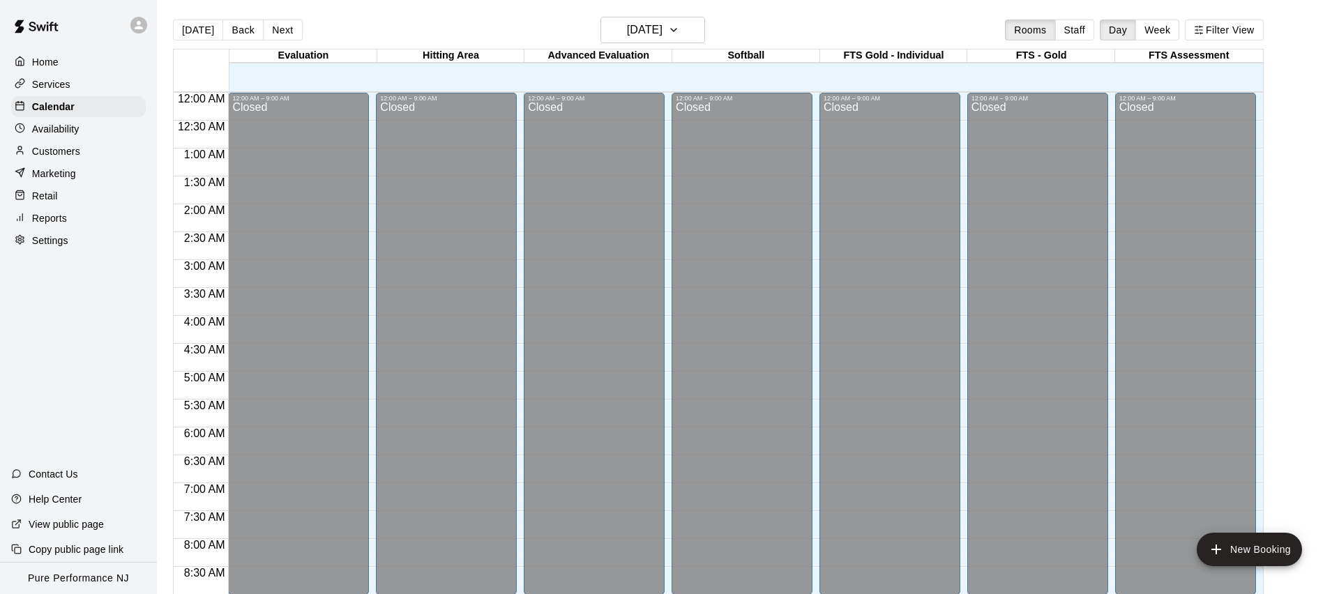
click at [124, 21] on div at bounding box center [78, 25] width 157 height 50
click at [135, 23] on icon at bounding box center [138, 25] width 13 height 13
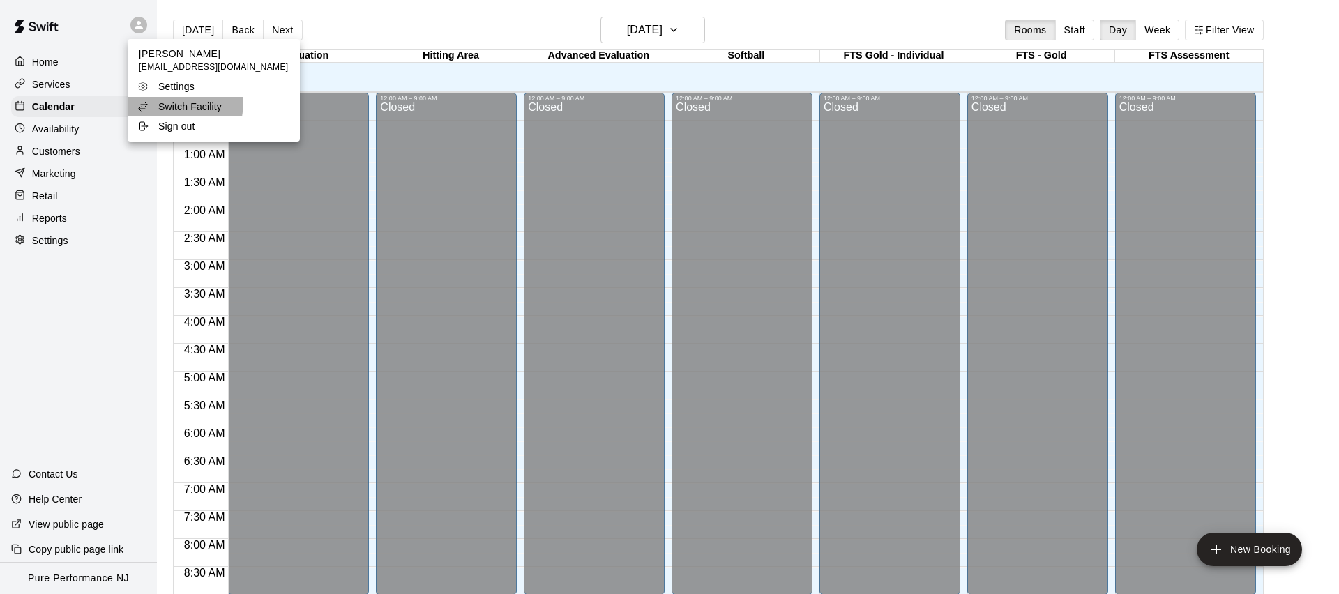
click at [179, 103] on p "Switch Facility" at bounding box center [189, 107] width 63 height 14
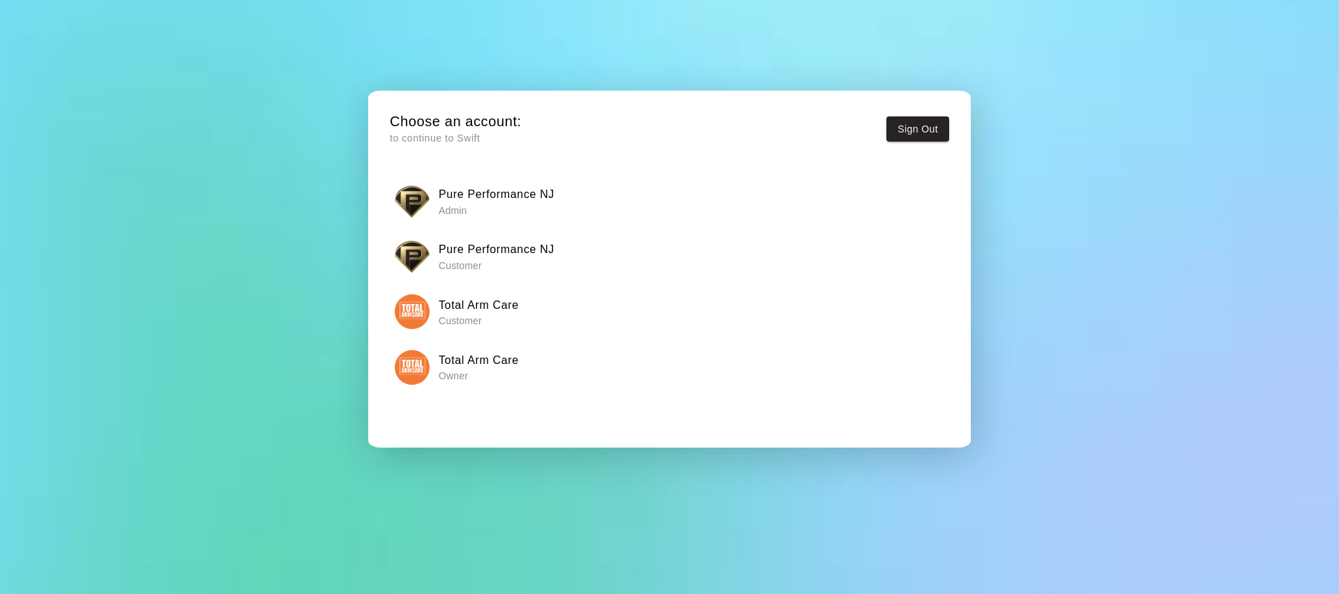
click at [422, 353] on img "button" at bounding box center [412, 367] width 35 height 35
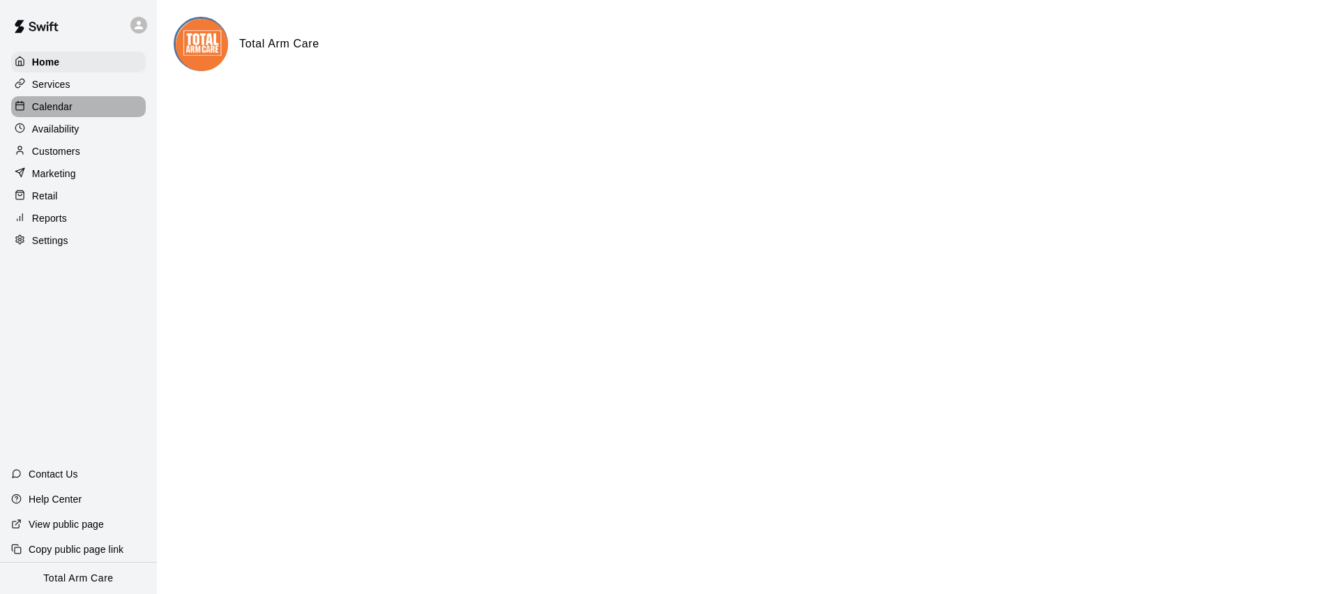
click at [35, 100] on p "Calendar" at bounding box center [52, 107] width 40 height 14
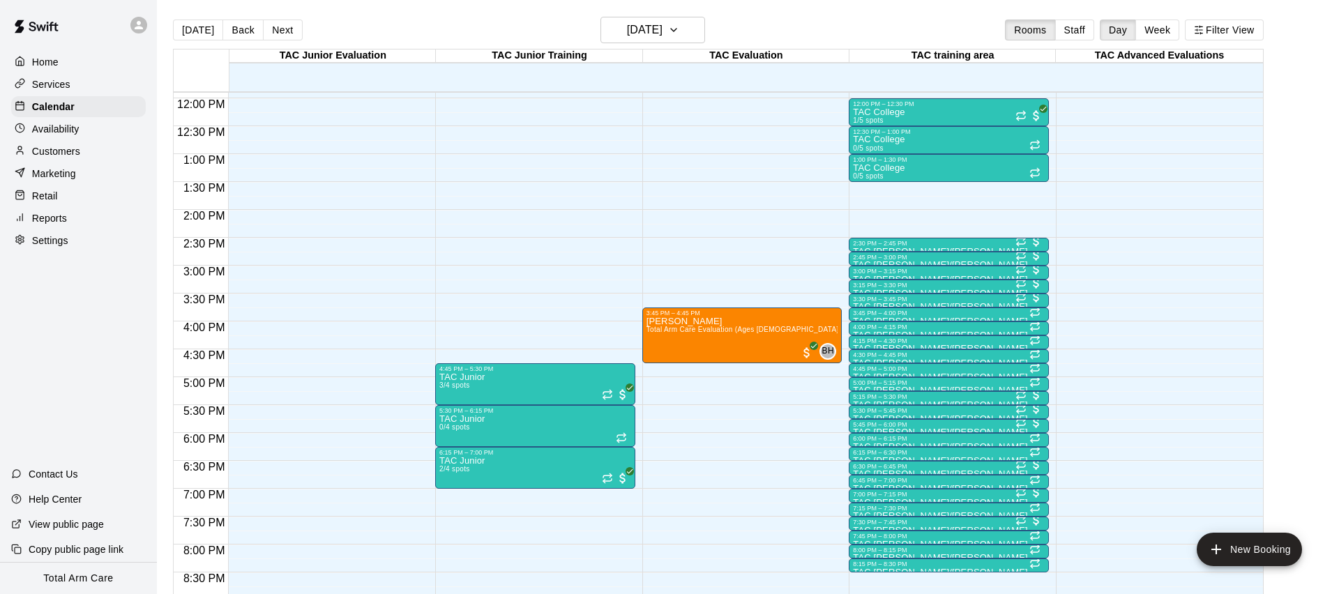
scroll to position [662, 0]
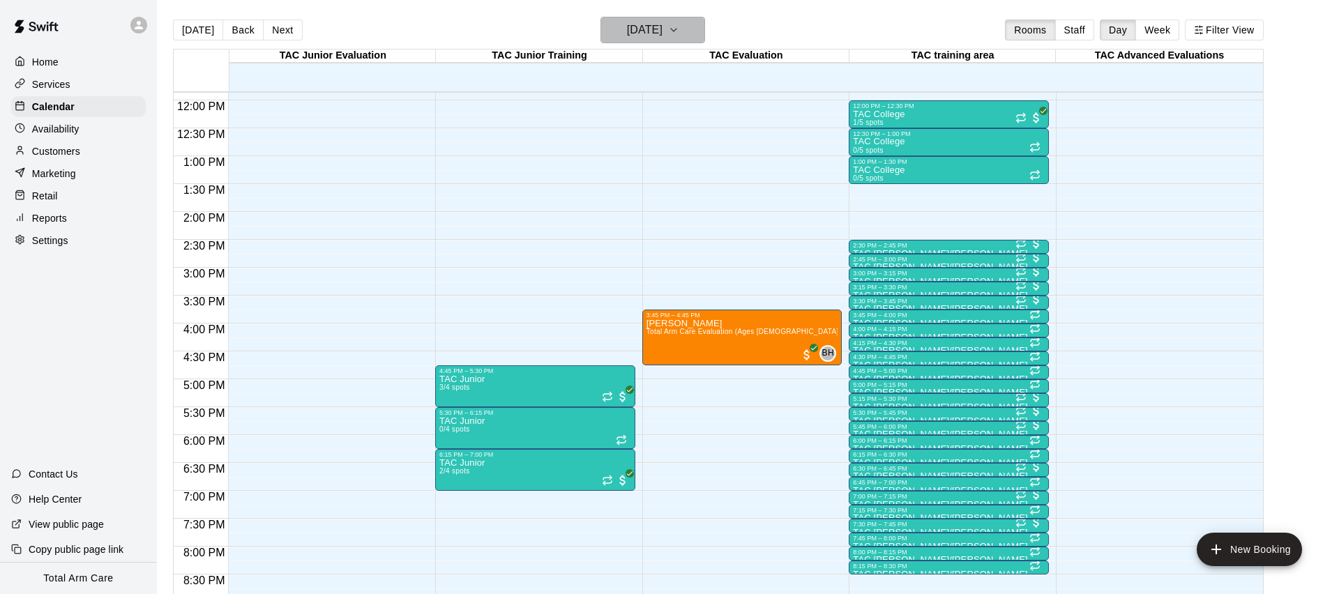
click at [627, 22] on h6 "[DATE]" at bounding box center [645, 30] width 36 height 20
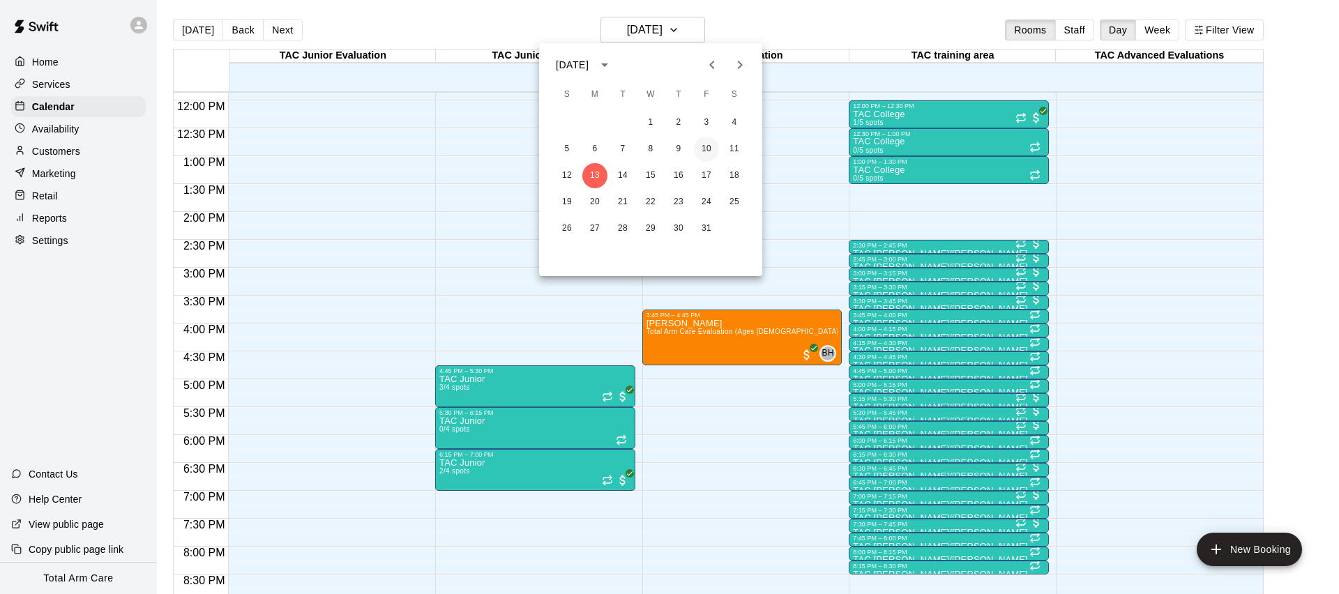
click at [715, 150] on button "10" at bounding box center [706, 149] width 25 height 25
